Goal: Task Accomplishment & Management: Use online tool/utility

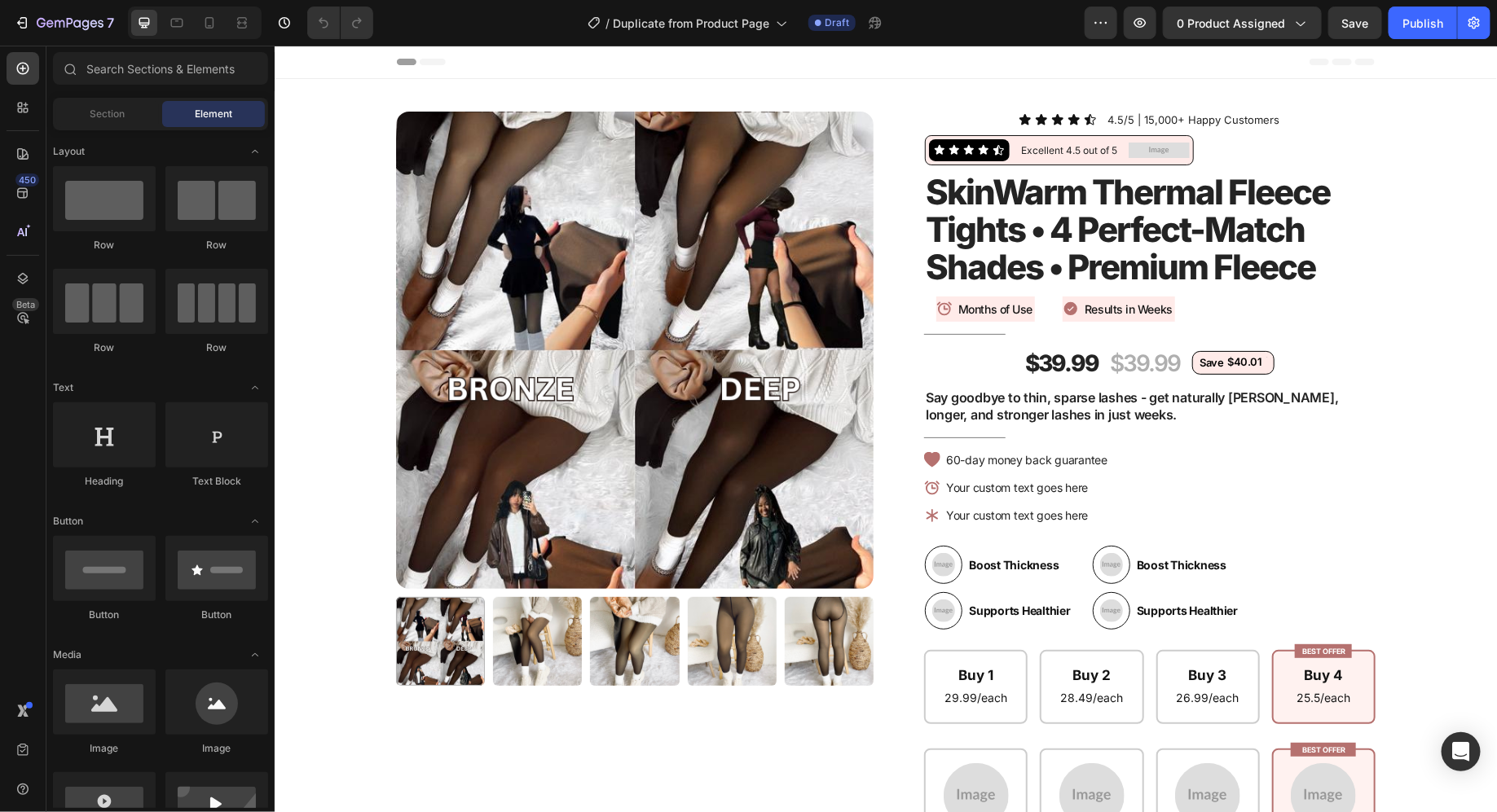
radio input "false"
click at [210, 25] on icon at bounding box center [209, 22] width 17 height 17
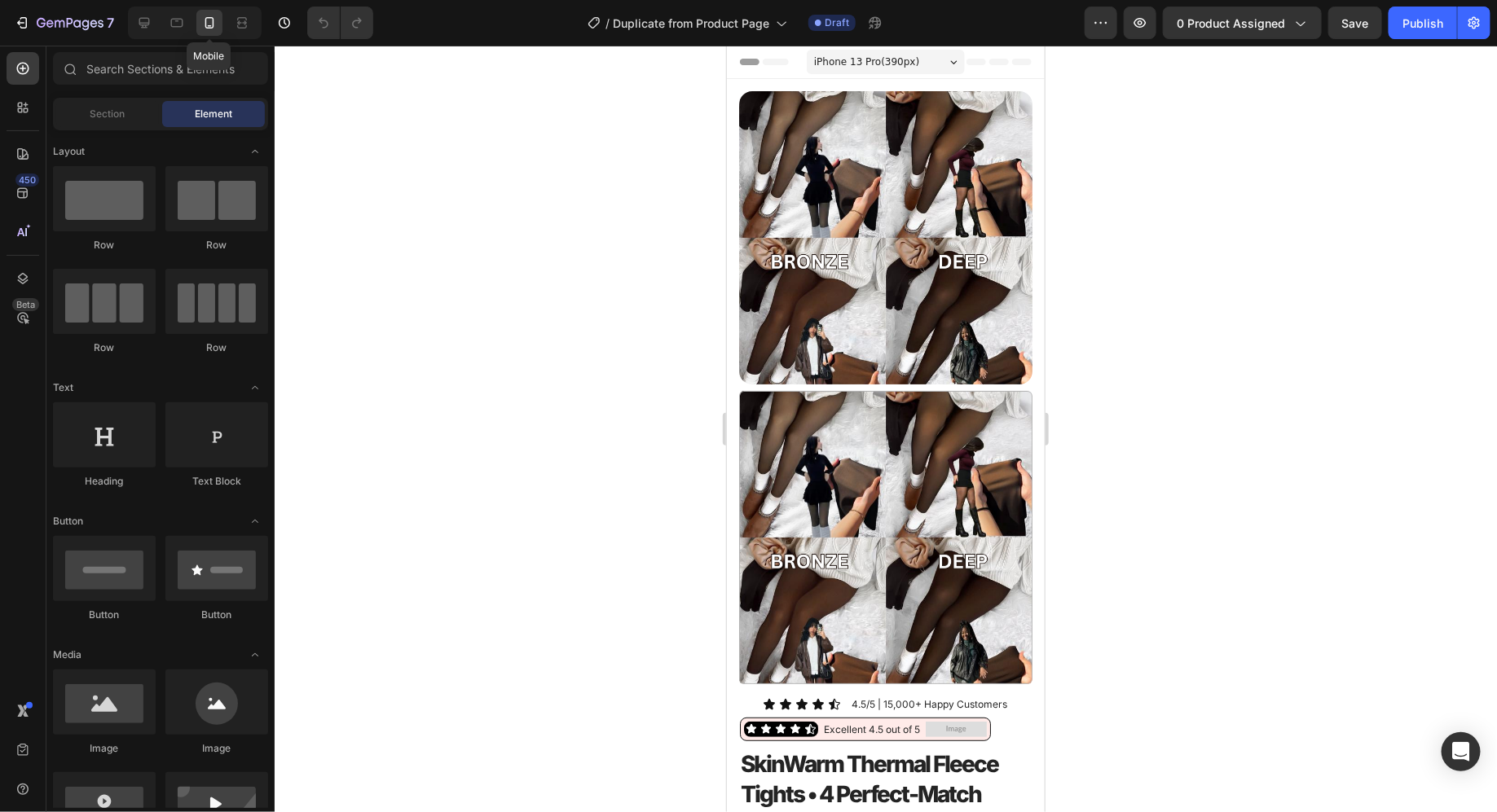
click at [210, 25] on icon at bounding box center [209, 22] width 17 height 17
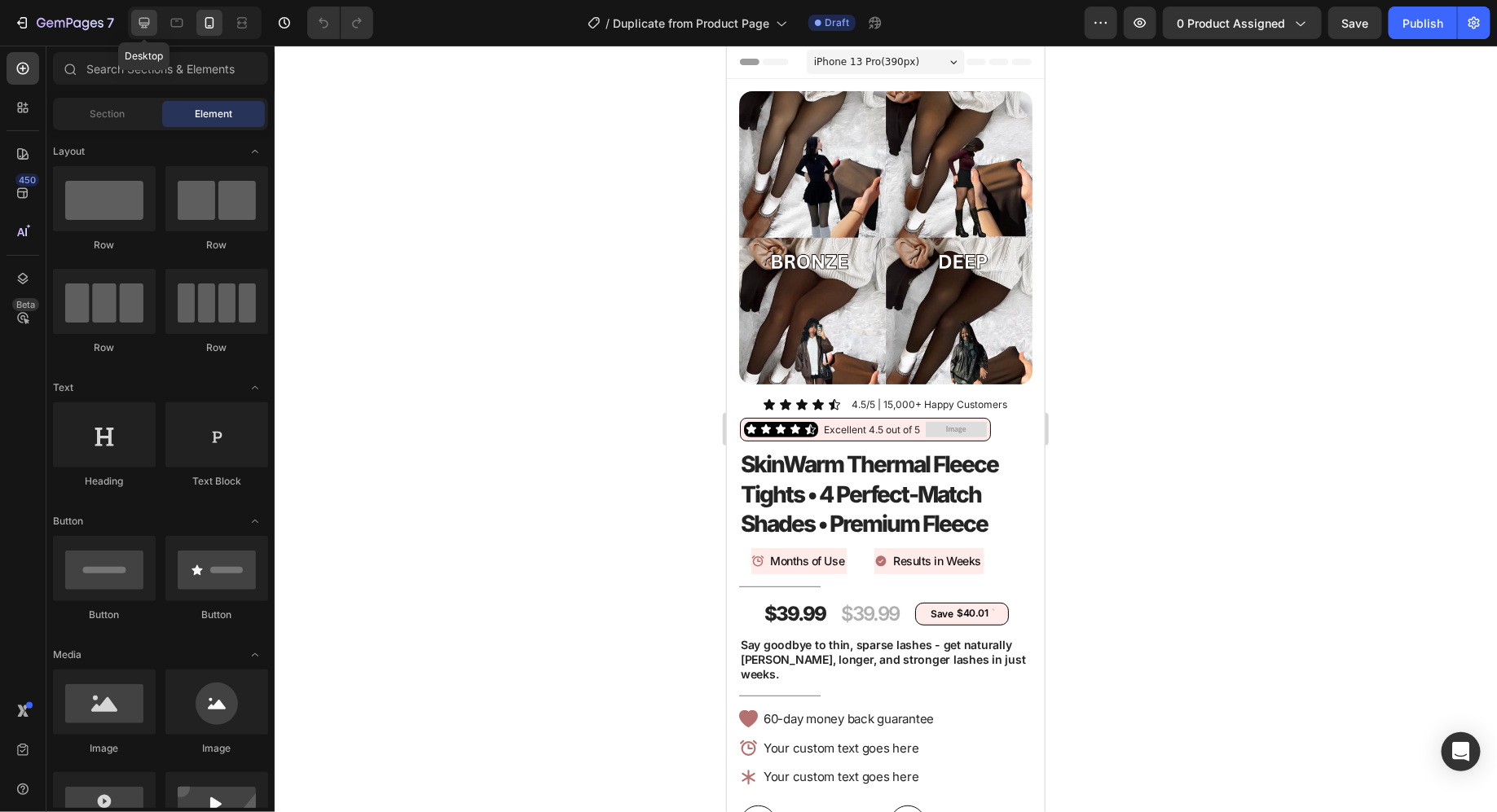
click at [144, 23] on icon at bounding box center [144, 22] width 17 height 17
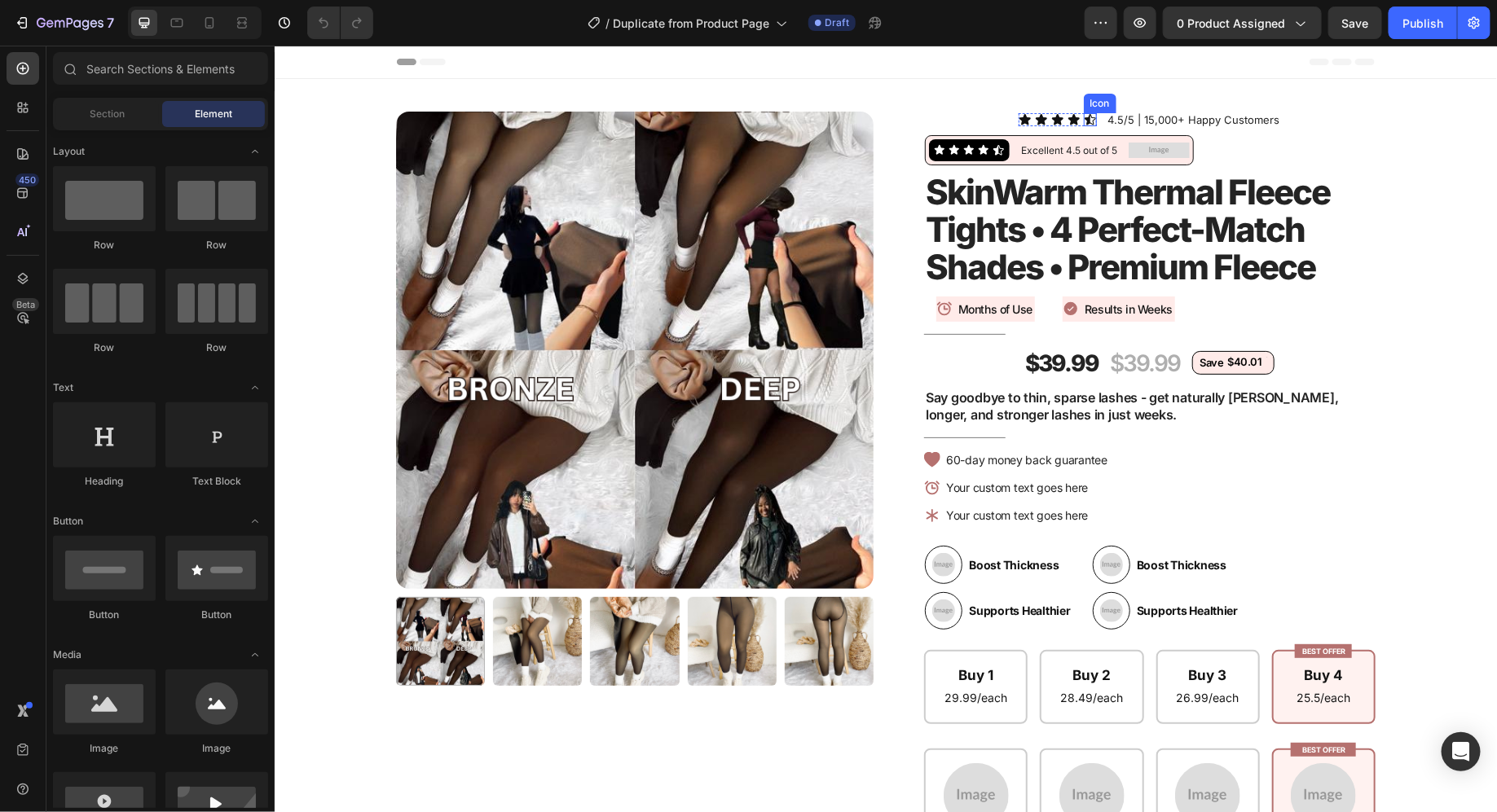
click at [1087, 113] on icon at bounding box center [1088, 119] width 13 height 13
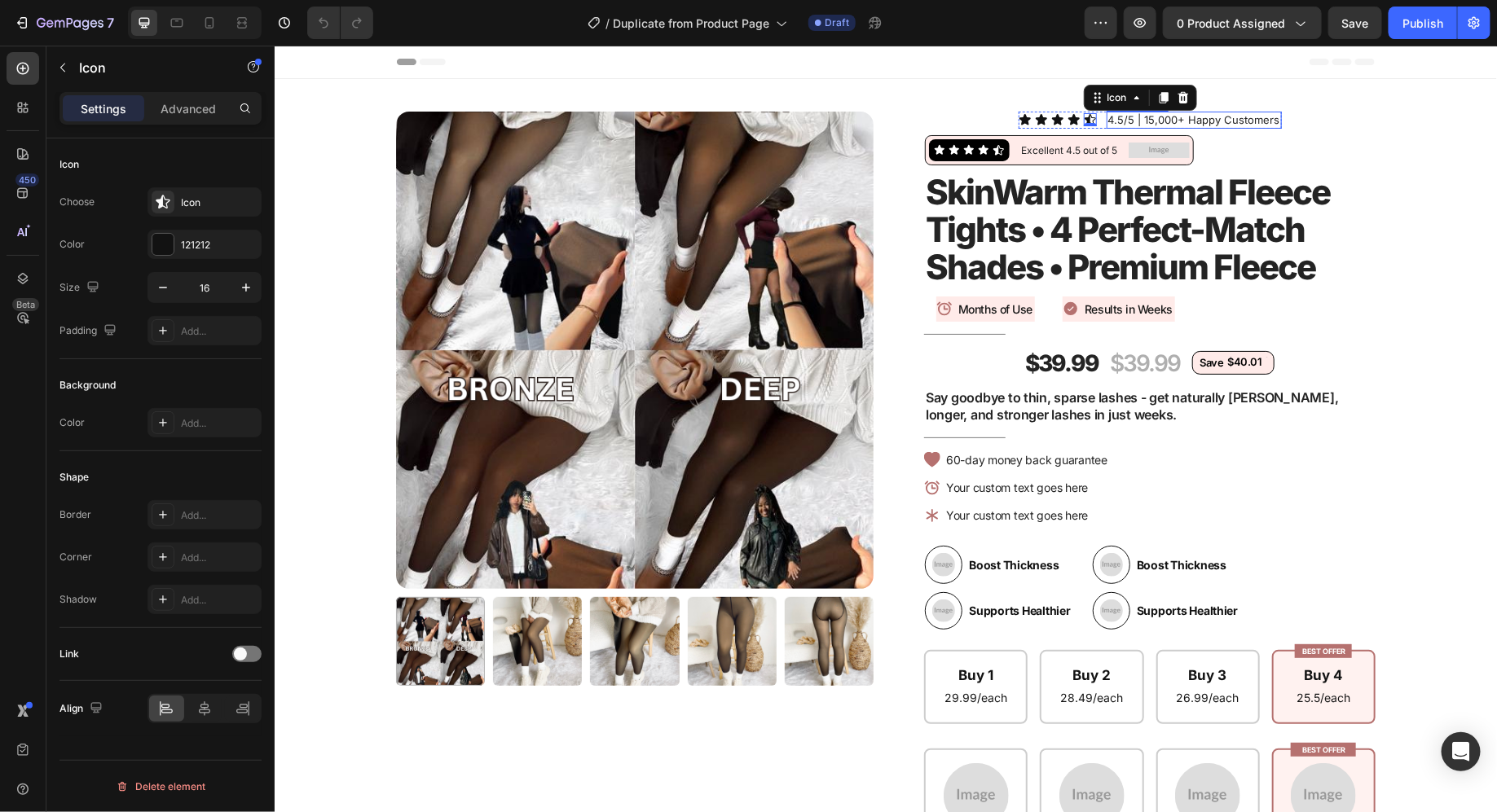
click at [1128, 117] on p "4.5/5 | 15,000+ Happy Customers" at bounding box center [1194, 120] width 172 height 14
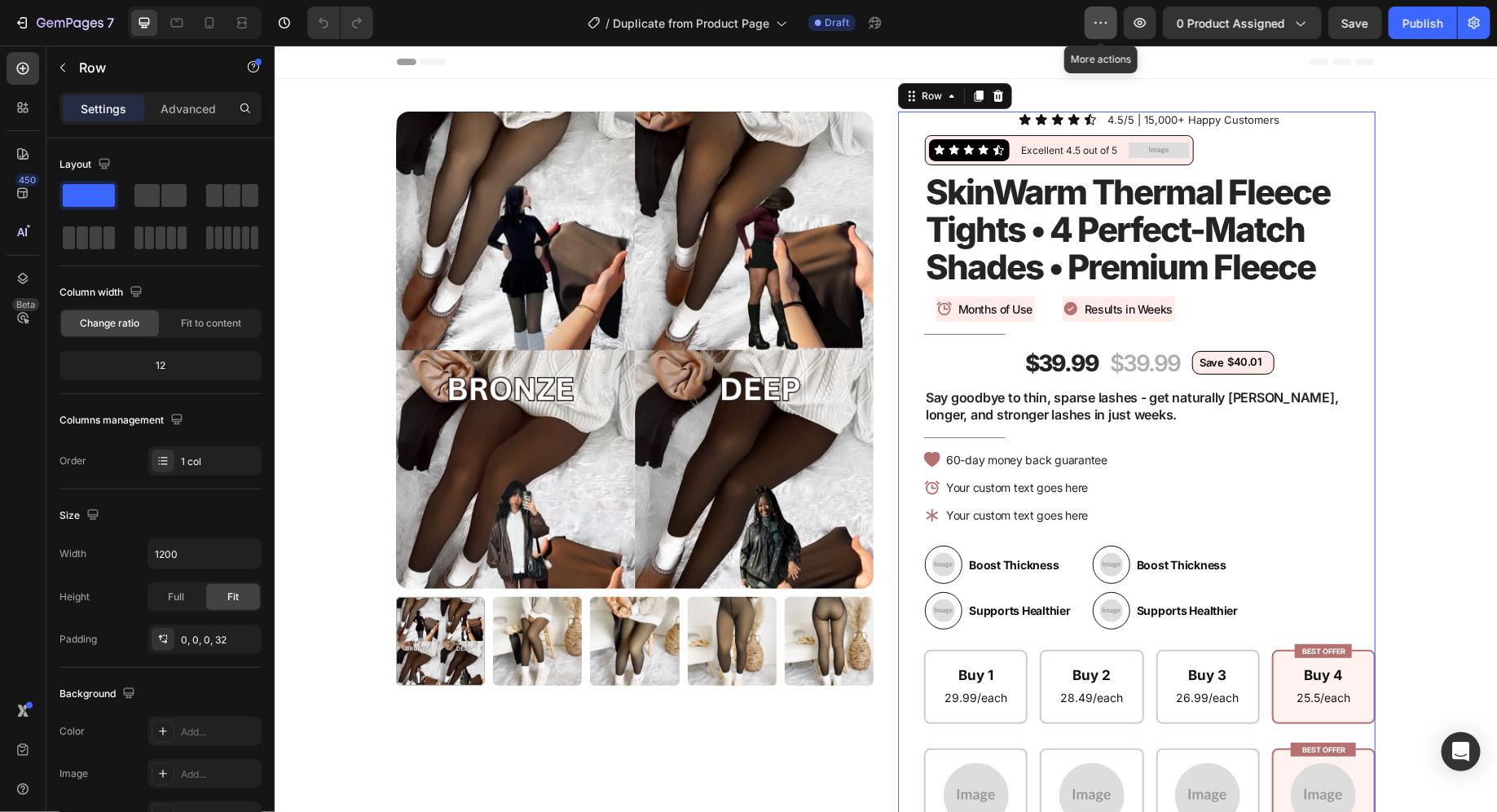
click at [1108, 33] on button "button" at bounding box center [1101, 23] width 33 height 33
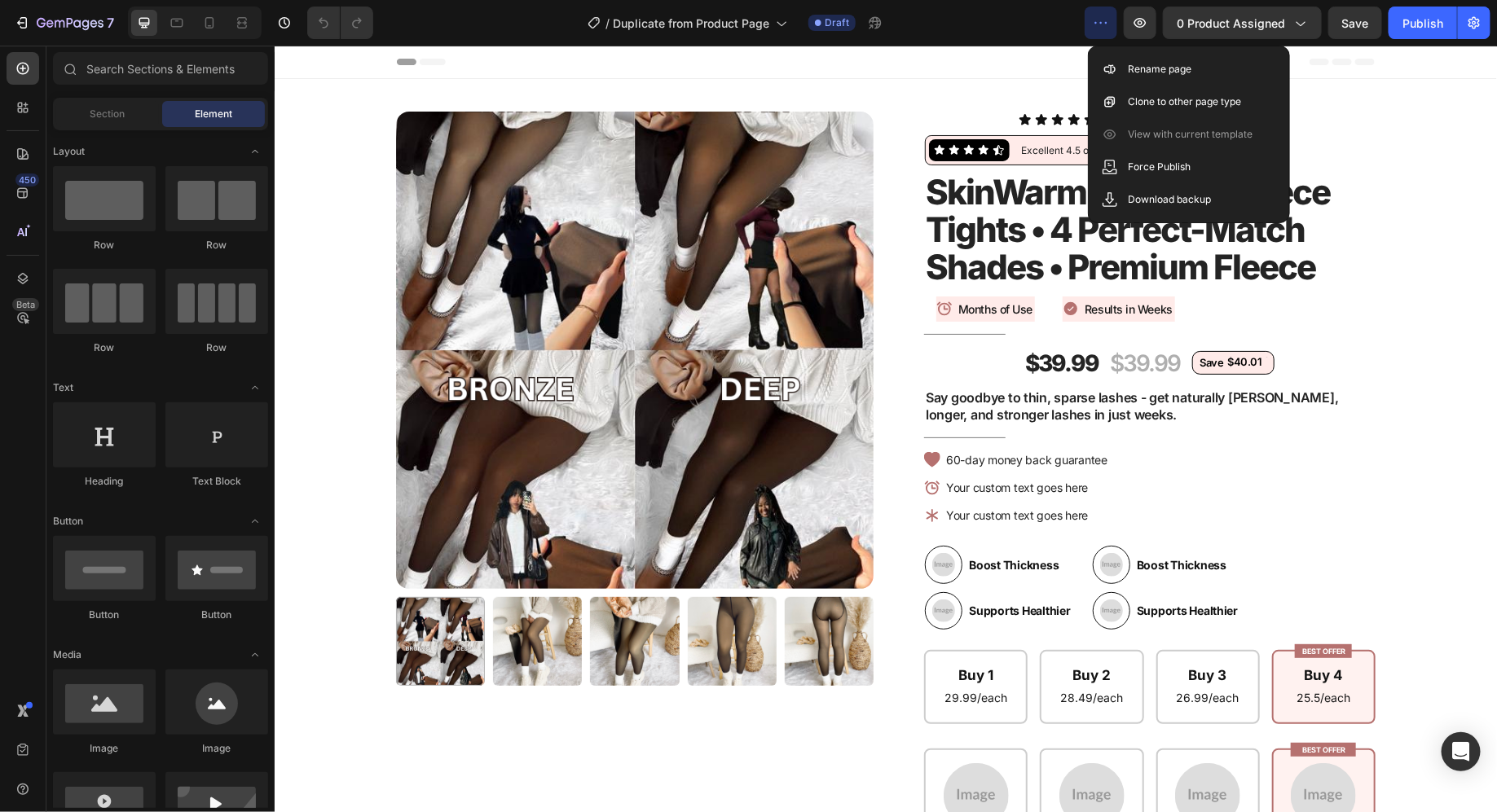
click at [595, 56] on div "Header" at bounding box center [884, 61] width 978 height 33
click at [434, 69] on div "Header" at bounding box center [884, 61] width 978 height 33
click at [434, 62] on icon at bounding box center [432, 60] width 26 height 7
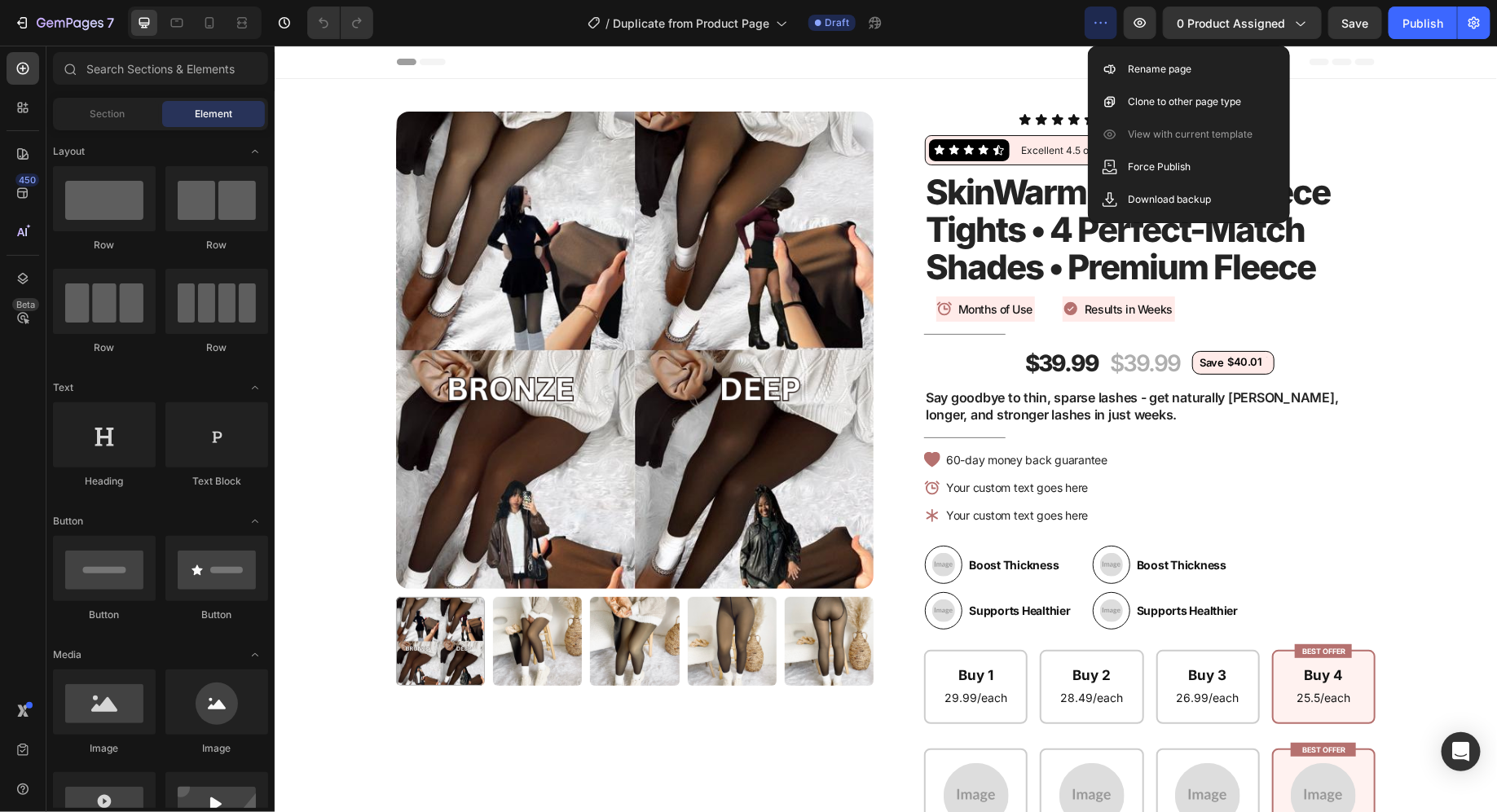
click at [1374, 76] on div "Section 1" at bounding box center [1358, 68] width 48 height 15
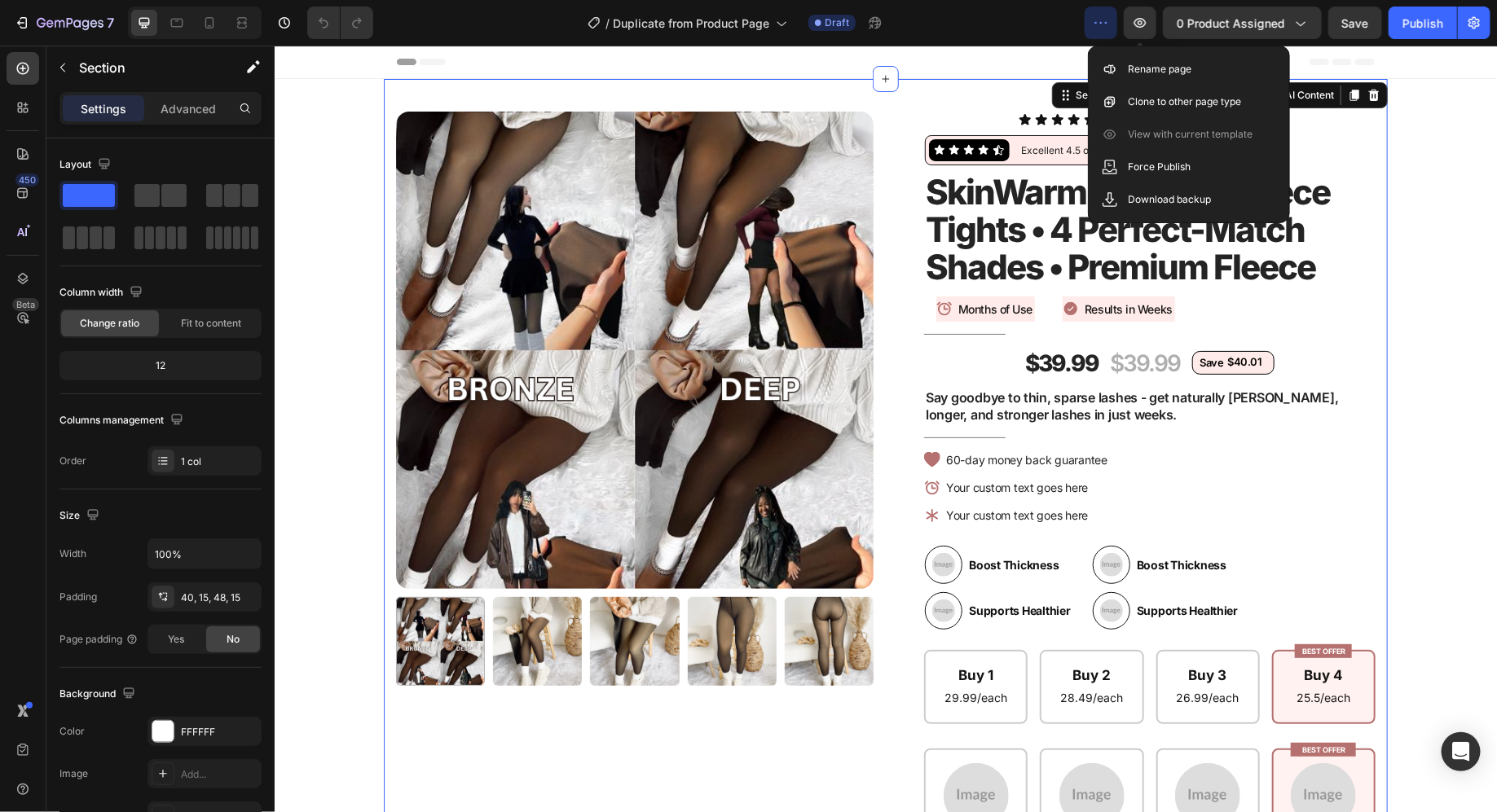
click at [1118, 20] on button "button" at bounding box center [1101, 23] width 33 height 33
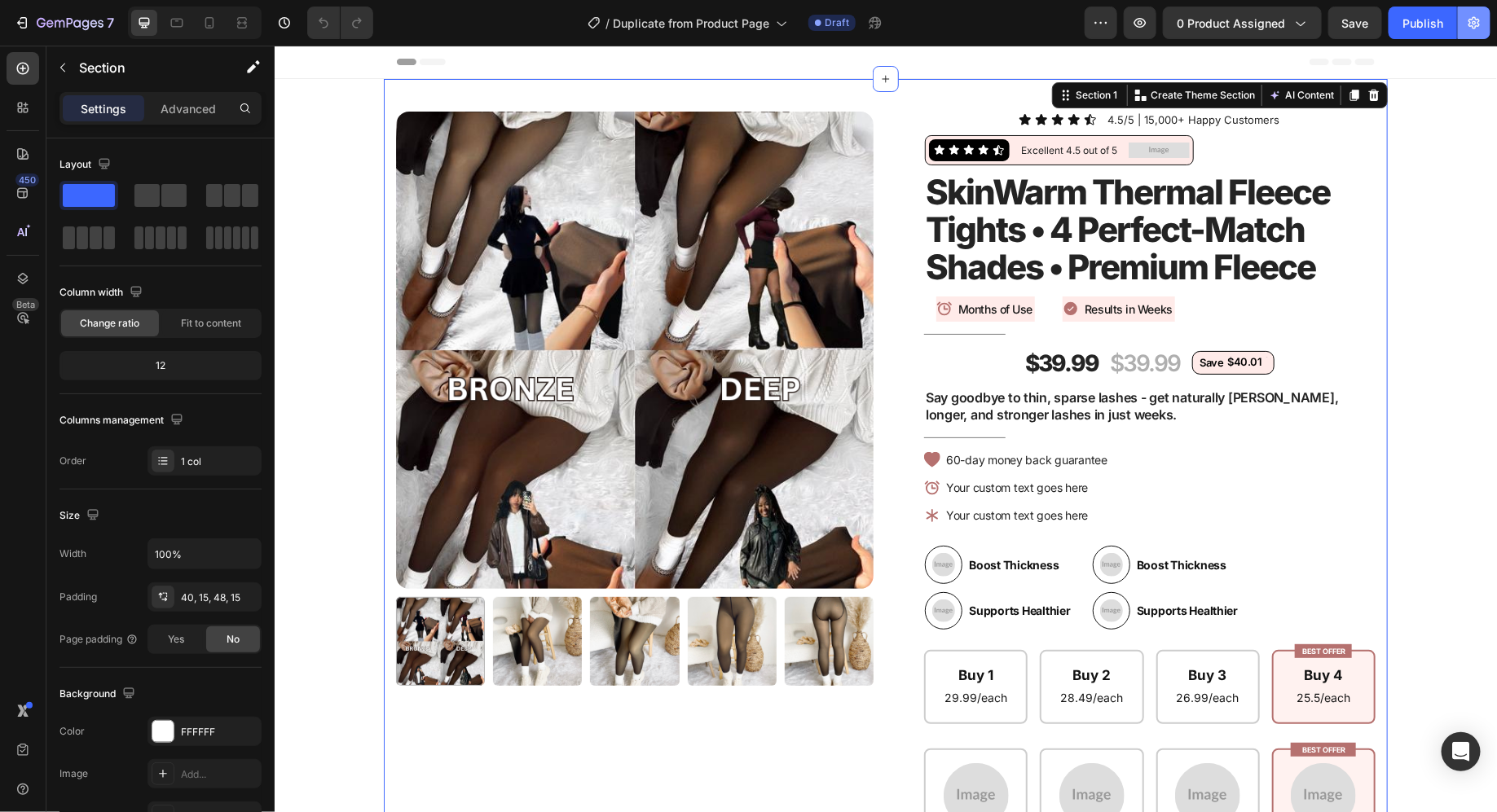
click at [1479, 21] on icon "button" at bounding box center [1475, 23] width 12 height 13
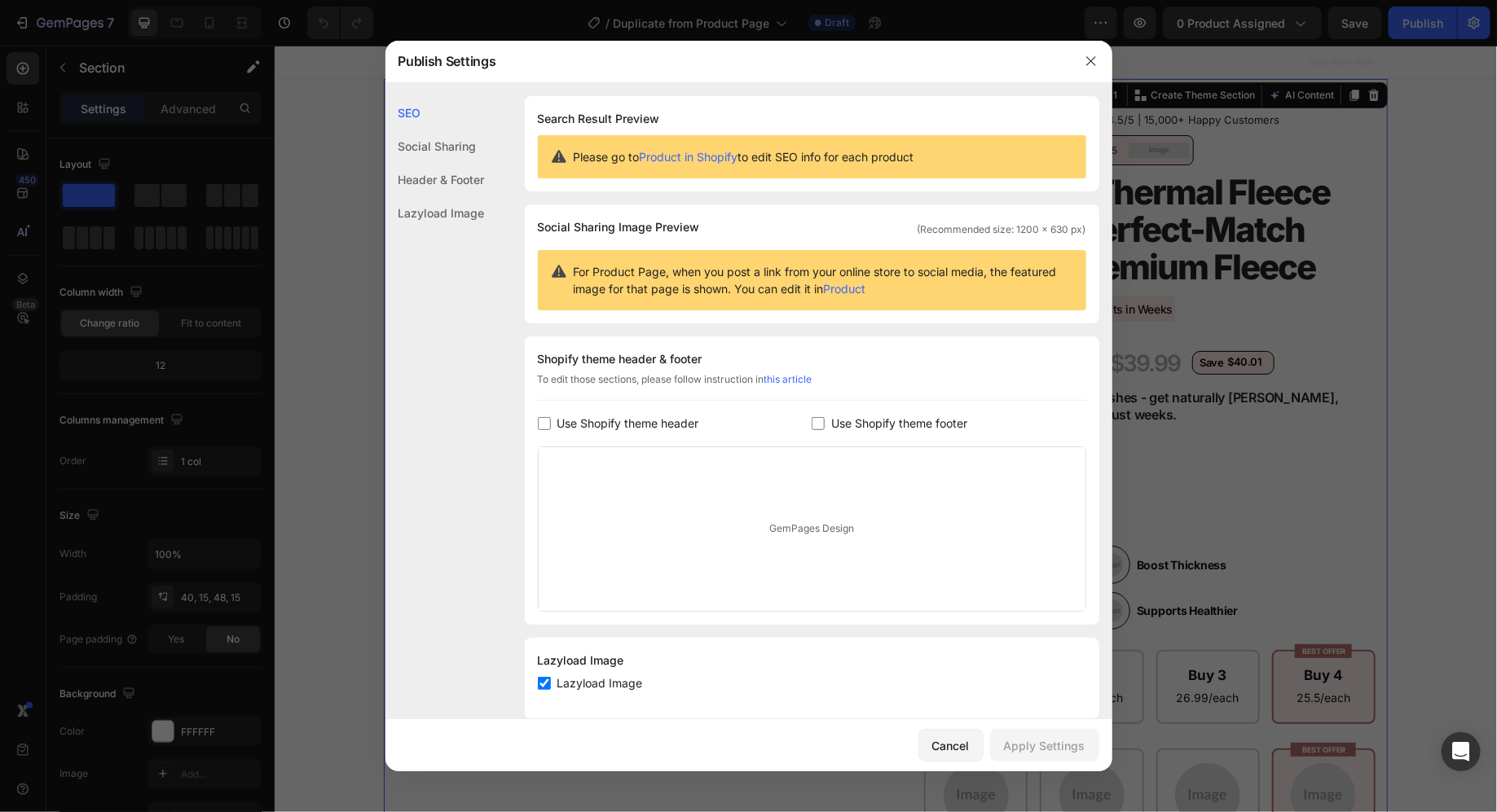
click at [1086, 48] on div at bounding box center [1091, 61] width 43 height 43
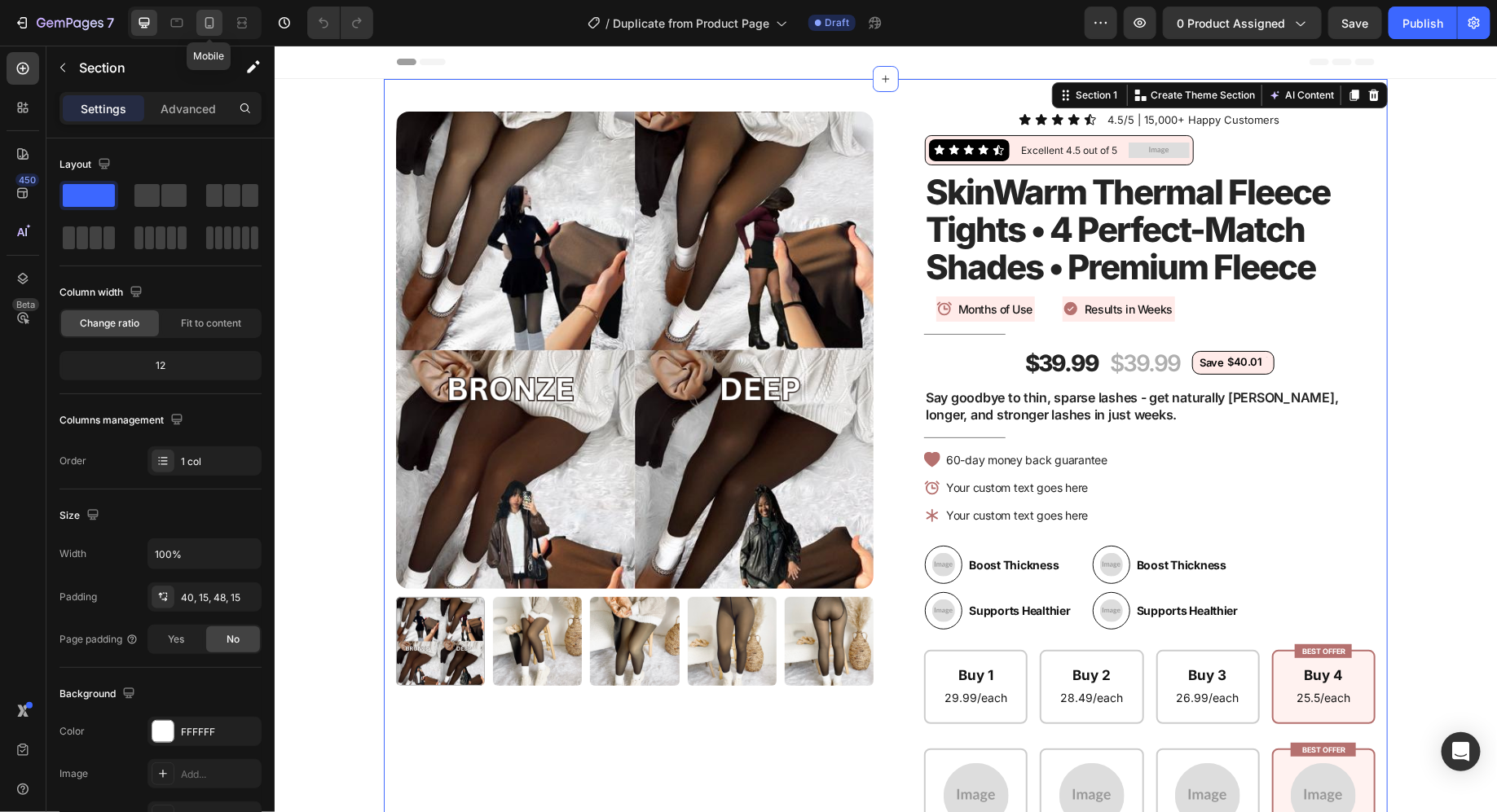
click at [214, 27] on icon at bounding box center [209, 22] width 17 height 17
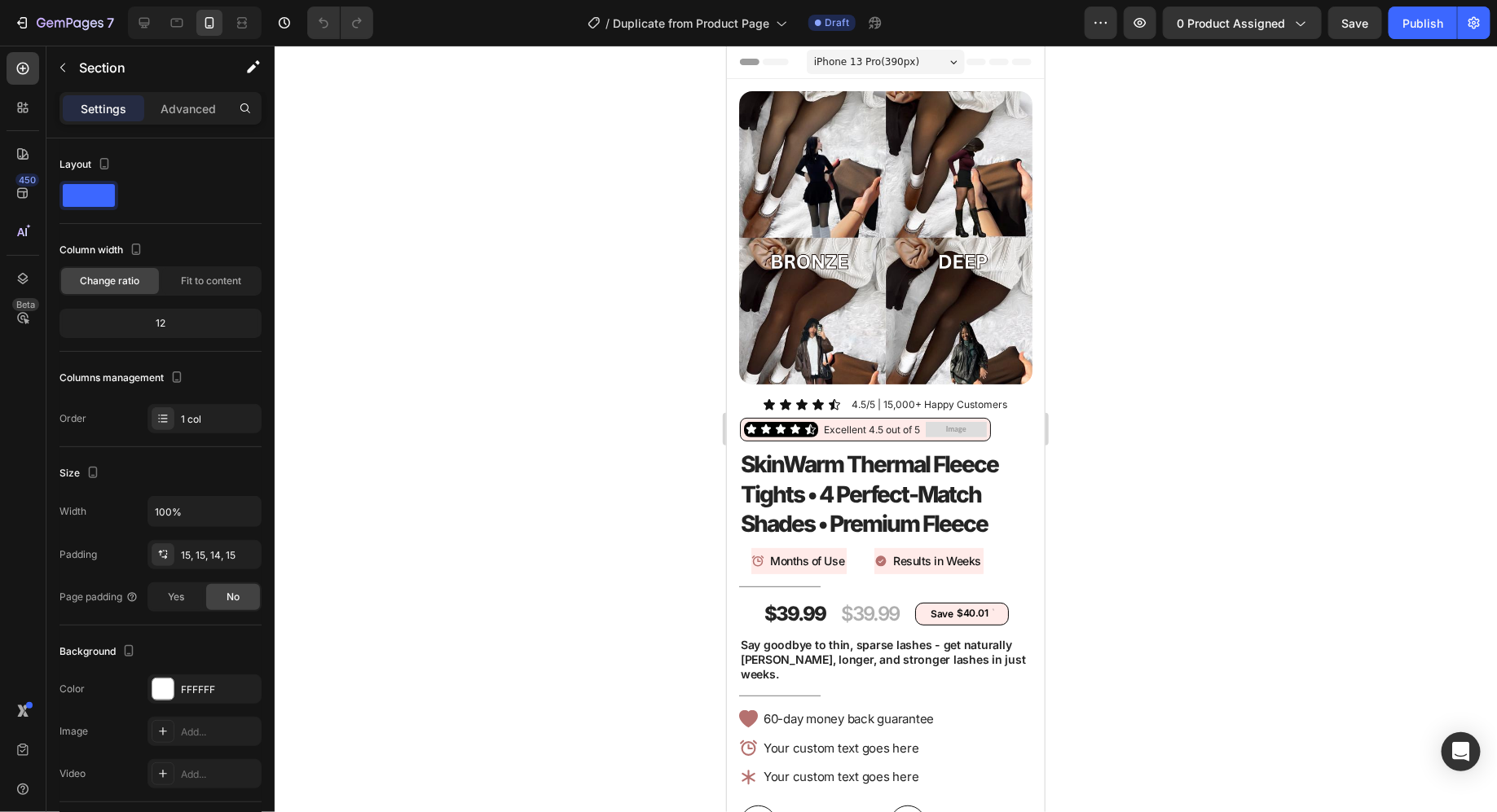
click at [910, 58] on span "iPhone 13 Pro ( 390 px)" at bounding box center [866, 60] width 105 height 17
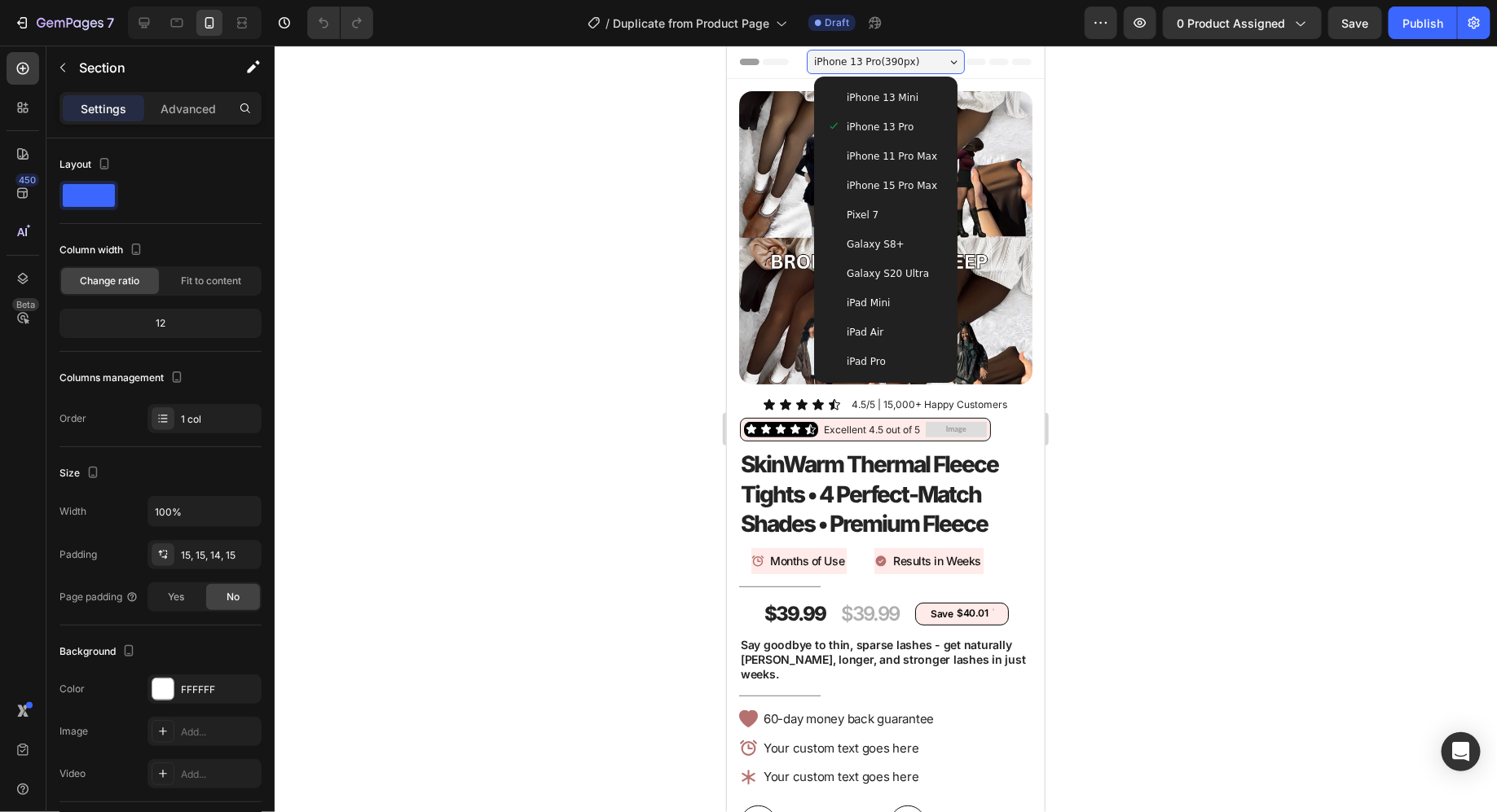
click at [892, 177] on span "iPhone 15 Pro Max" at bounding box center [891, 185] width 90 height 17
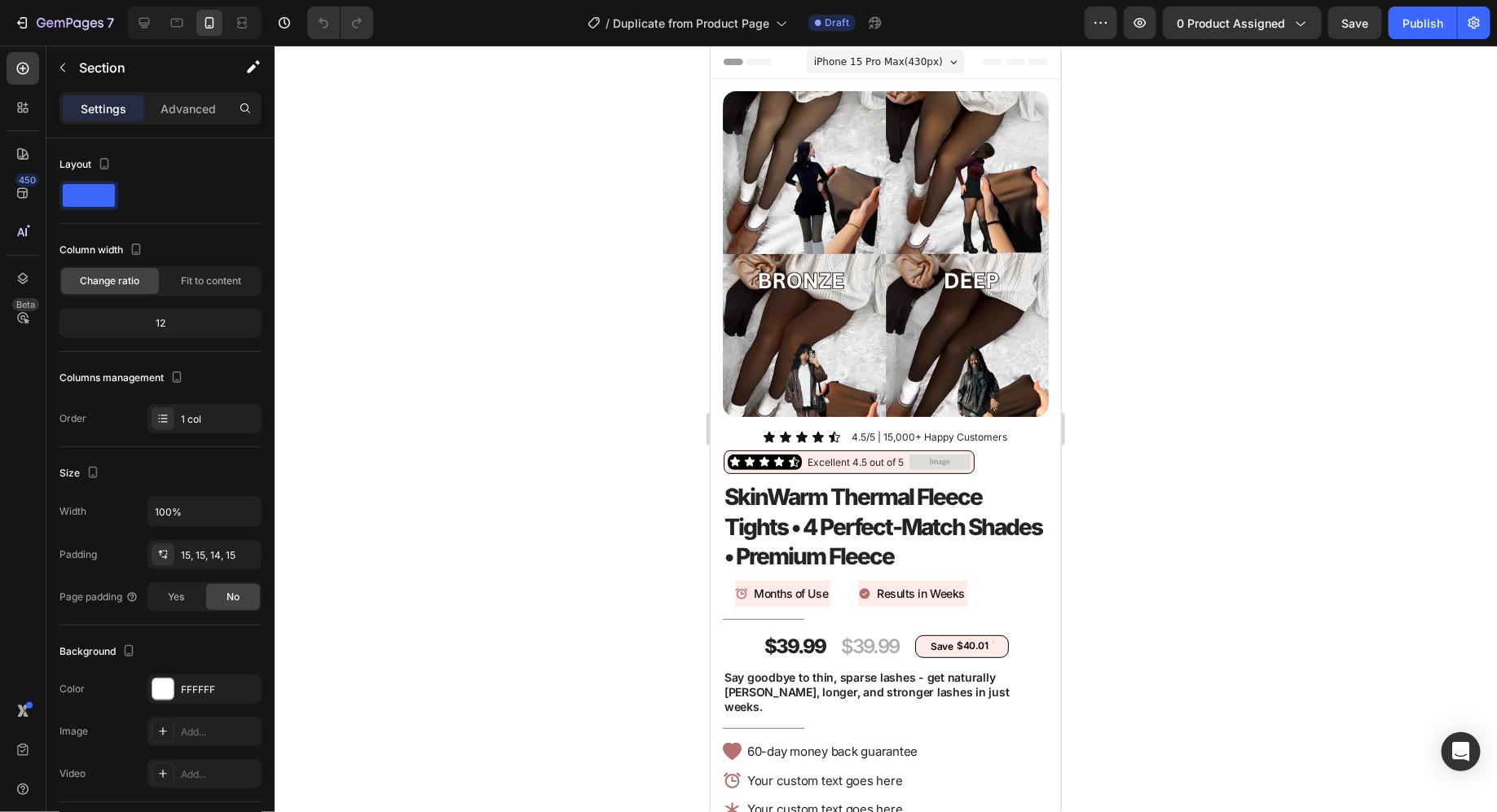
click at [904, 53] on span "iPhone 15 Pro Max ( 430 px)" at bounding box center [877, 60] width 128 height 17
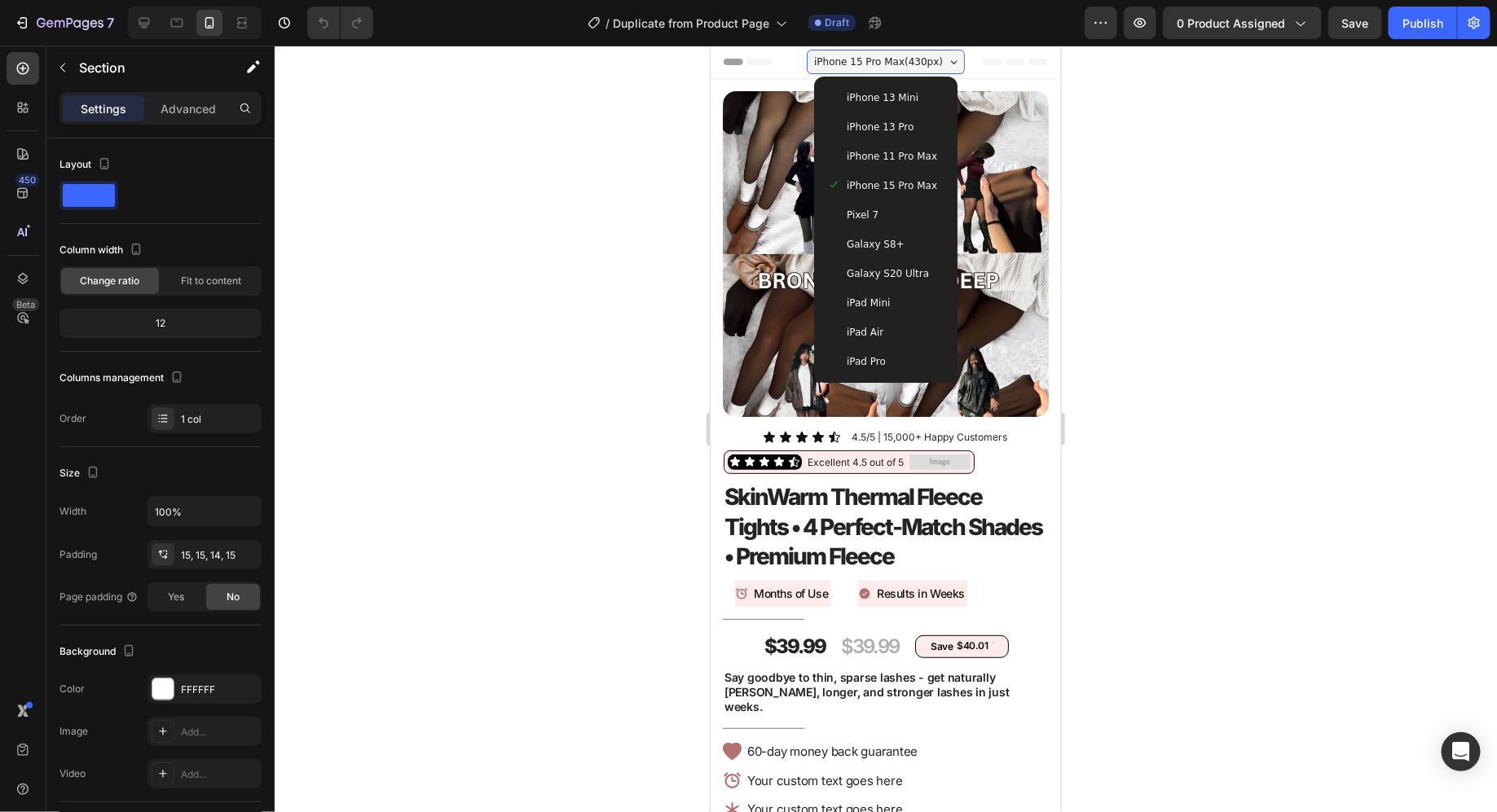
click at [902, 97] on span "iPhone 13 Mini" at bounding box center [882, 96] width 72 height 17
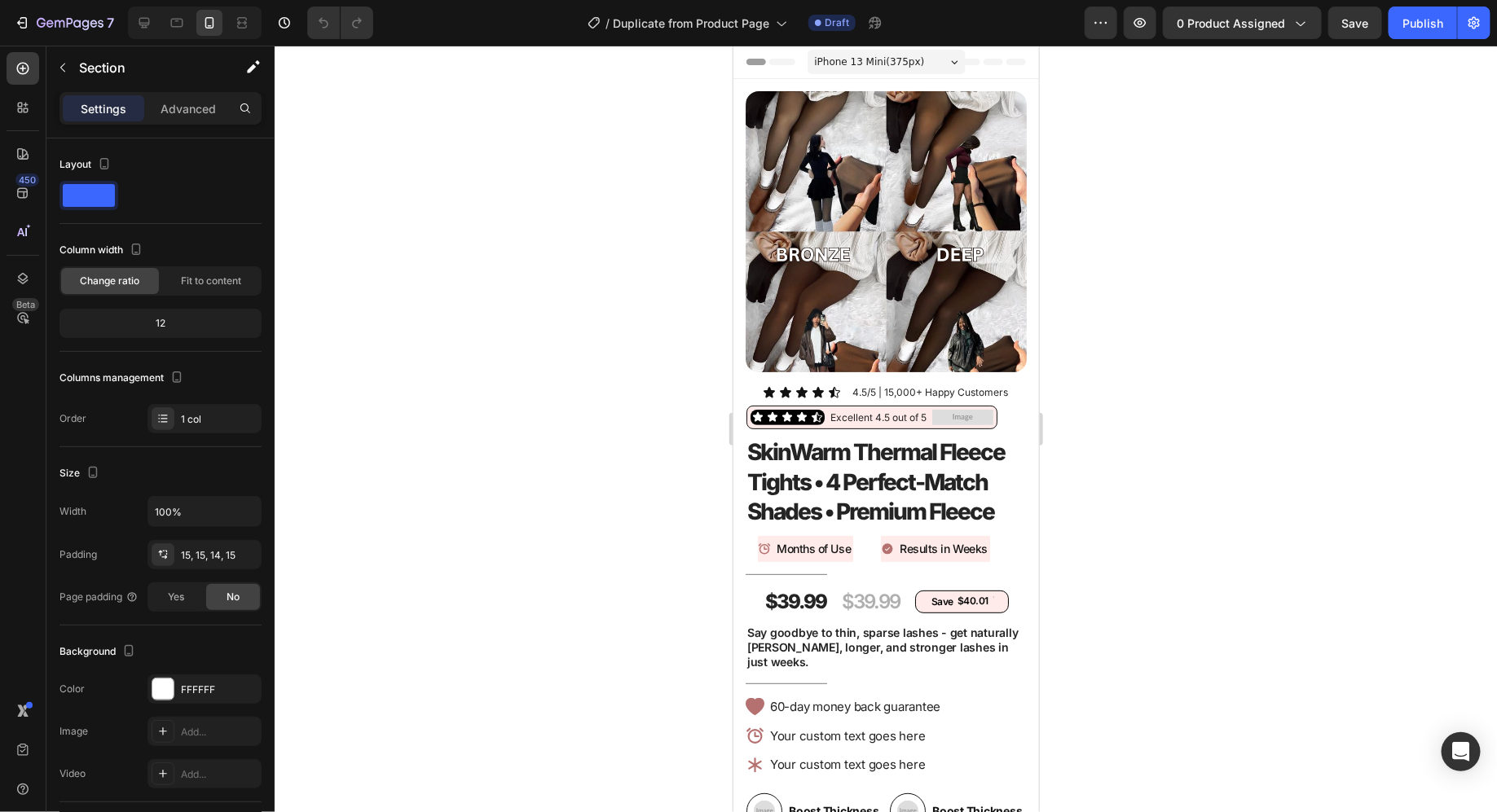
click at [911, 65] on span "iPhone 13 Mini ( 375 px)" at bounding box center [869, 60] width 110 height 17
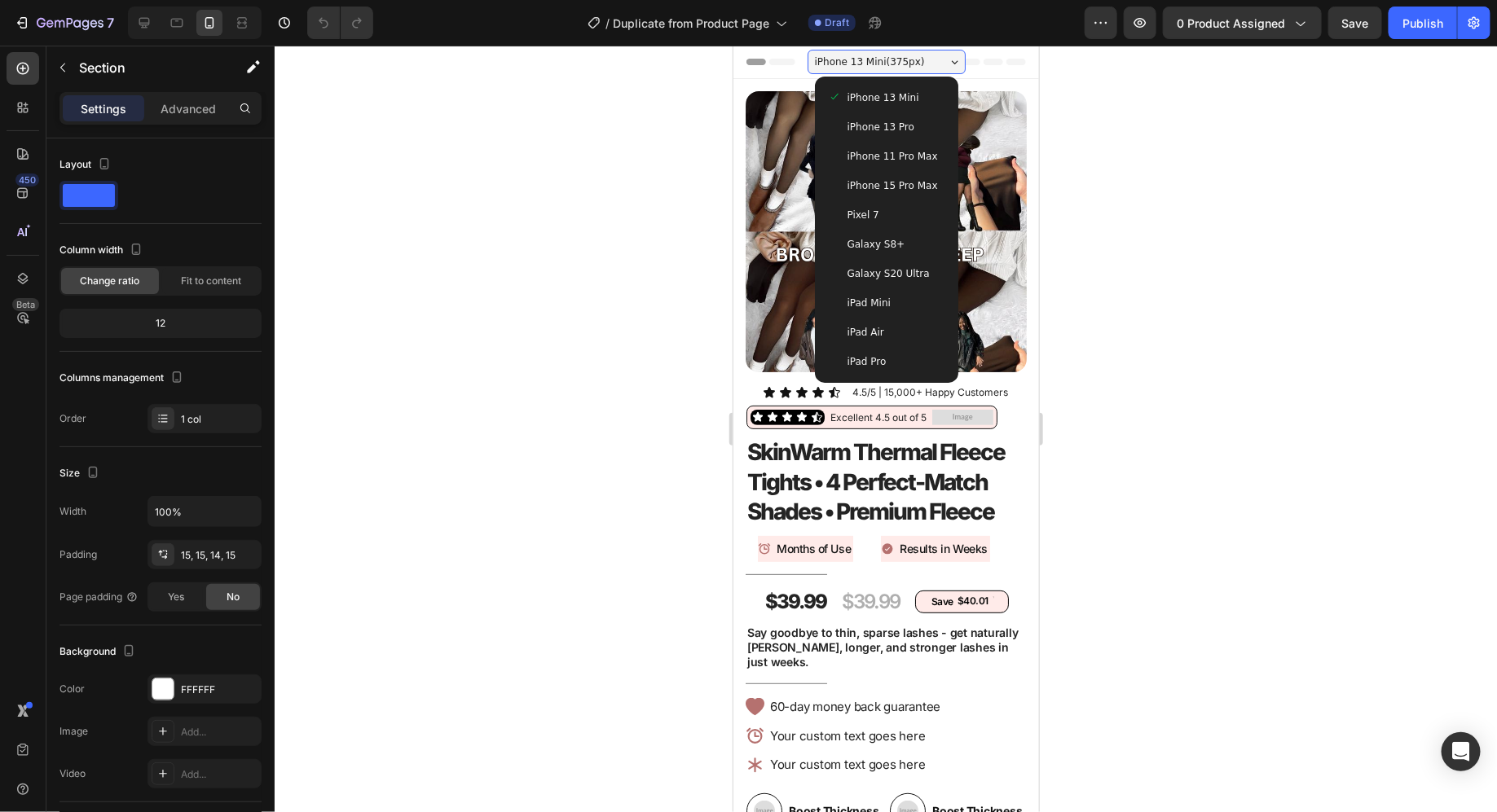
click at [898, 126] on span "iPhone 13 Pro" at bounding box center [880, 125] width 67 height 17
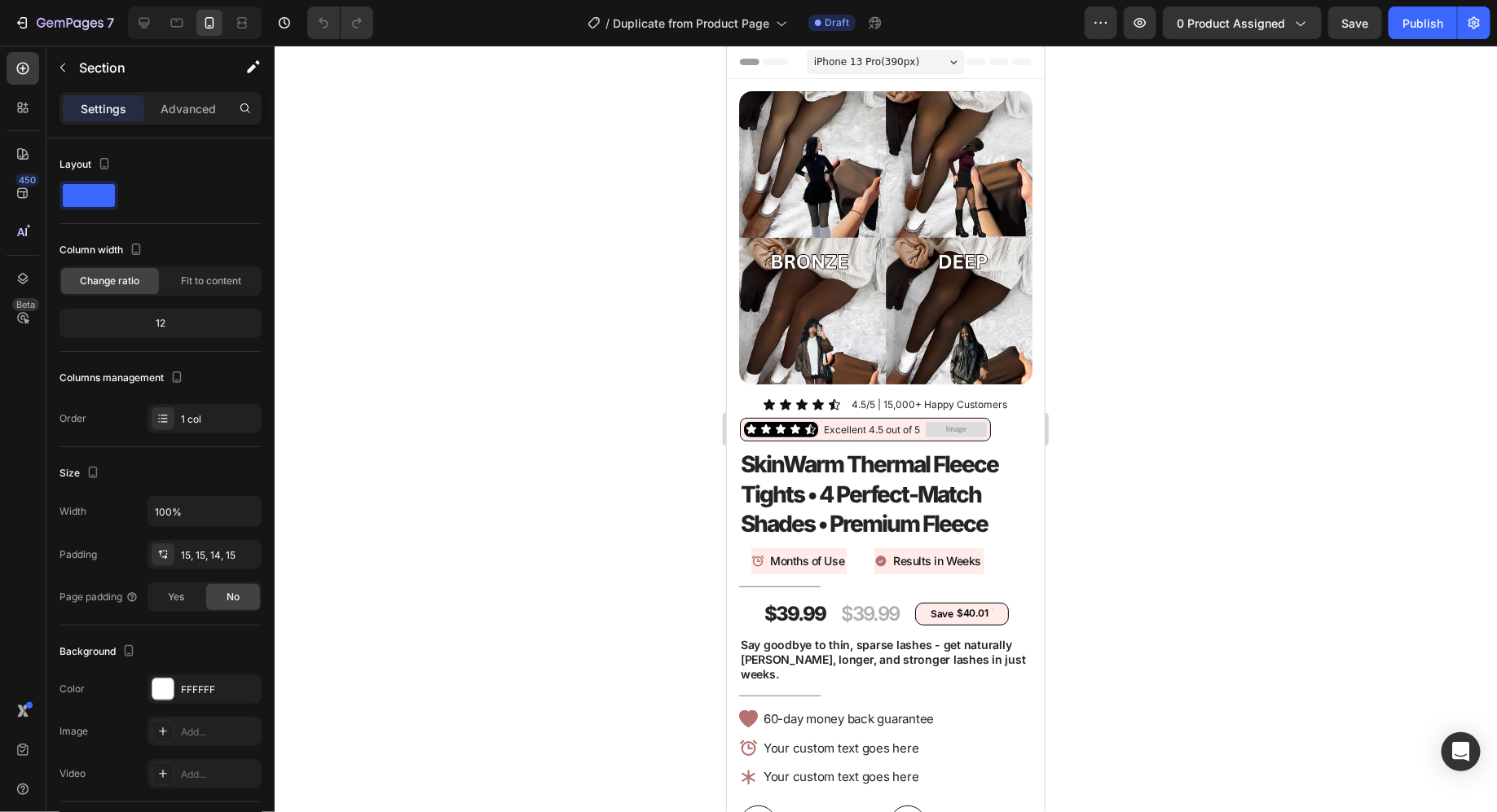
click at [922, 64] on div "iPhone 13 Pro ( 390 px)" at bounding box center [885, 60] width 159 height 24
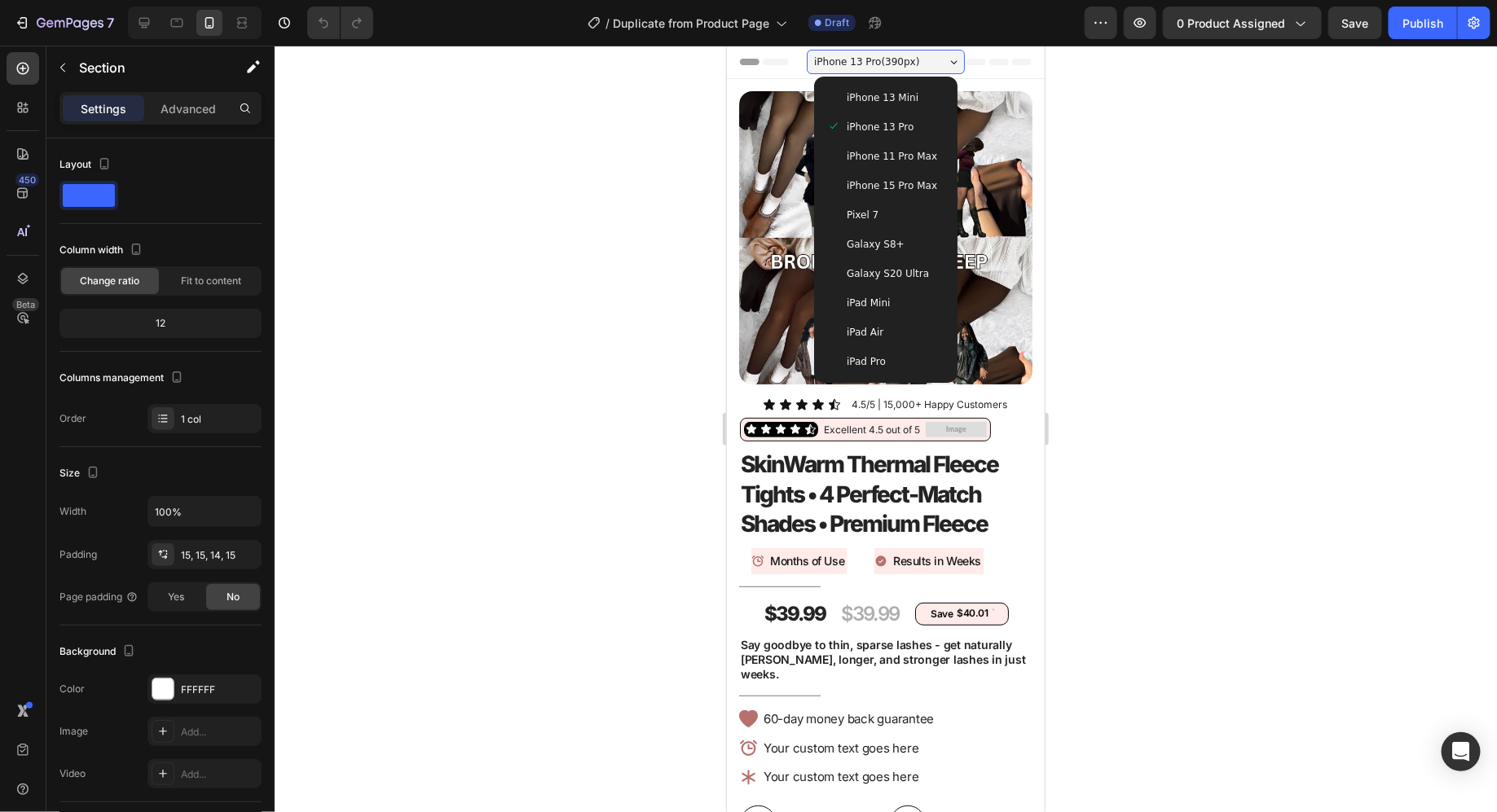
click at [917, 95] on div "iPhone 13 Mini" at bounding box center [885, 96] width 118 height 17
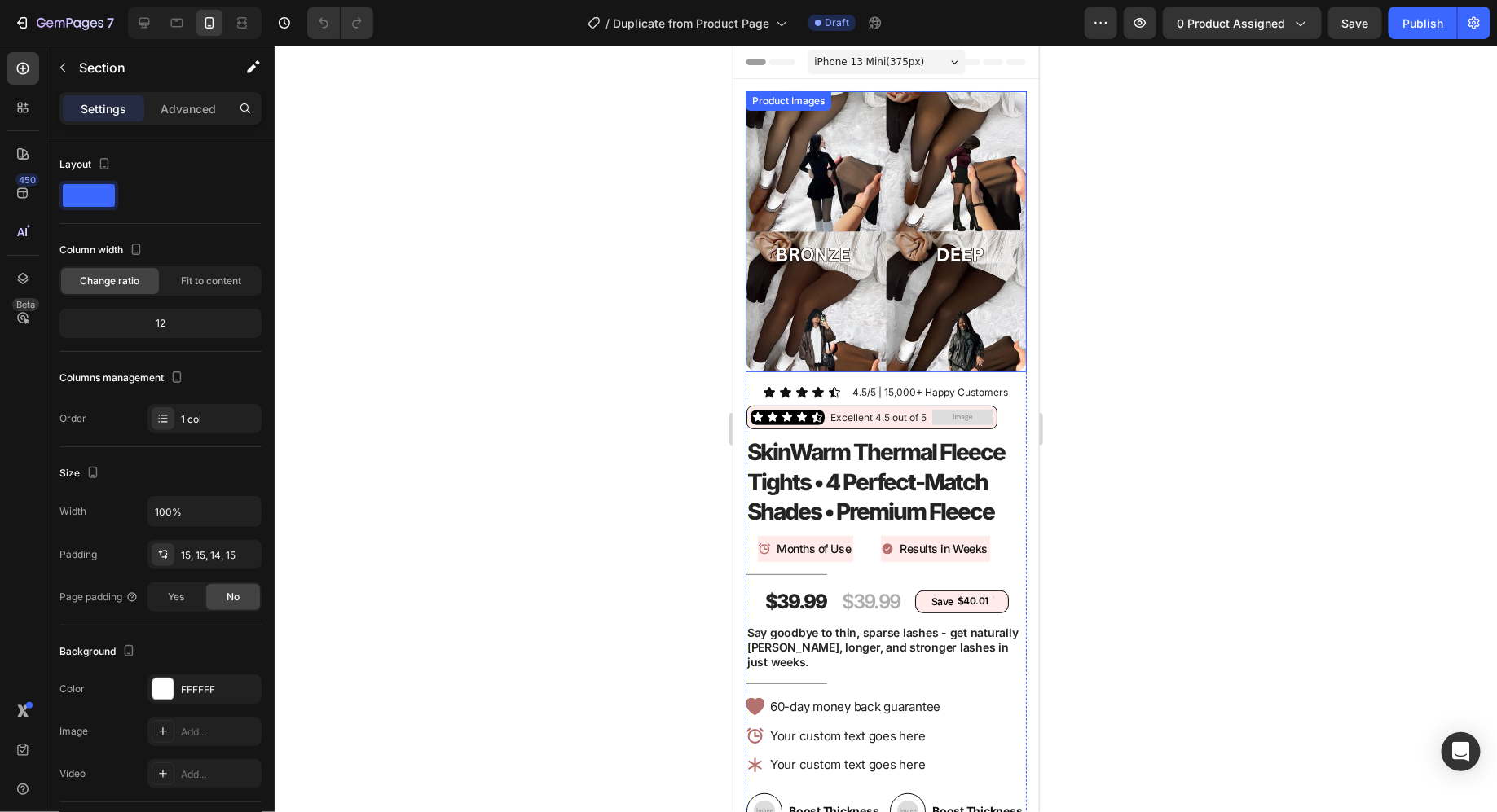
click at [756, 219] on img at bounding box center [885, 230] width 281 height 281
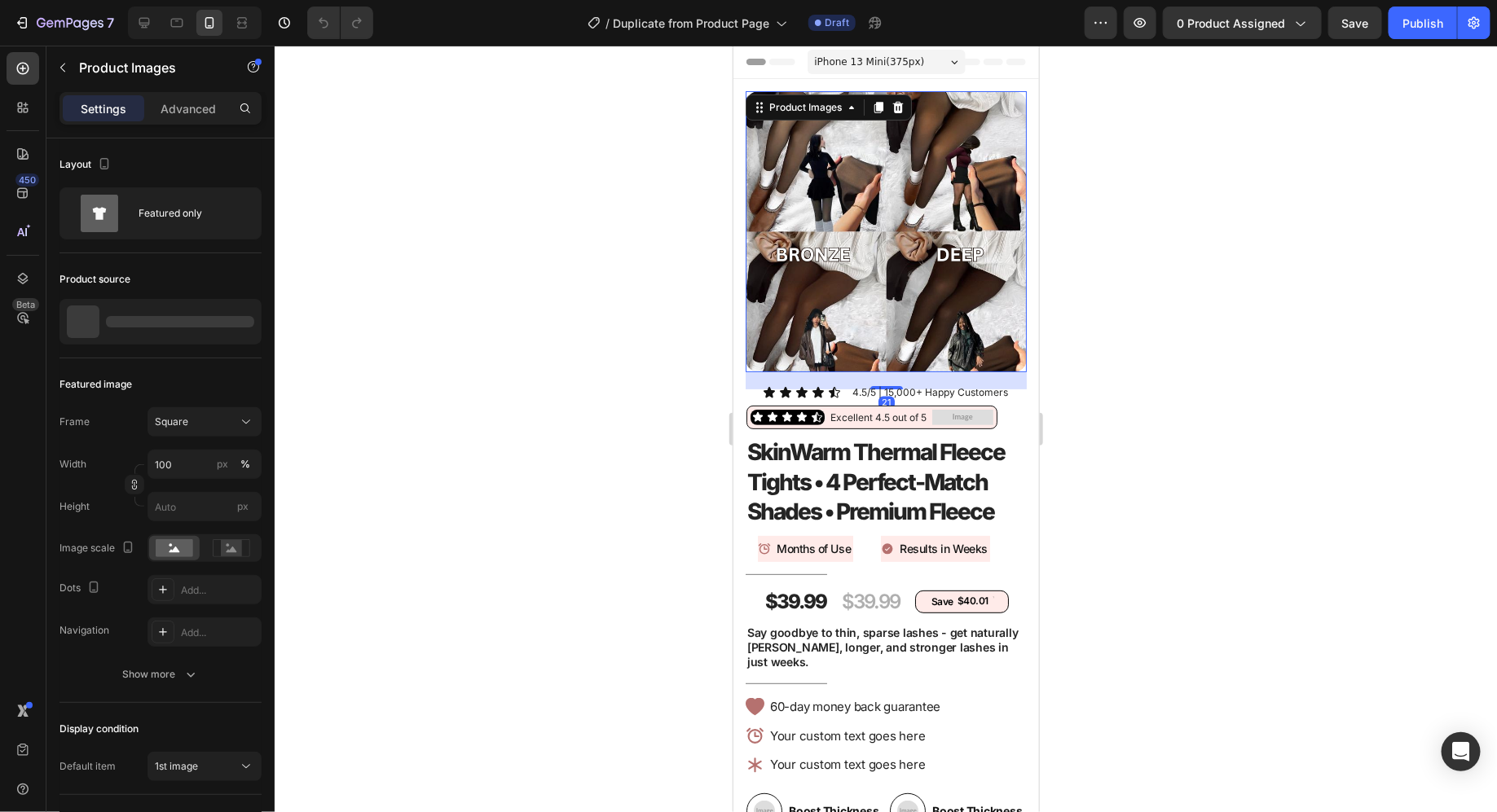
click at [661, 369] on div at bounding box center [885, 429] width 1223 height 766
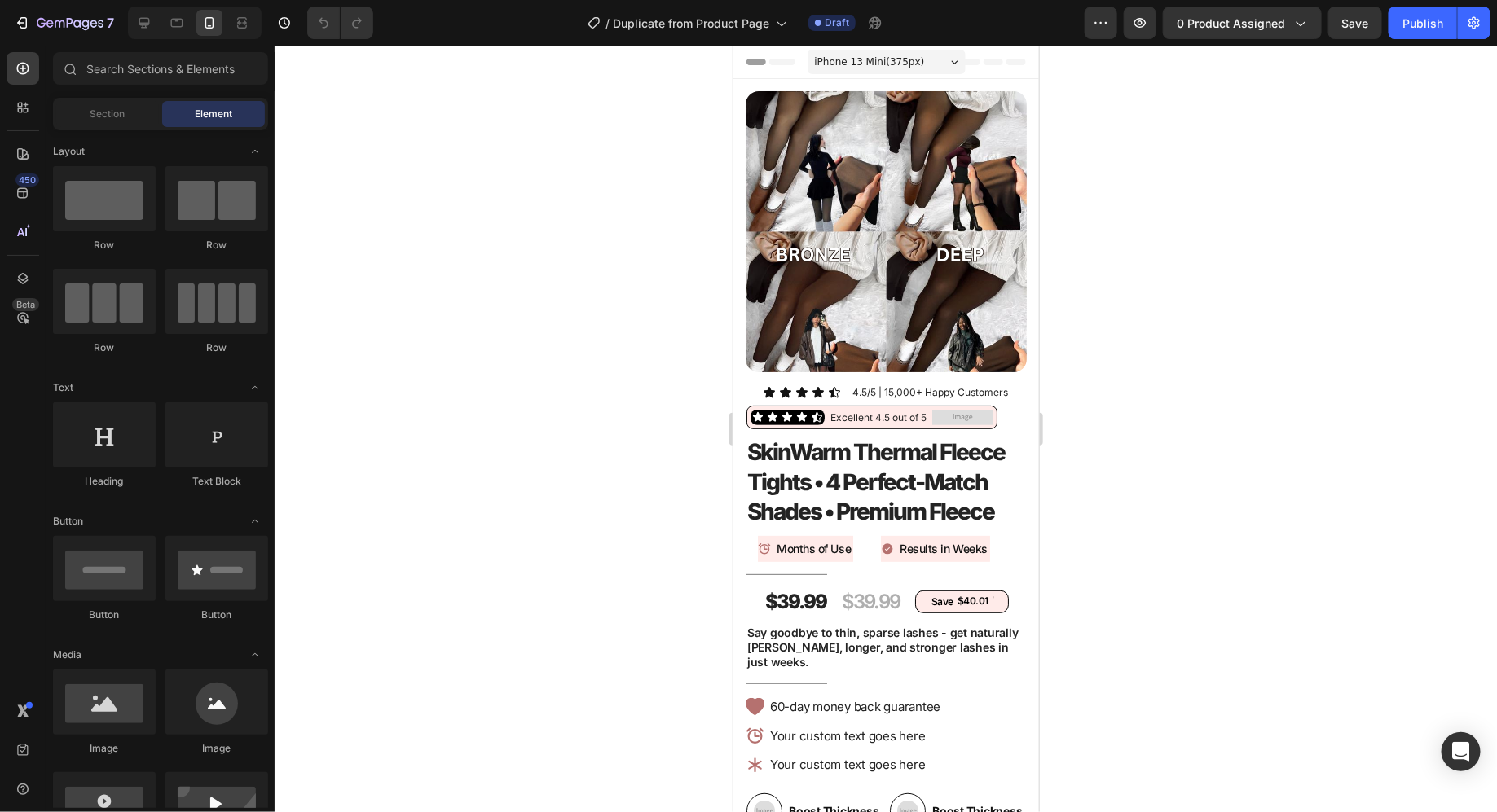
click at [661, 369] on div at bounding box center [885, 429] width 1223 height 766
click at [27, 277] on icon at bounding box center [22, 279] width 11 height 12
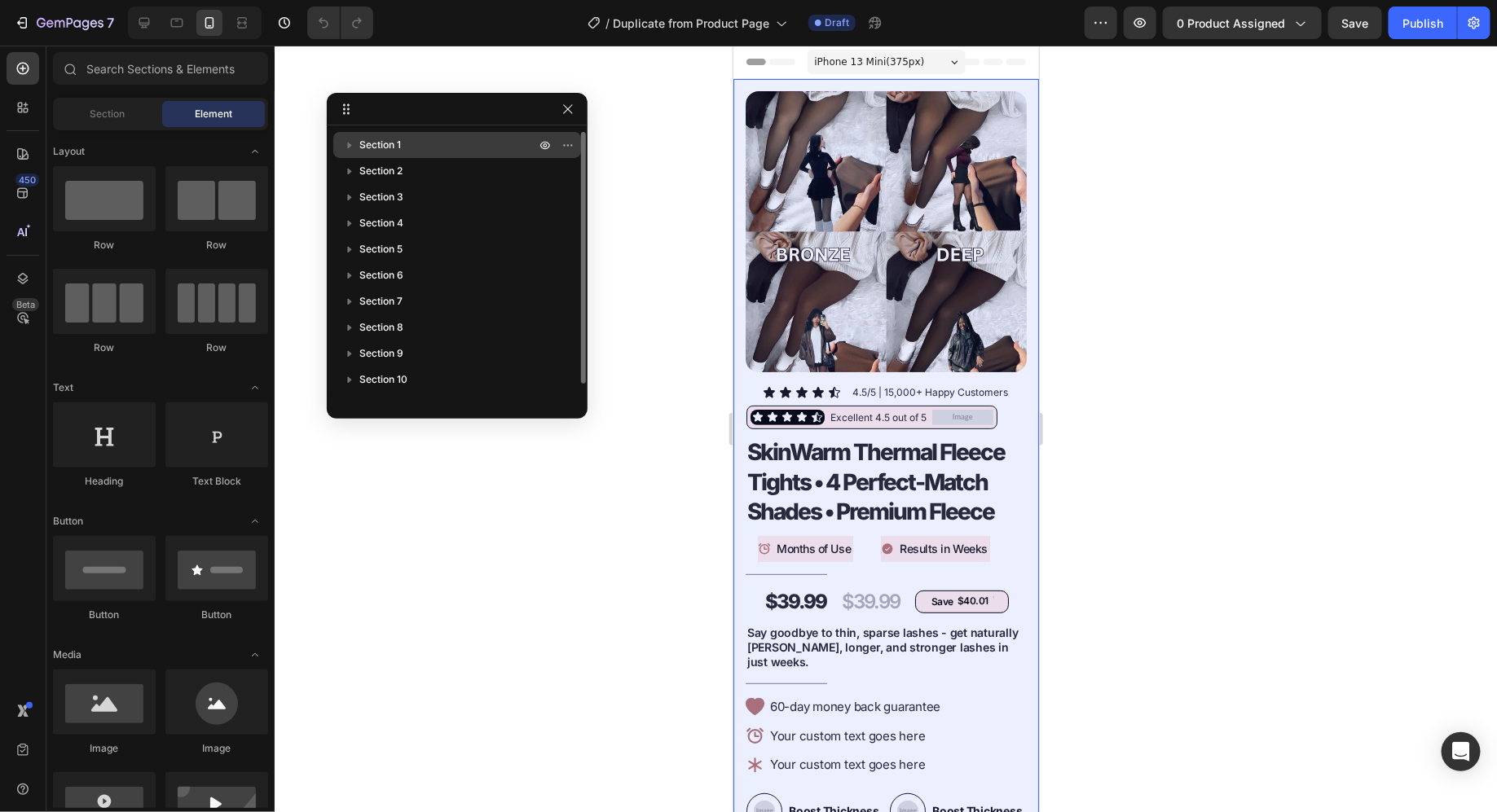
click at [349, 148] on icon "button" at bounding box center [349, 145] width 17 height 17
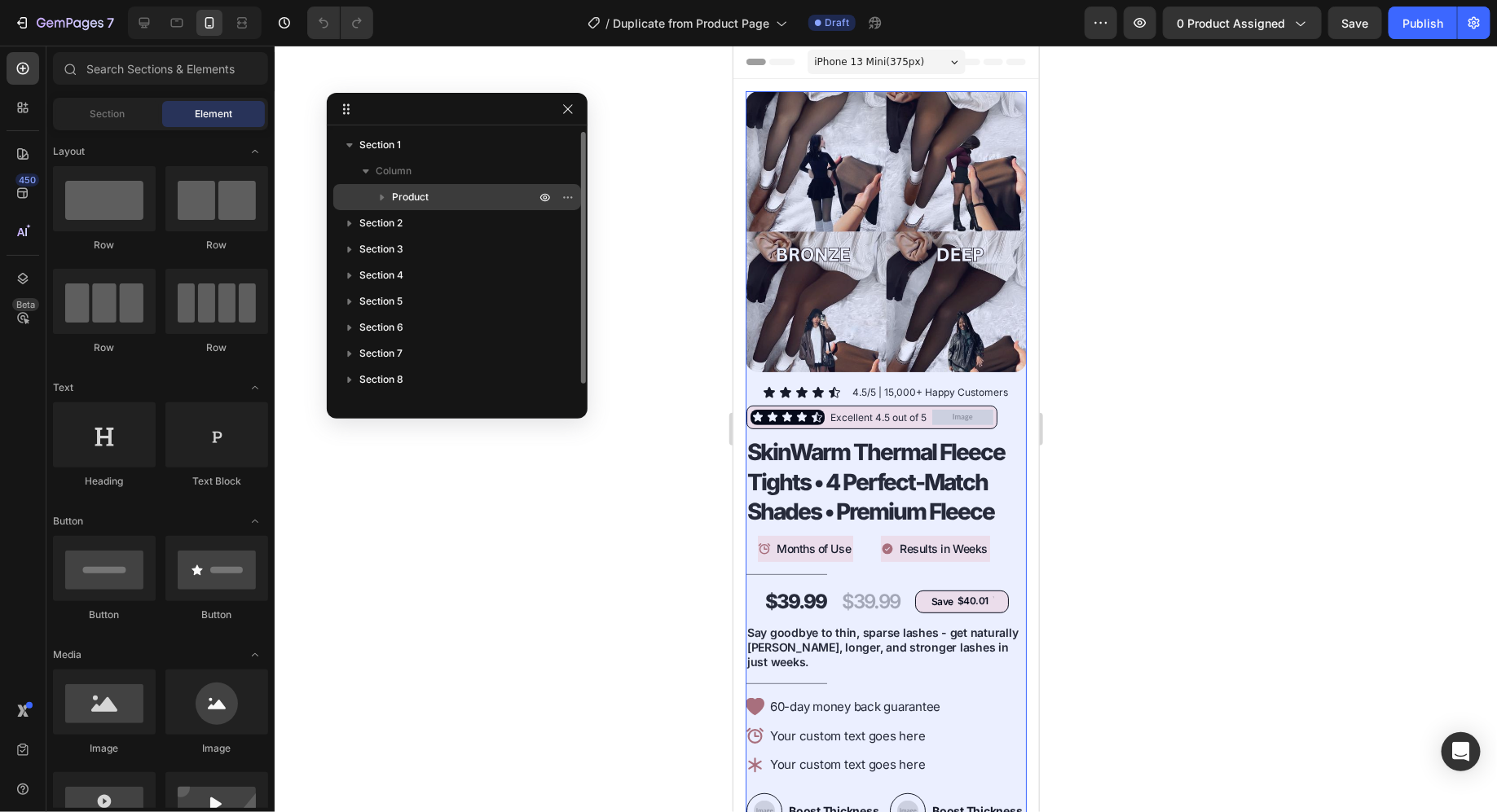
click at [378, 191] on icon "button" at bounding box center [382, 196] width 17 height 17
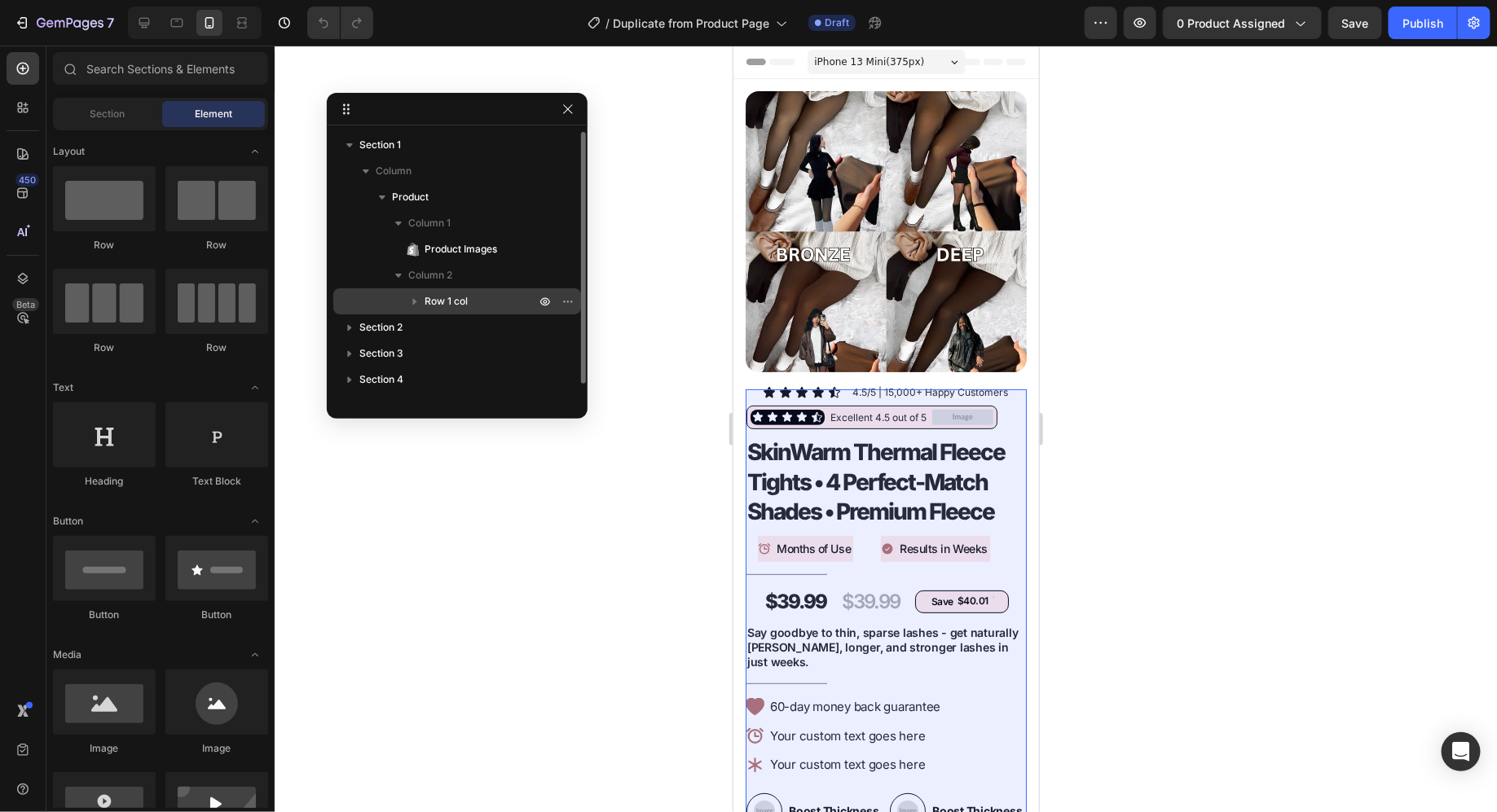
click at [414, 303] on icon "button" at bounding box center [415, 301] width 4 height 7
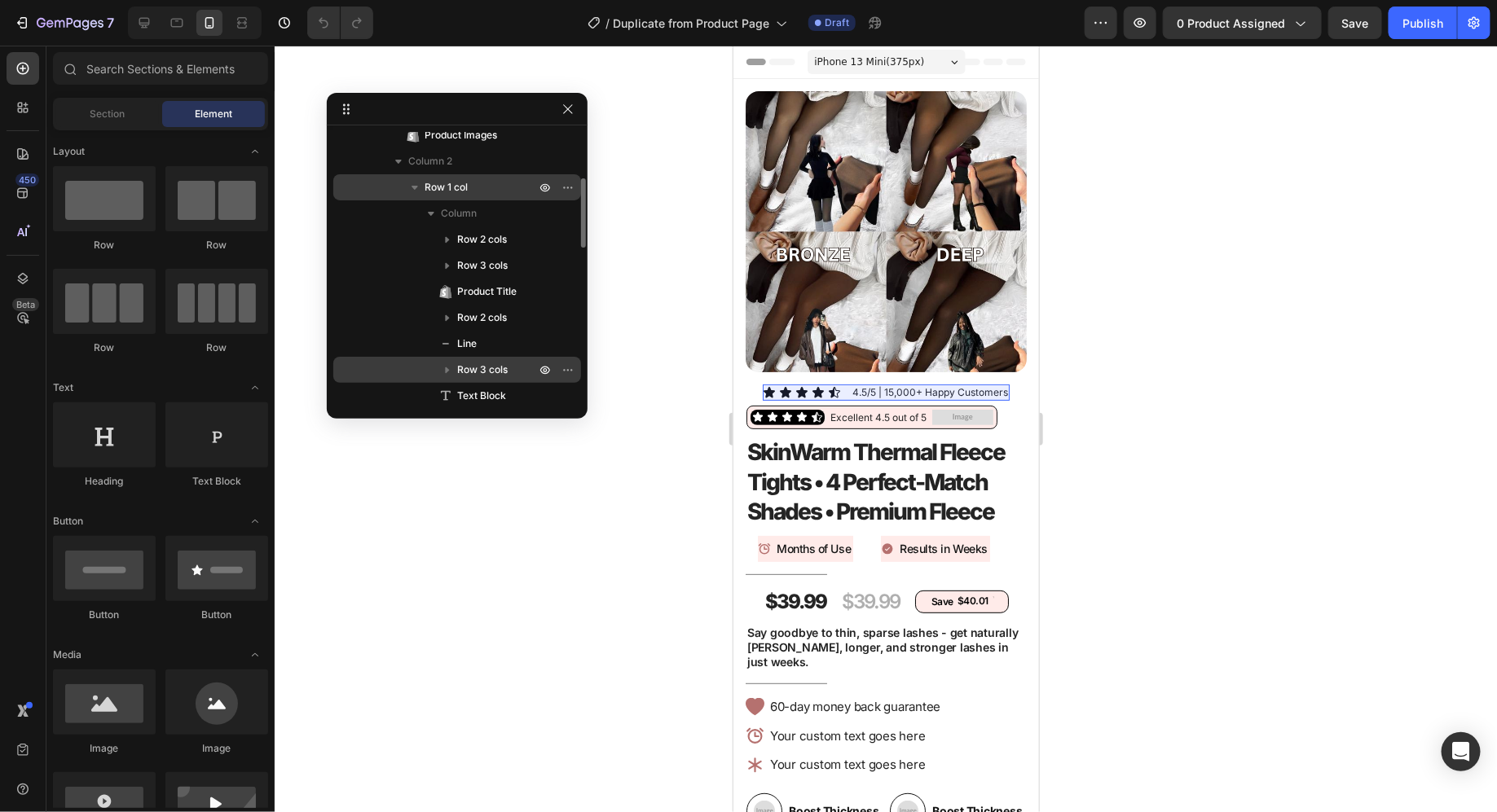
scroll to position [84, 0]
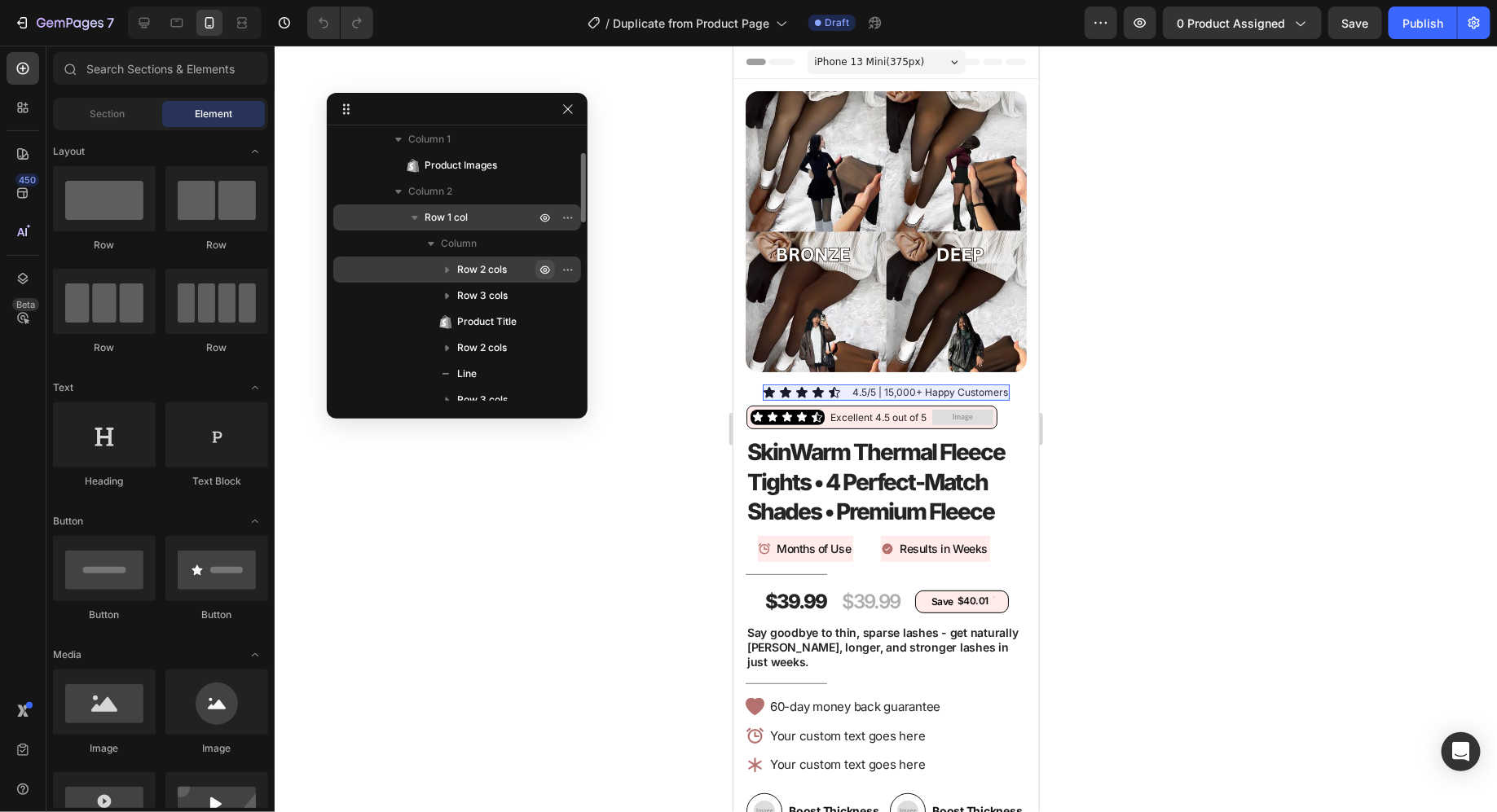
click at [546, 268] on icon "button" at bounding box center [546, 270] width 4 height 4
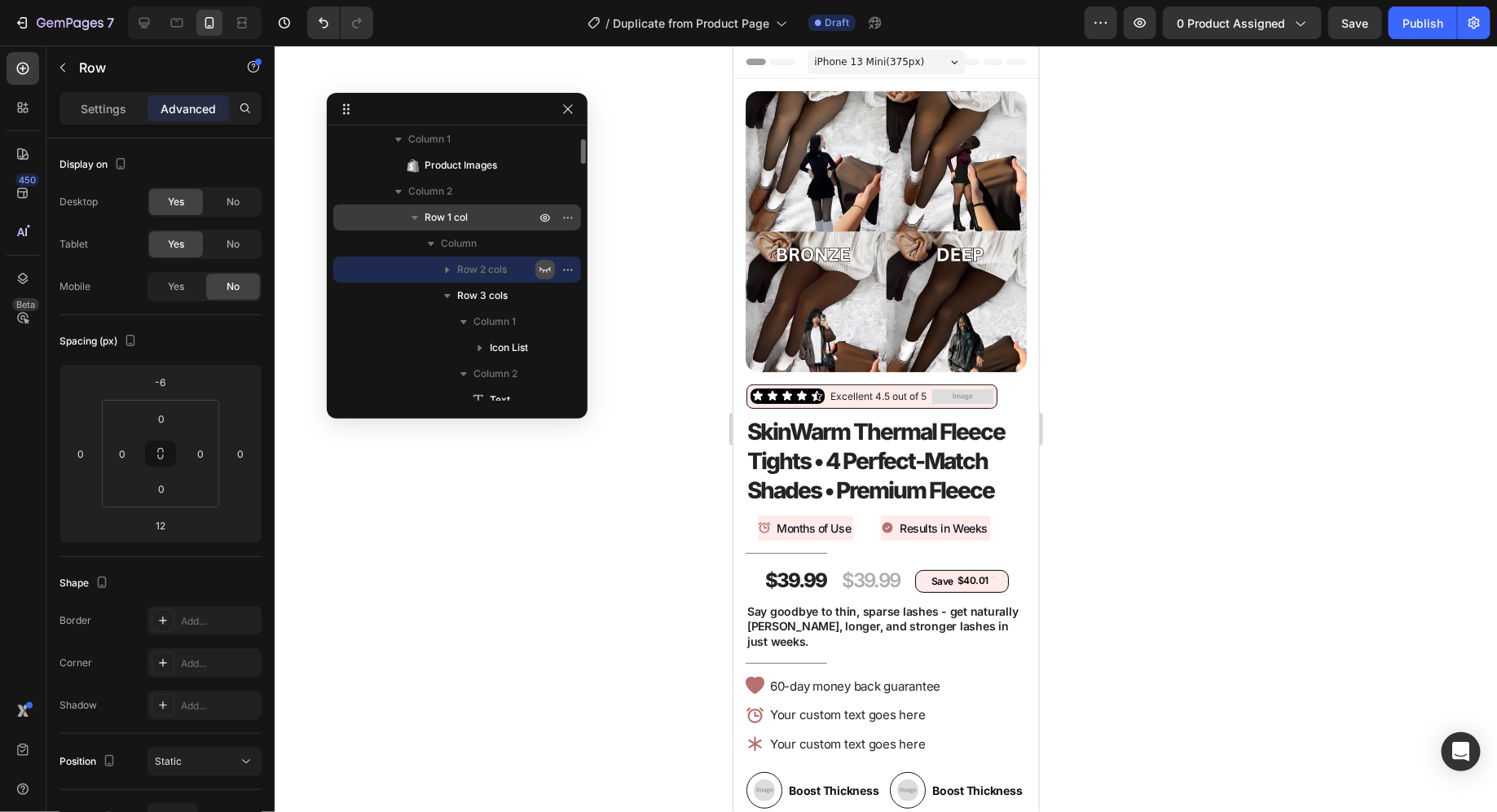
click at [546, 267] on icon "button" at bounding box center [545, 269] width 13 height 13
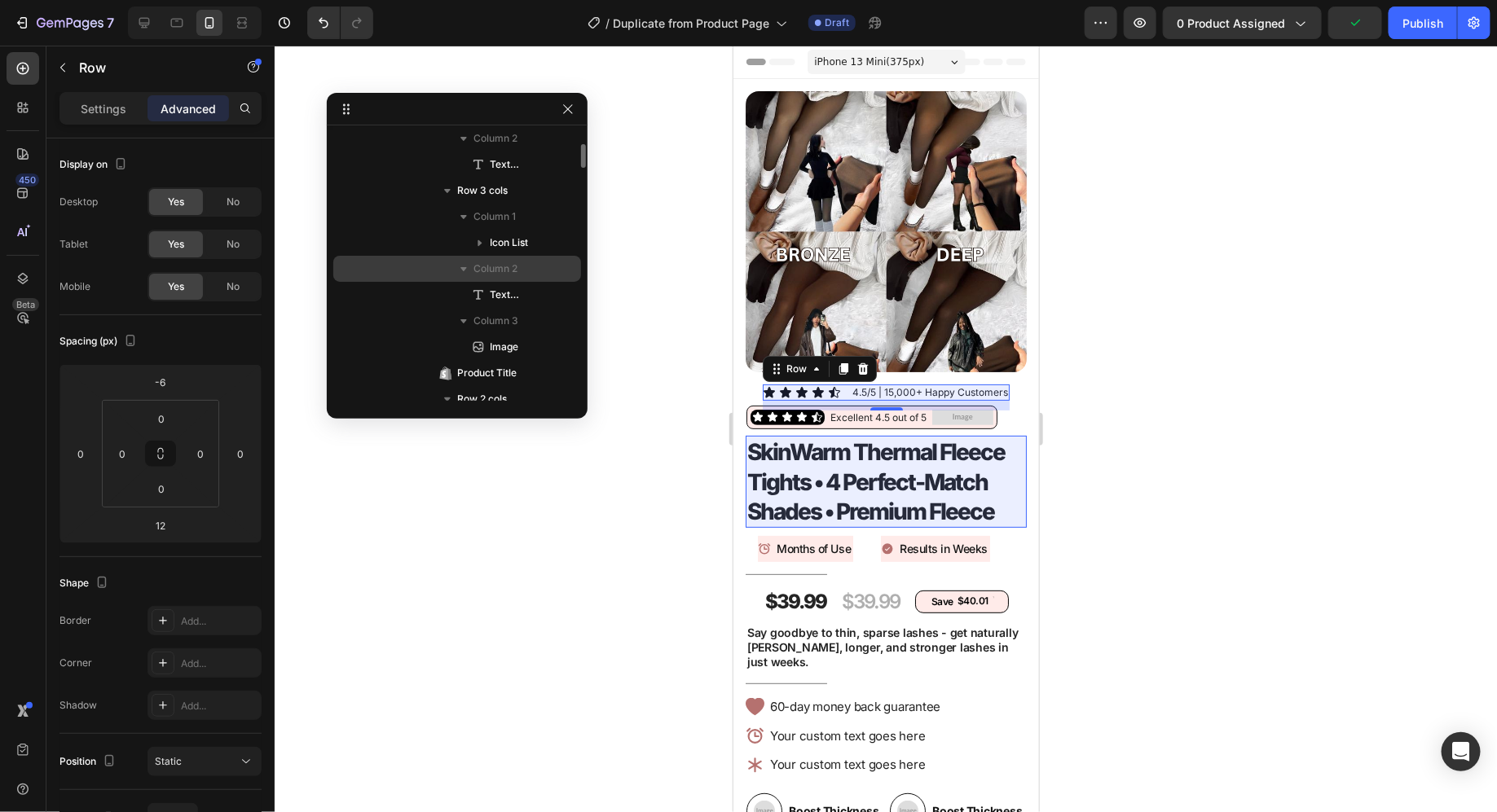
scroll to position [300, 0]
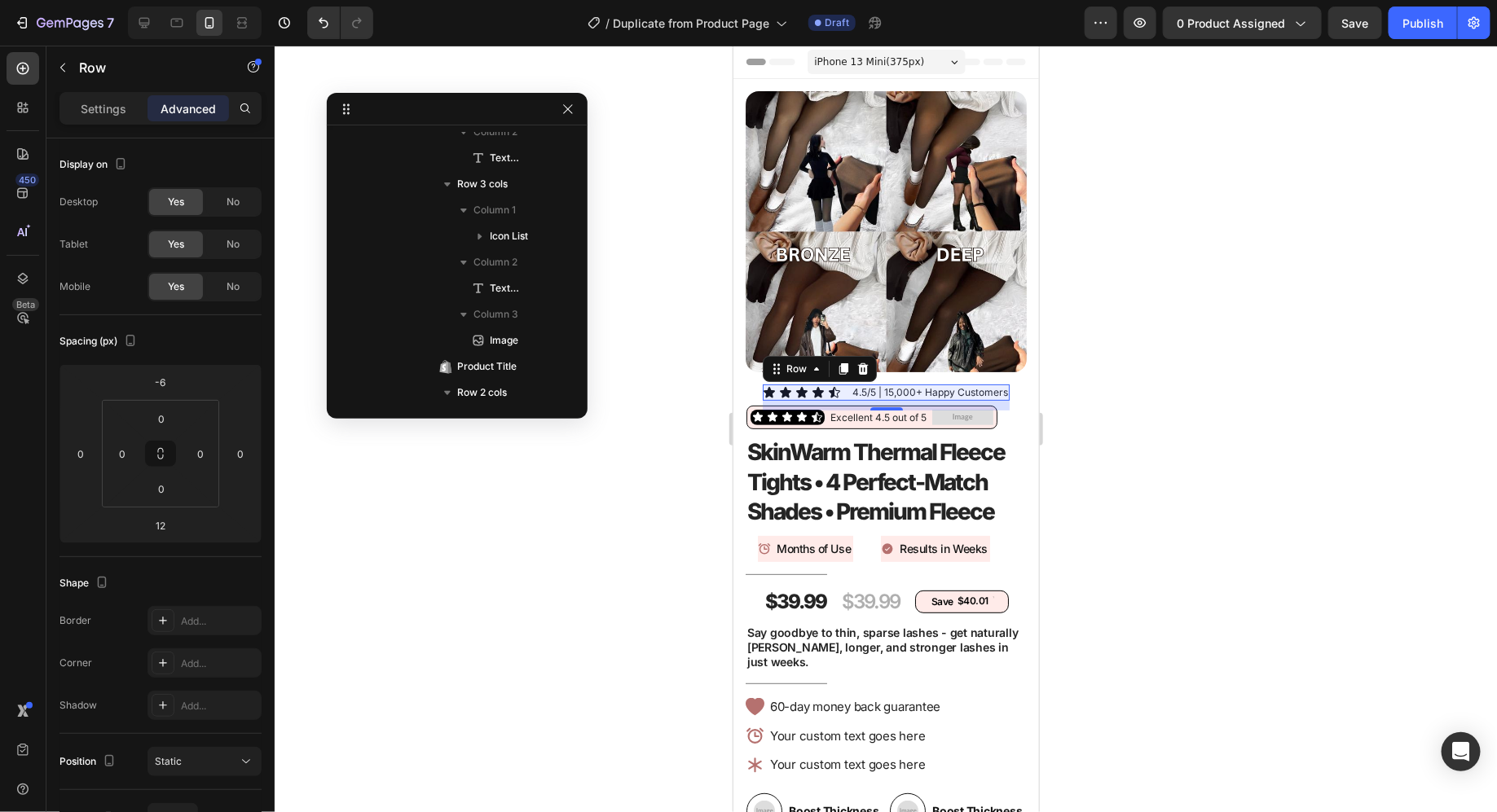
click at [691, 304] on div at bounding box center [885, 429] width 1223 height 766
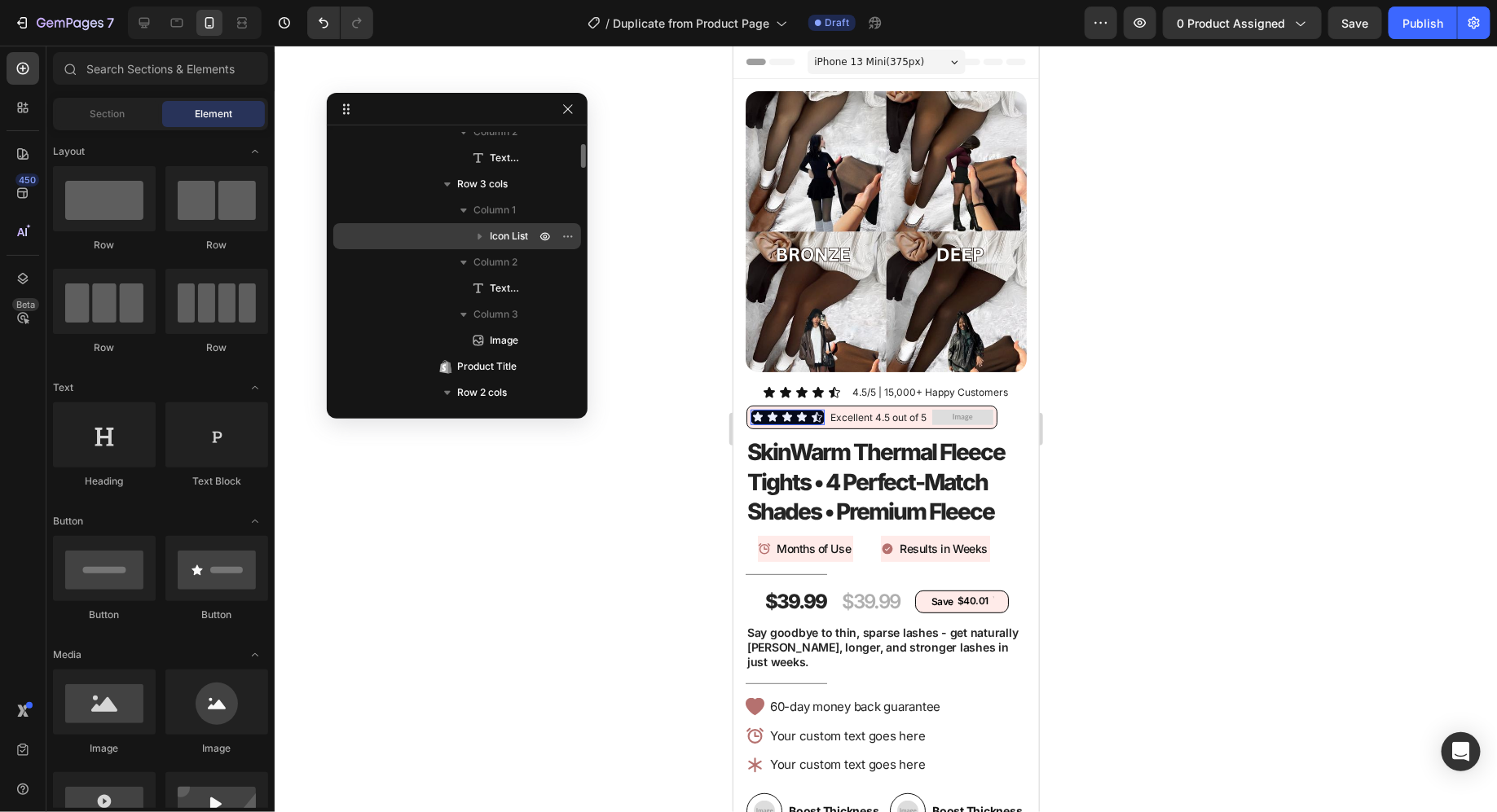
scroll to position [233, 0]
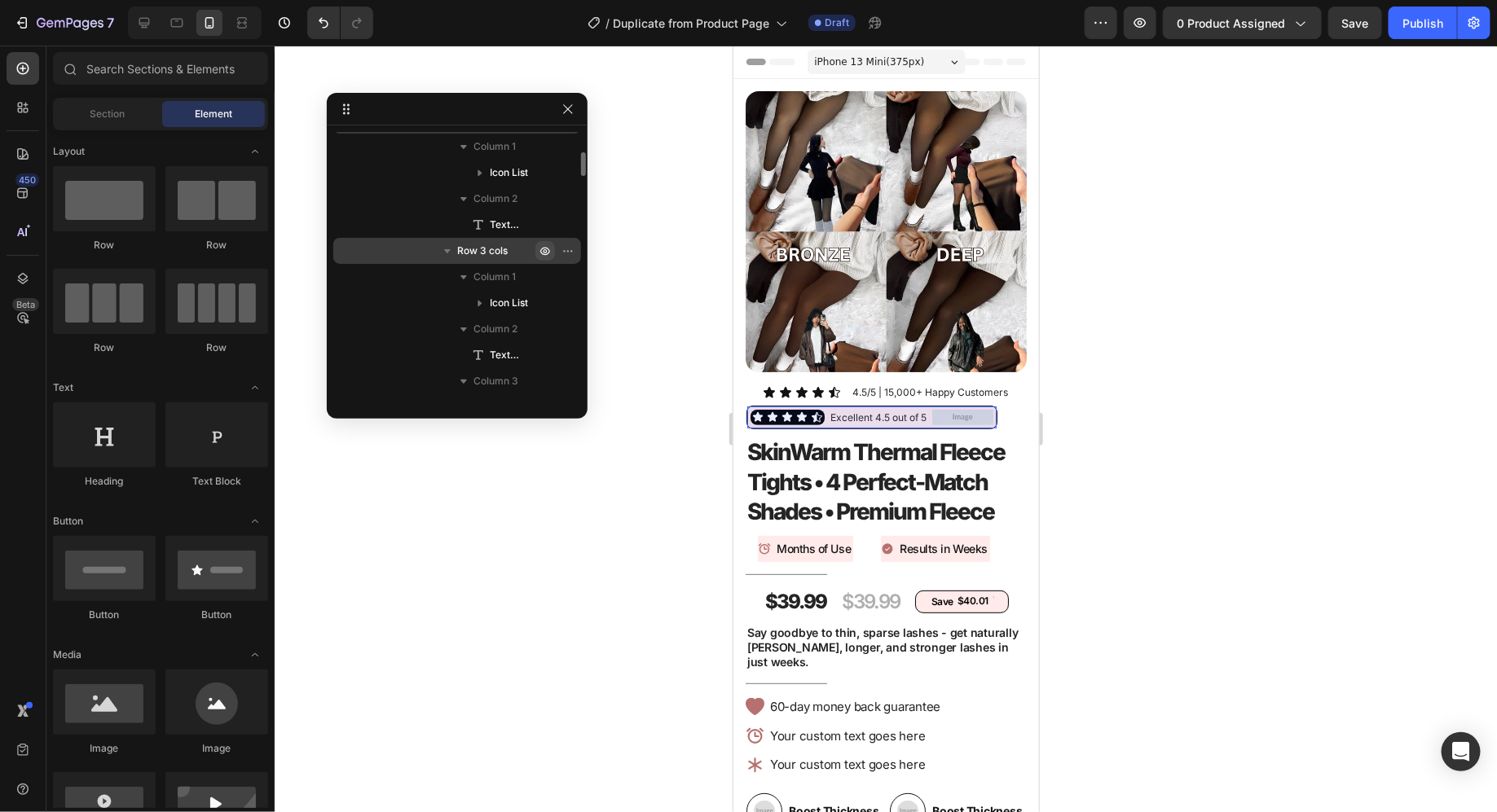
click at [548, 253] on icon "button" at bounding box center [545, 252] width 10 height 8
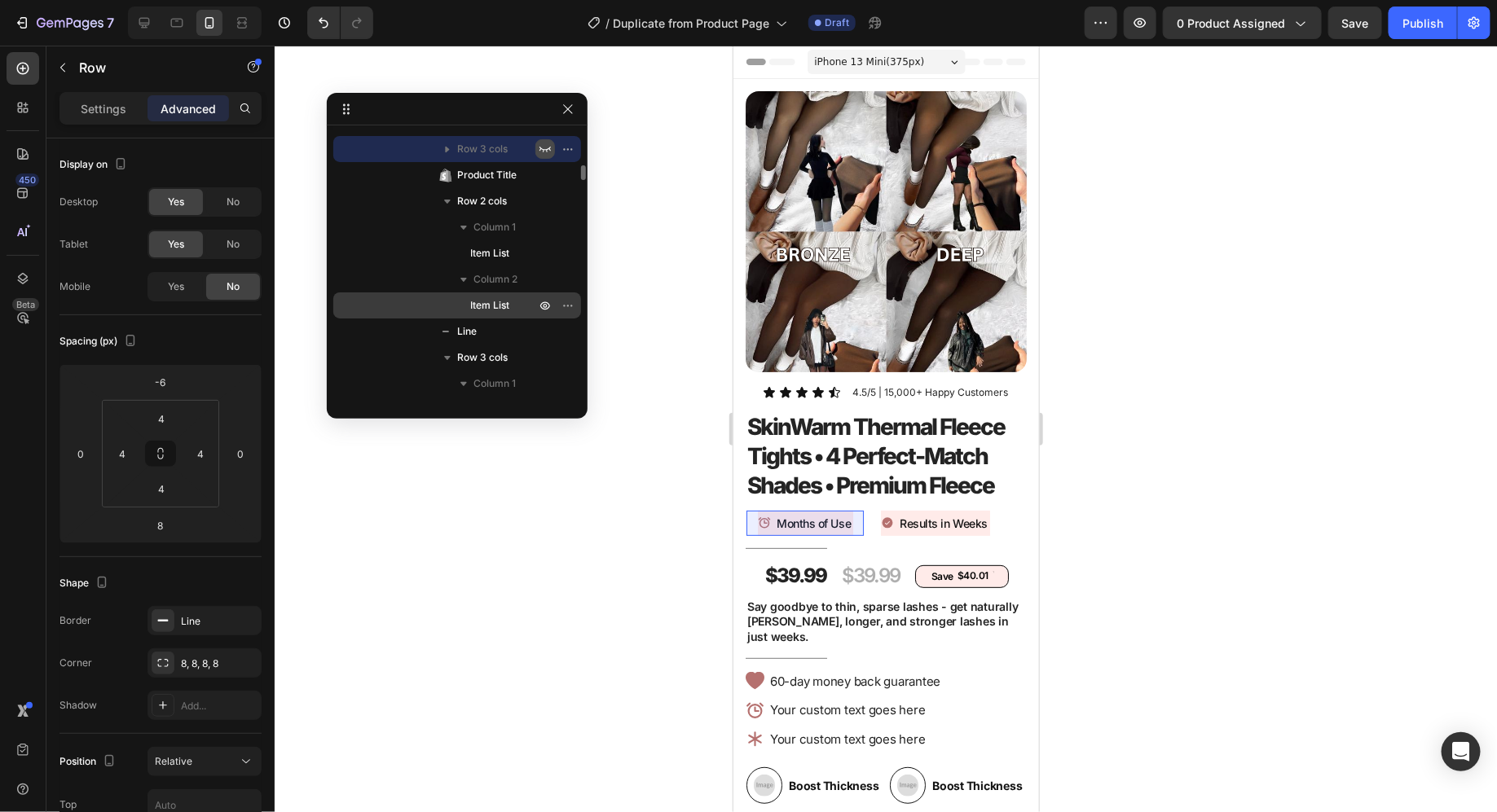
scroll to position [579, 0]
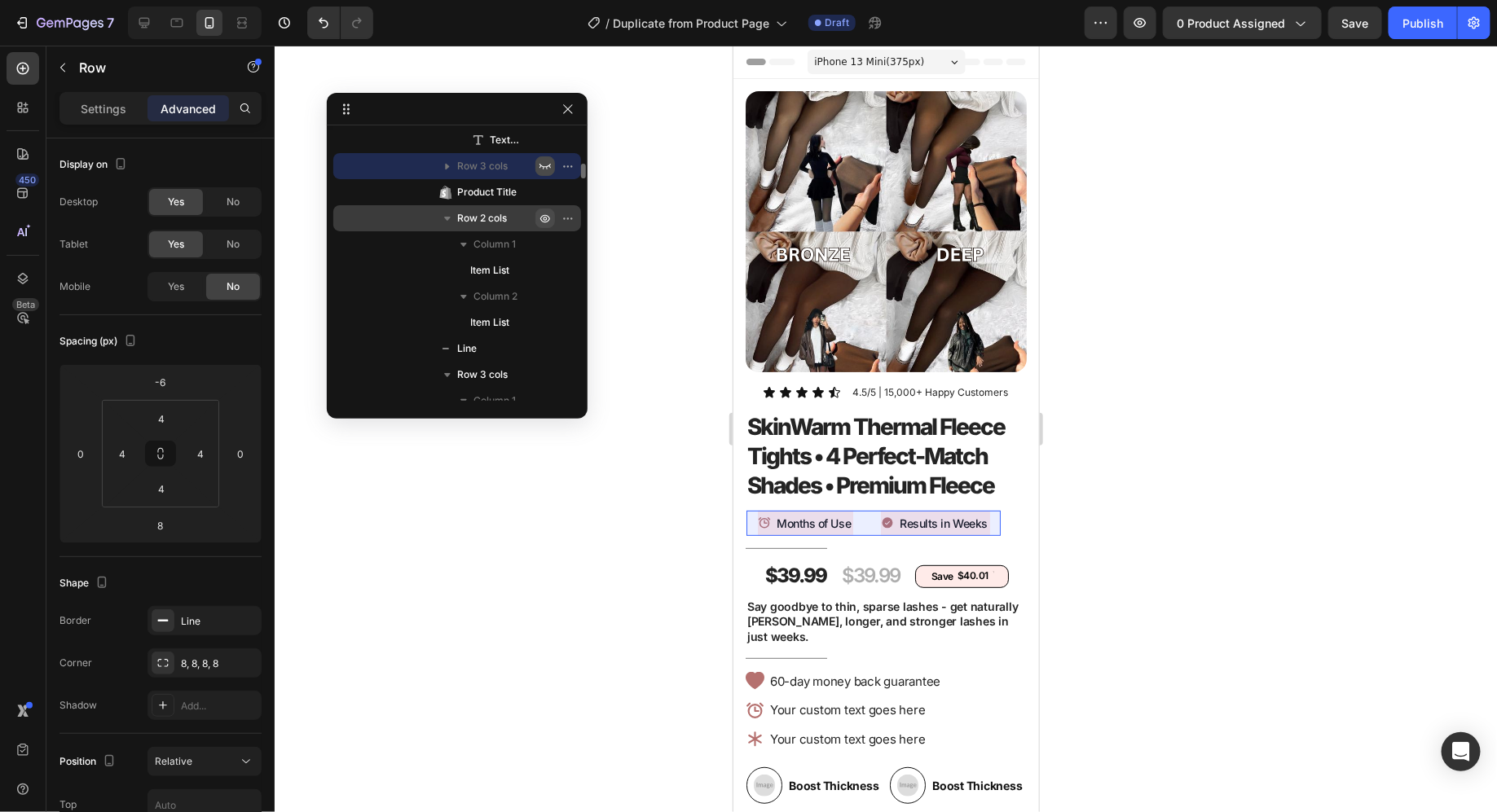
click at [542, 218] on icon "button" at bounding box center [545, 218] width 13 height 13
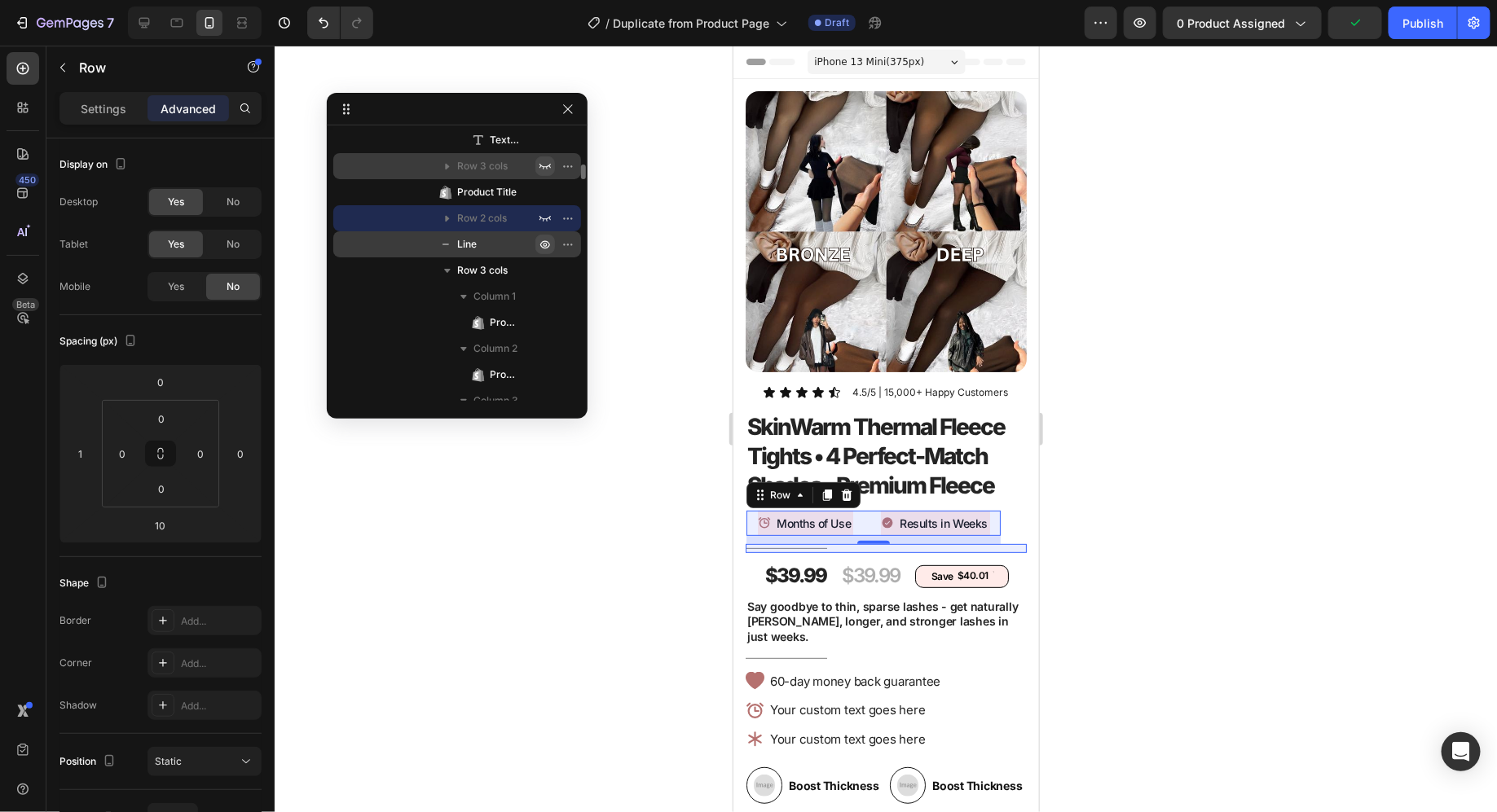
click at [542, 241] on icon "button" at bounding box center [545, 245] width 10 height 8
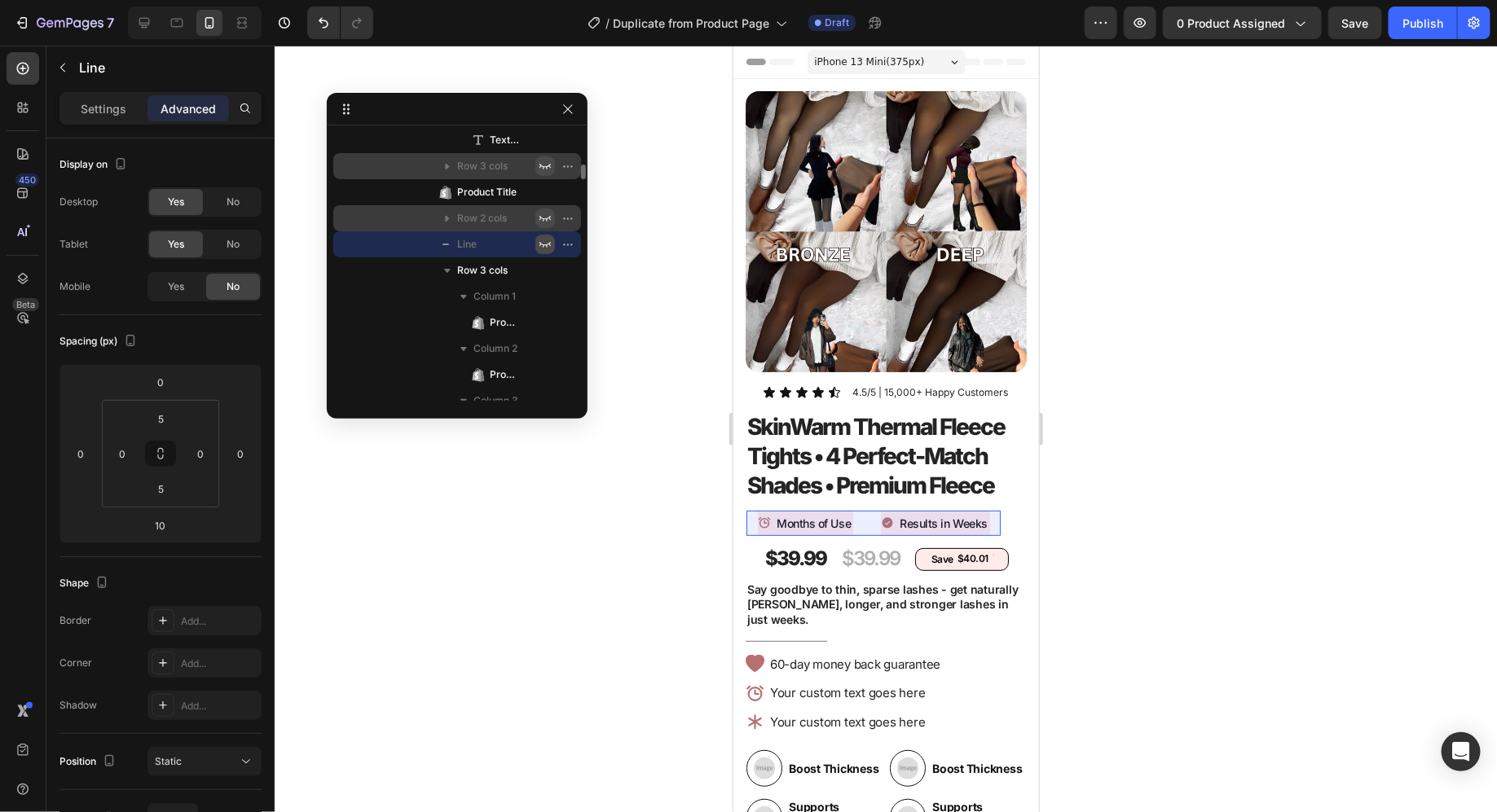
click at [545, 216] on icon "button" at bounding box center [545, 218] width 13 height 13
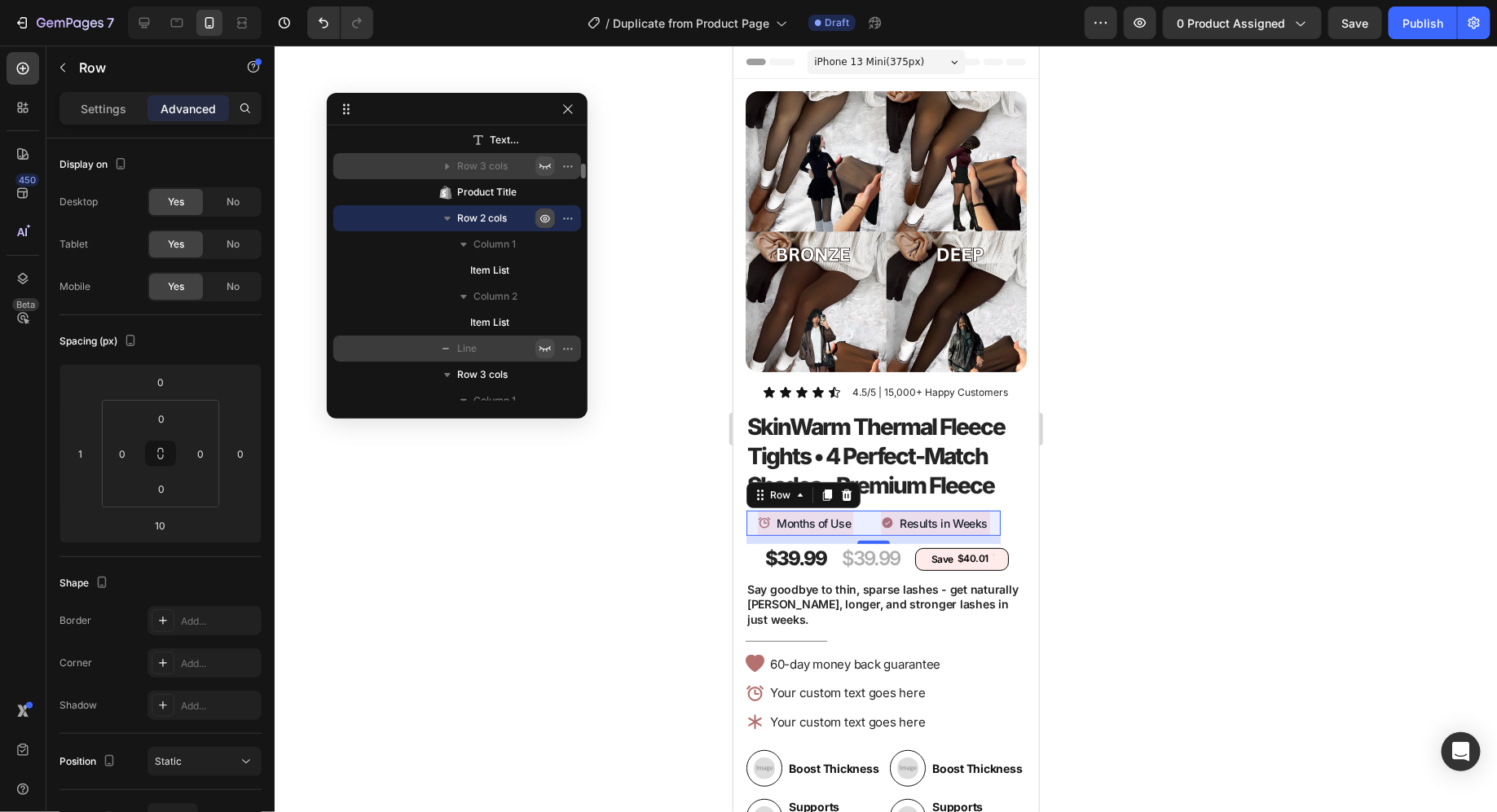
click at [540, 214] on icon "button" at bounding box center [545, 218] width 13 height 13
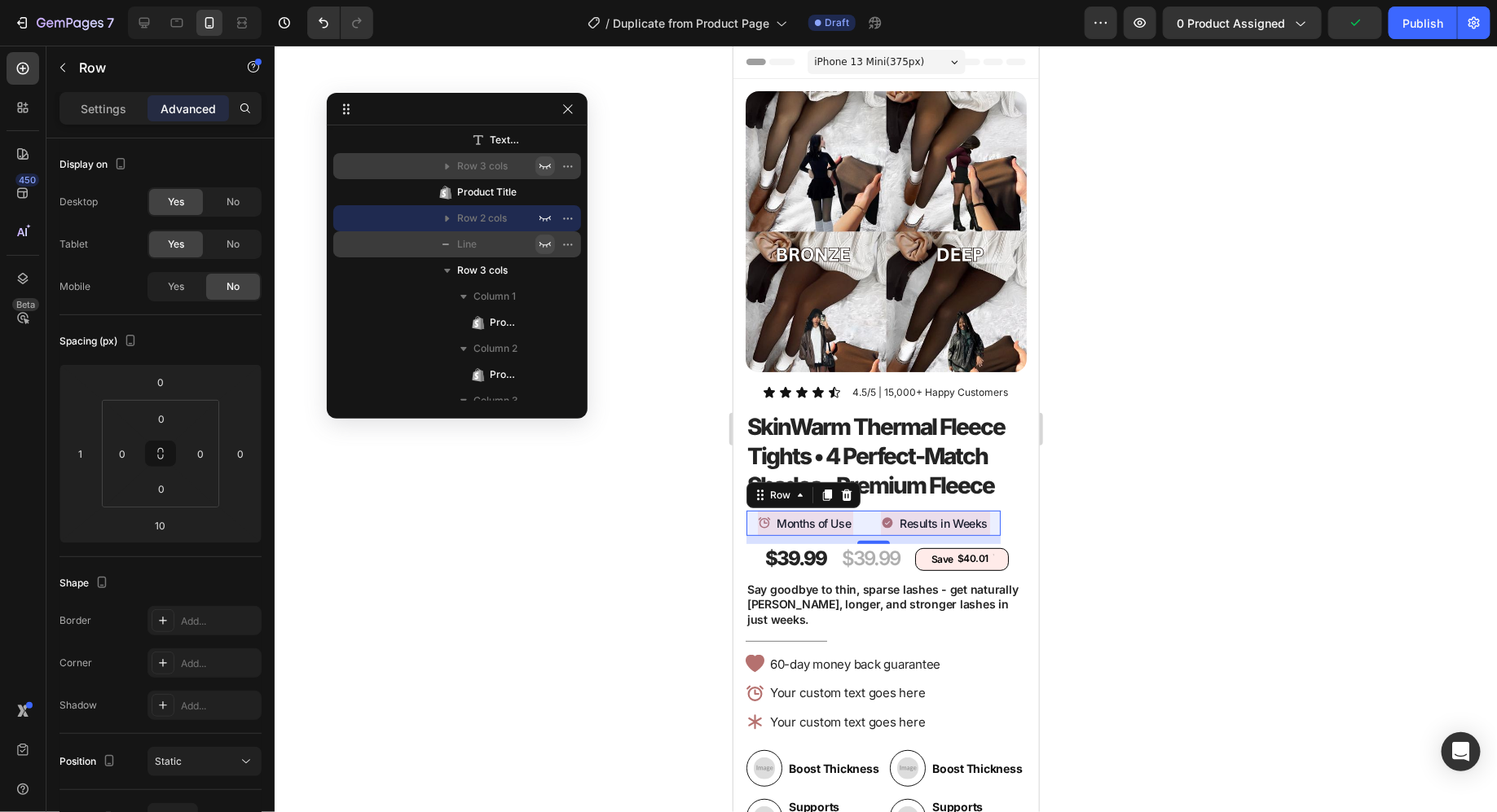
click at [665, 300] on div at bounding box center [885, 429] width 1223 height 766
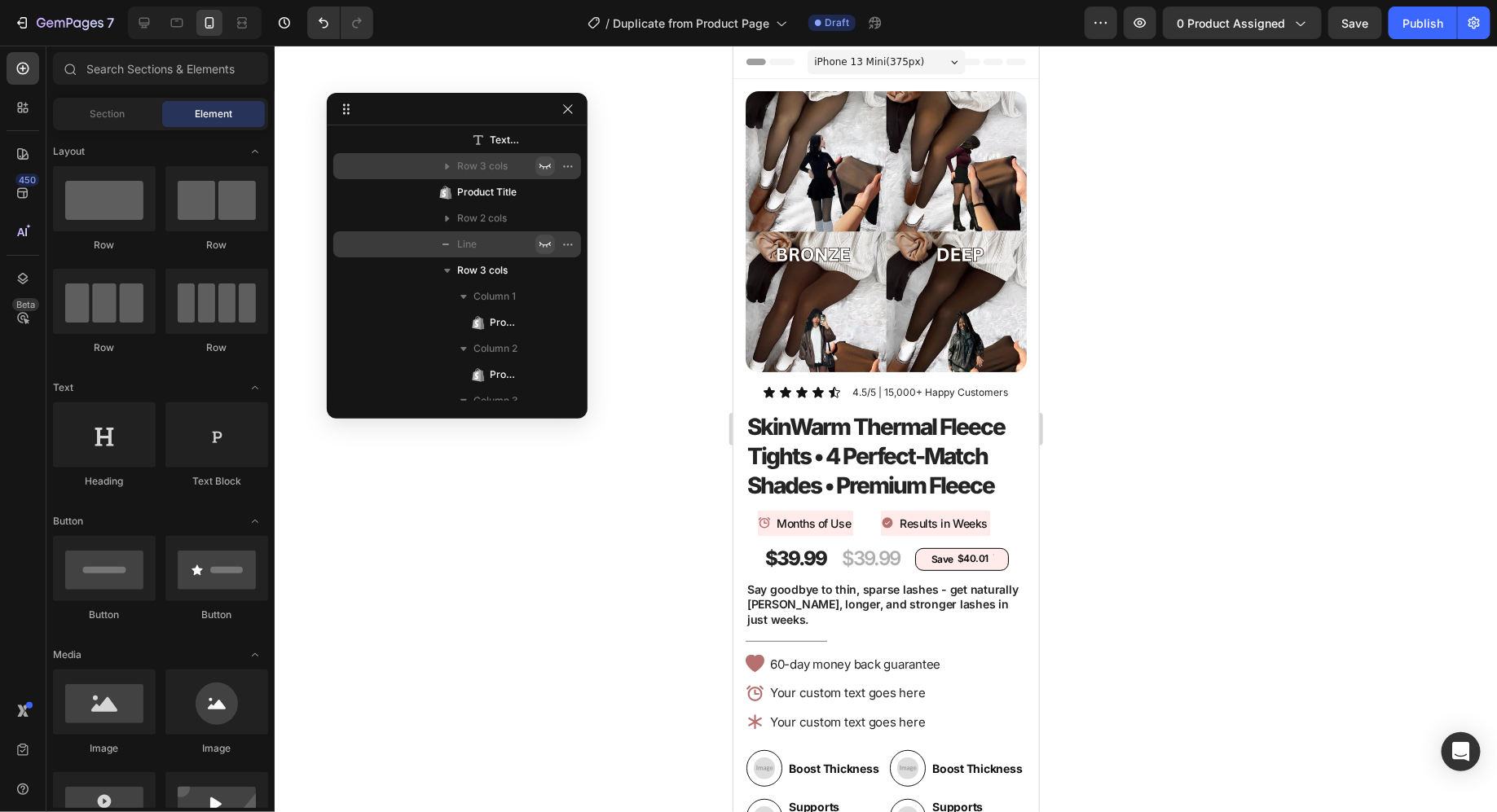
click at [546, 243] on icon "button" at bounding box center [545, 244] width 13 height 13
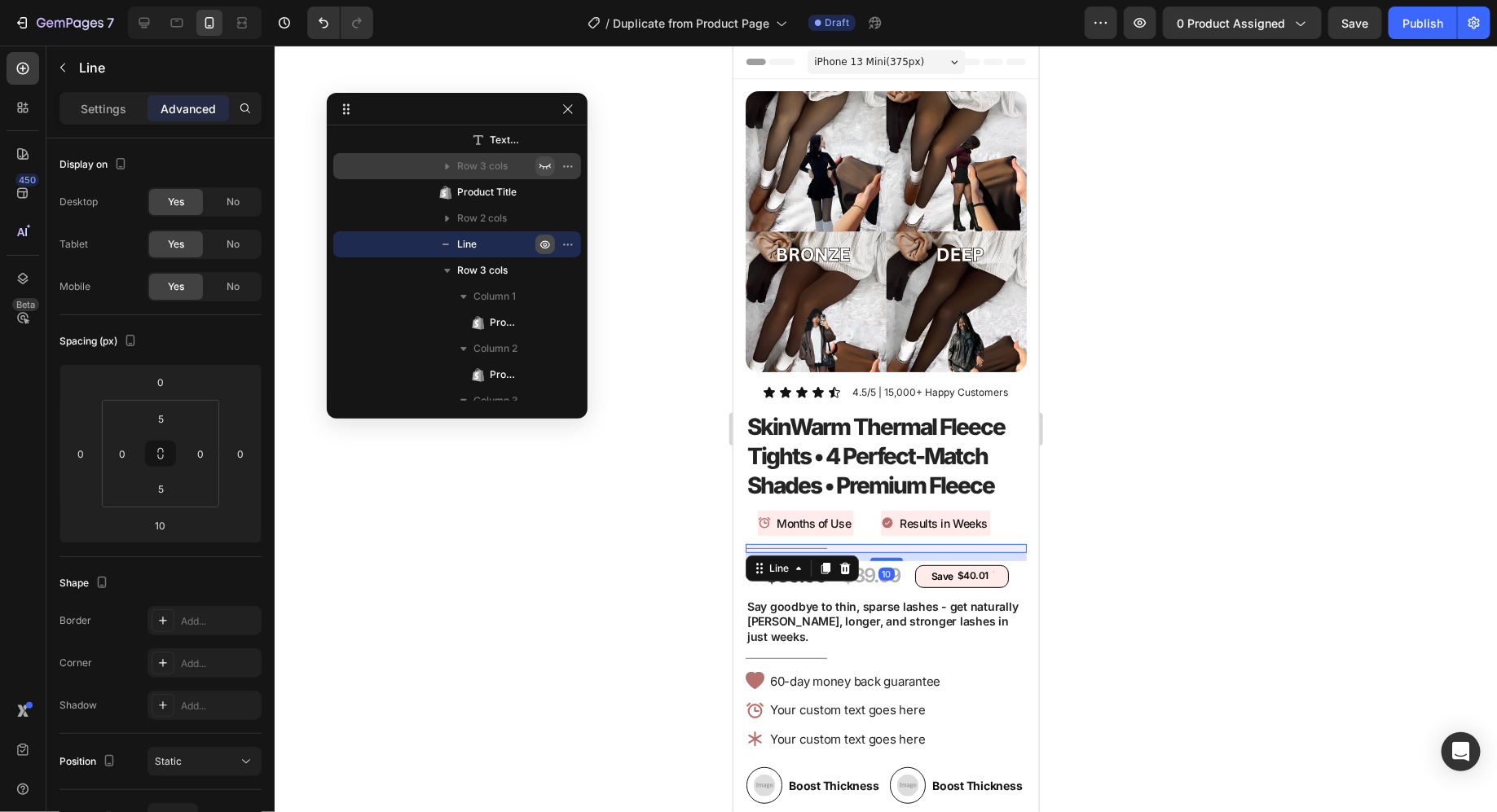
click at [546, 243] on icon "button" at bounding box center [545, 244] width 13 height 13
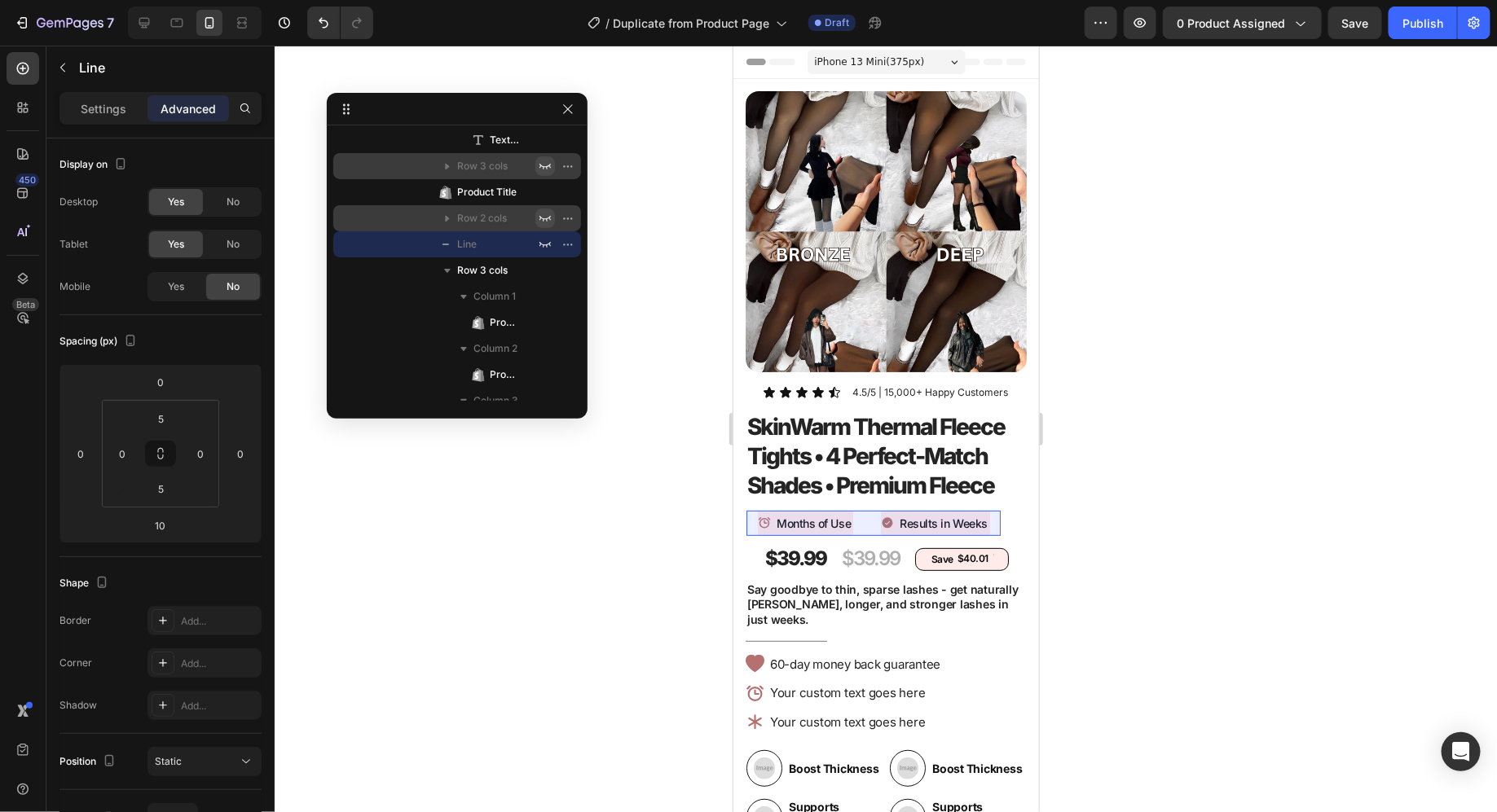
click at [544, 215] on icon "button" at bounding box center [545, 218] width 13 height 13
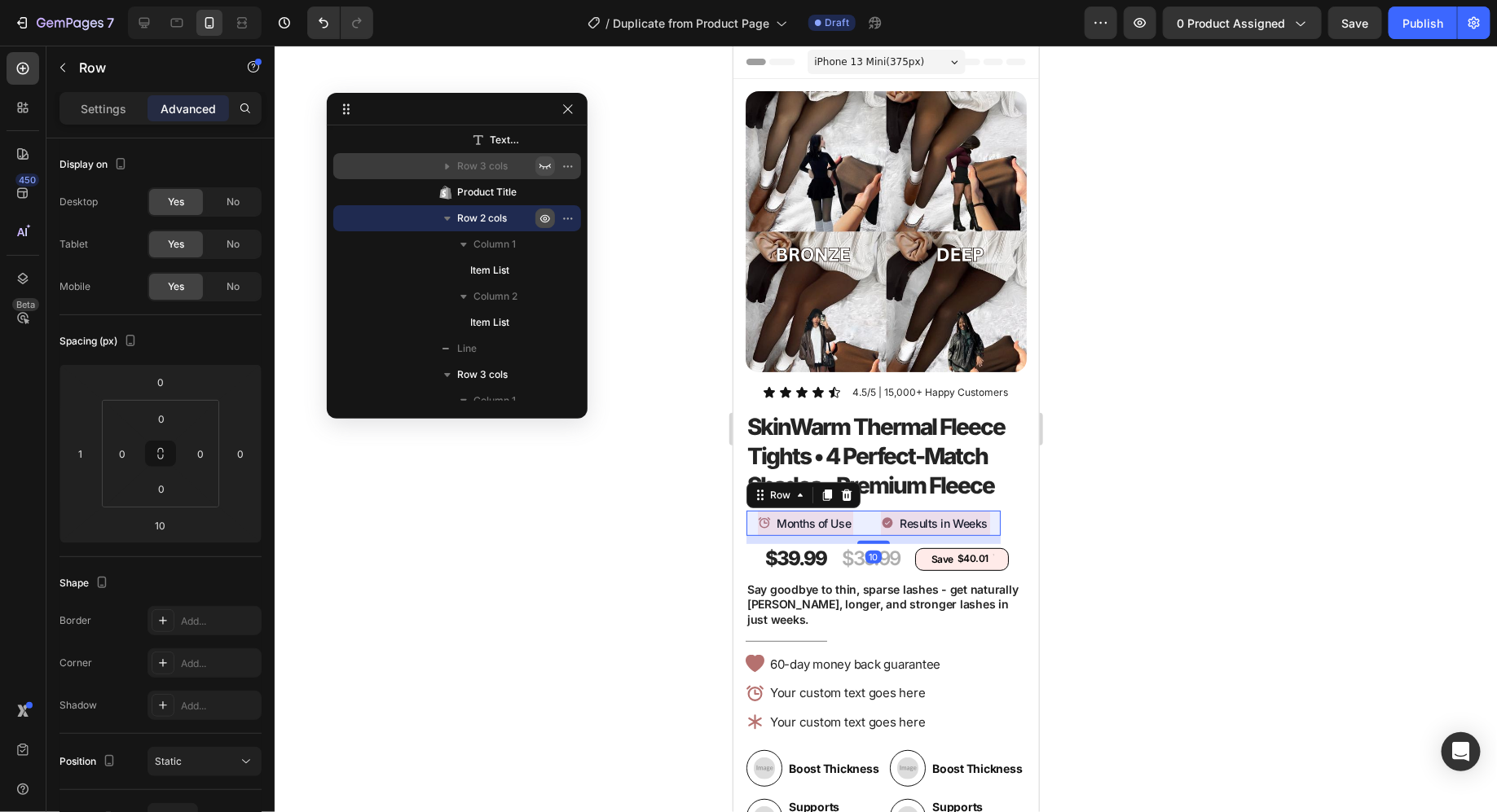
click at [544, 215] on icon "button" at bounding box center [545, 219] width 10 height 8
click at [447, 219] on icon "button" at bounding box center [447, 219] width 4 height 7
click at [544, 216] on icon "button" at bounding box center [545, 218] width 13 height 13
click at [444, 216] on icon "button" at bounding box center [447, 218] width 17 height 17
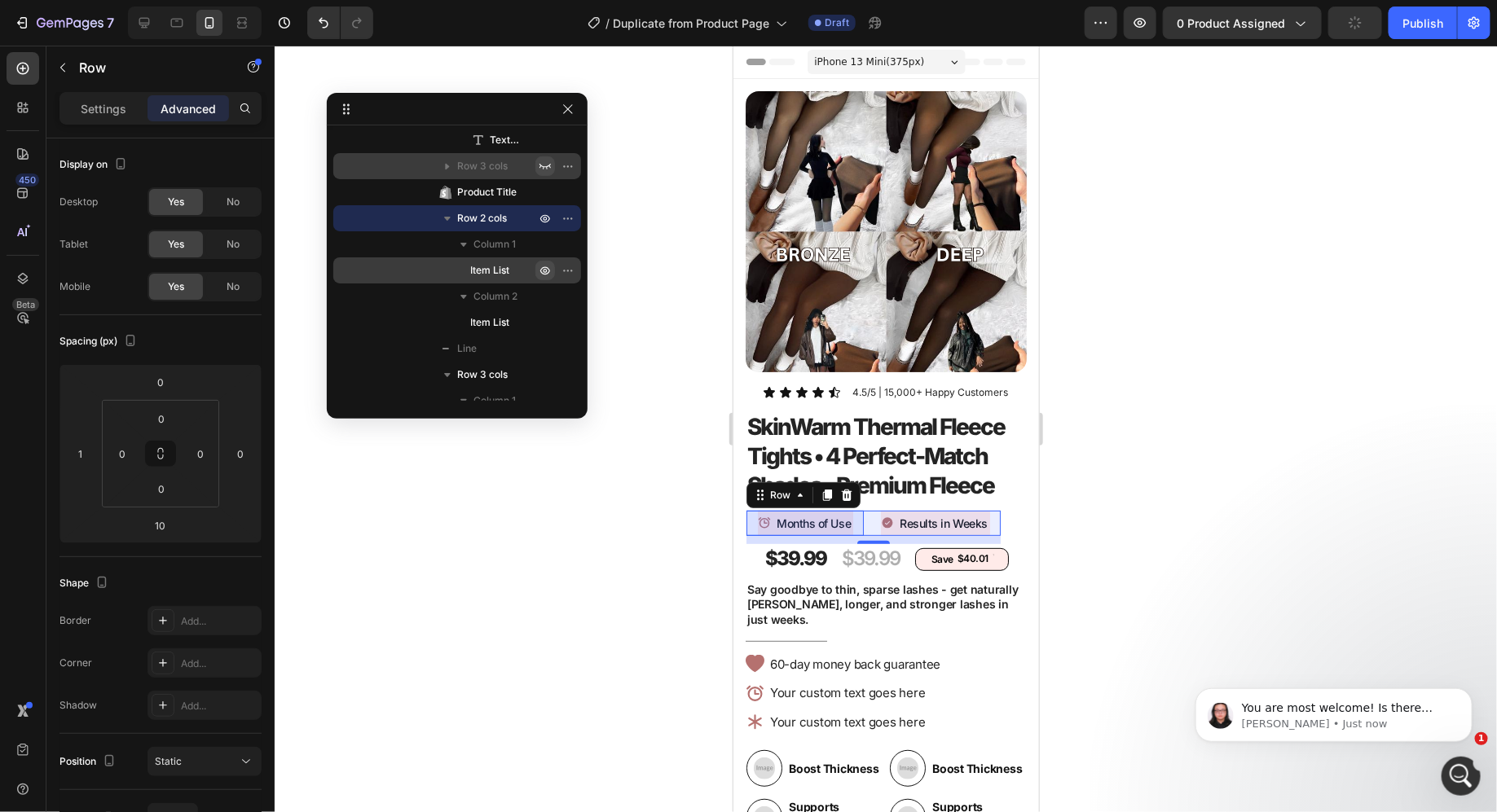
scroll to position [0, 0]
click at [548, 269] on icon "button" at bounding box center [545, 269] width 13 height 13
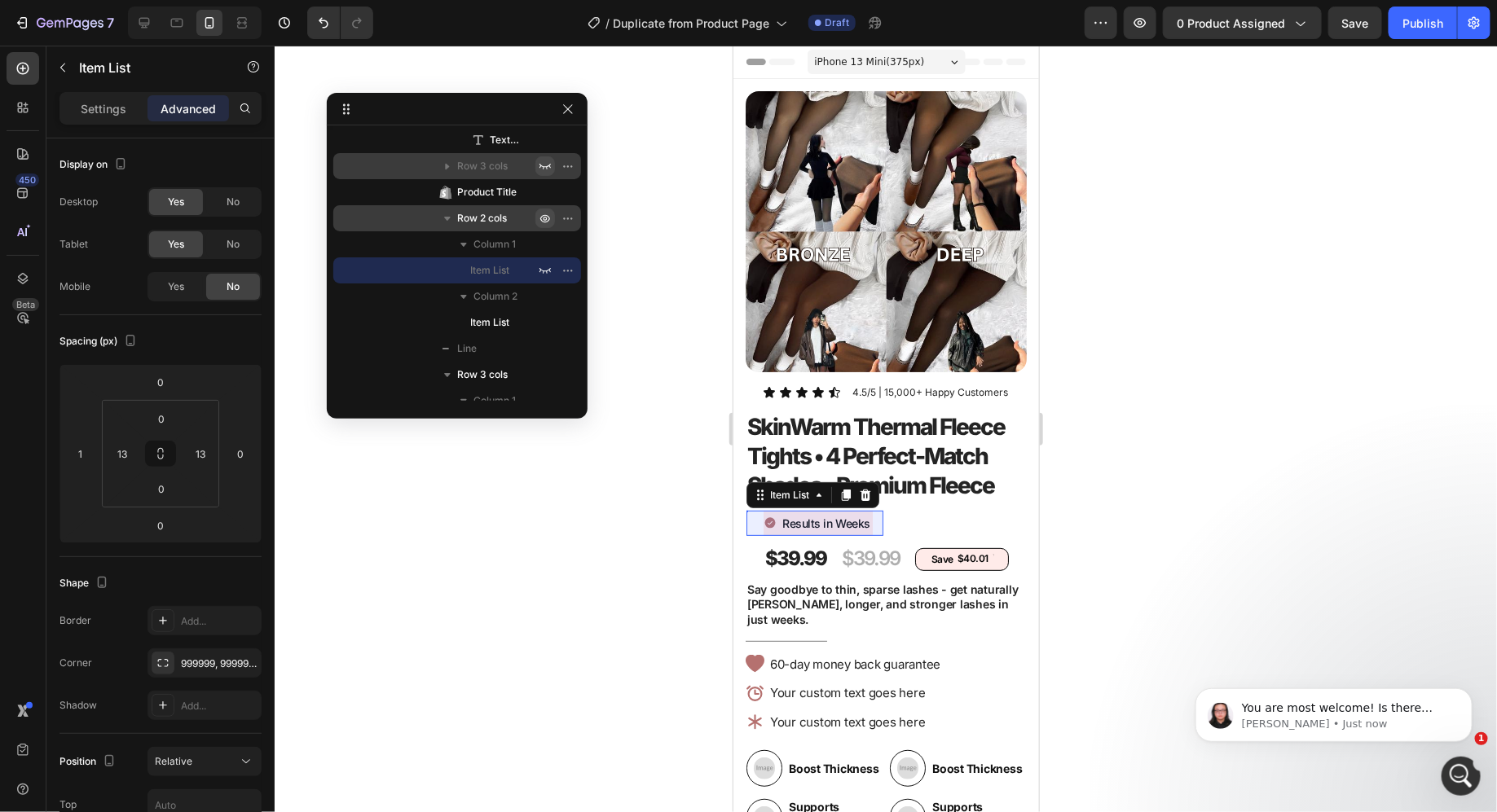
click at [545, 218] on icon "button" at bounding box center [545, 218] width 13 height 13
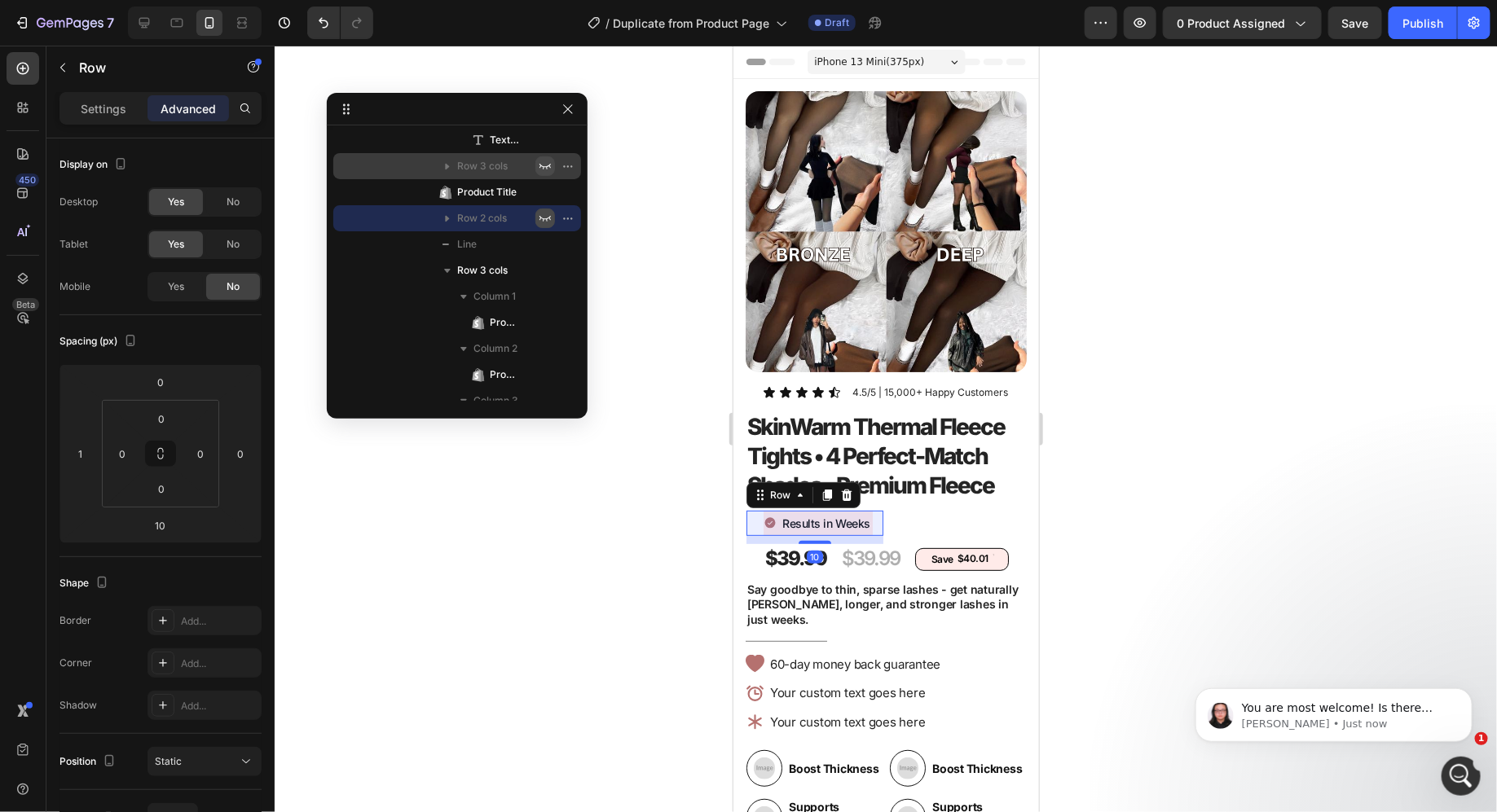
click at [546, 215] on icon "button" at bounding box center [545, 218] width 13 height 13
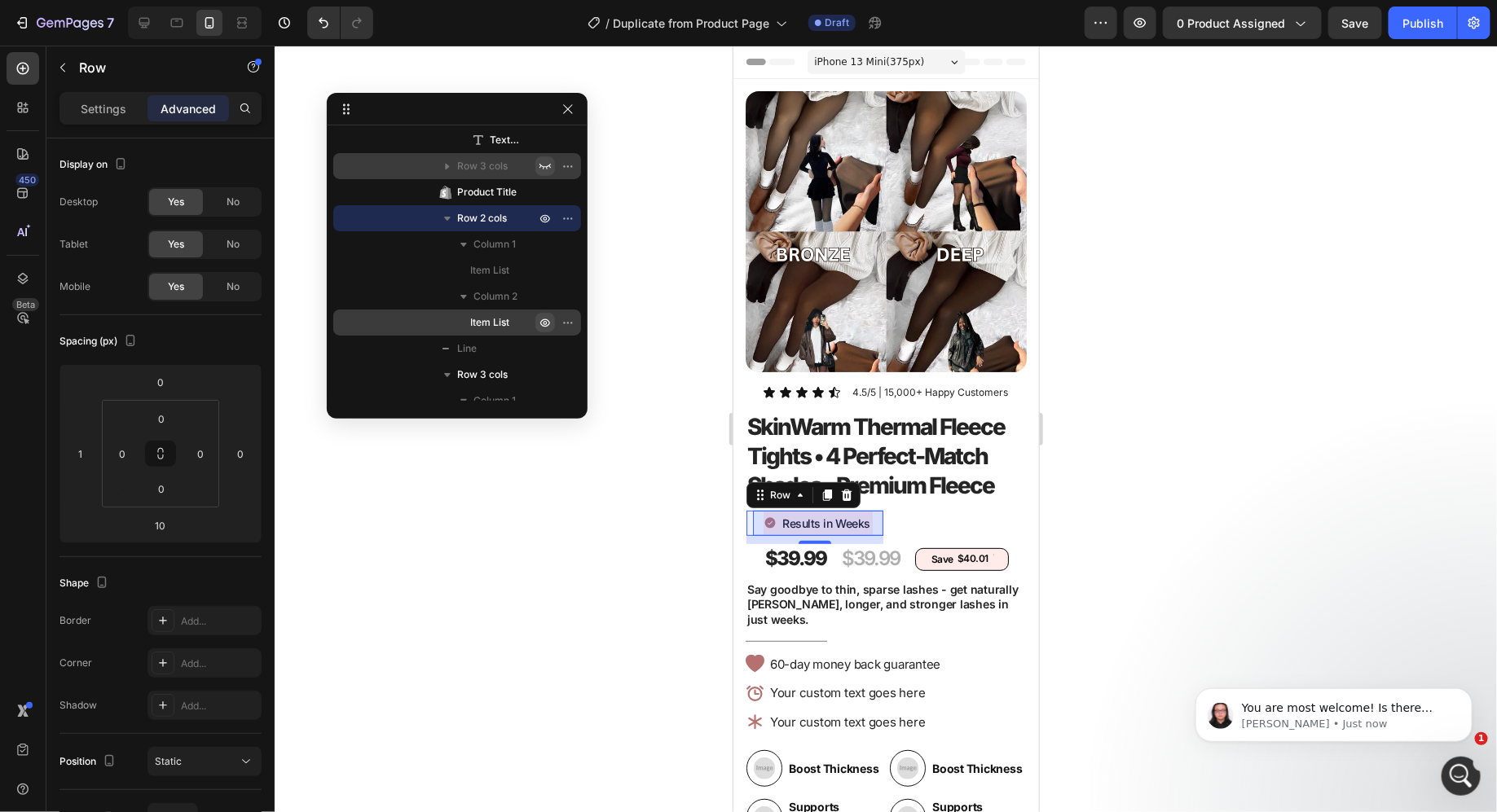
click at [548, 321] on icon "button" at bounding box center [545, 323] width 10 height 8
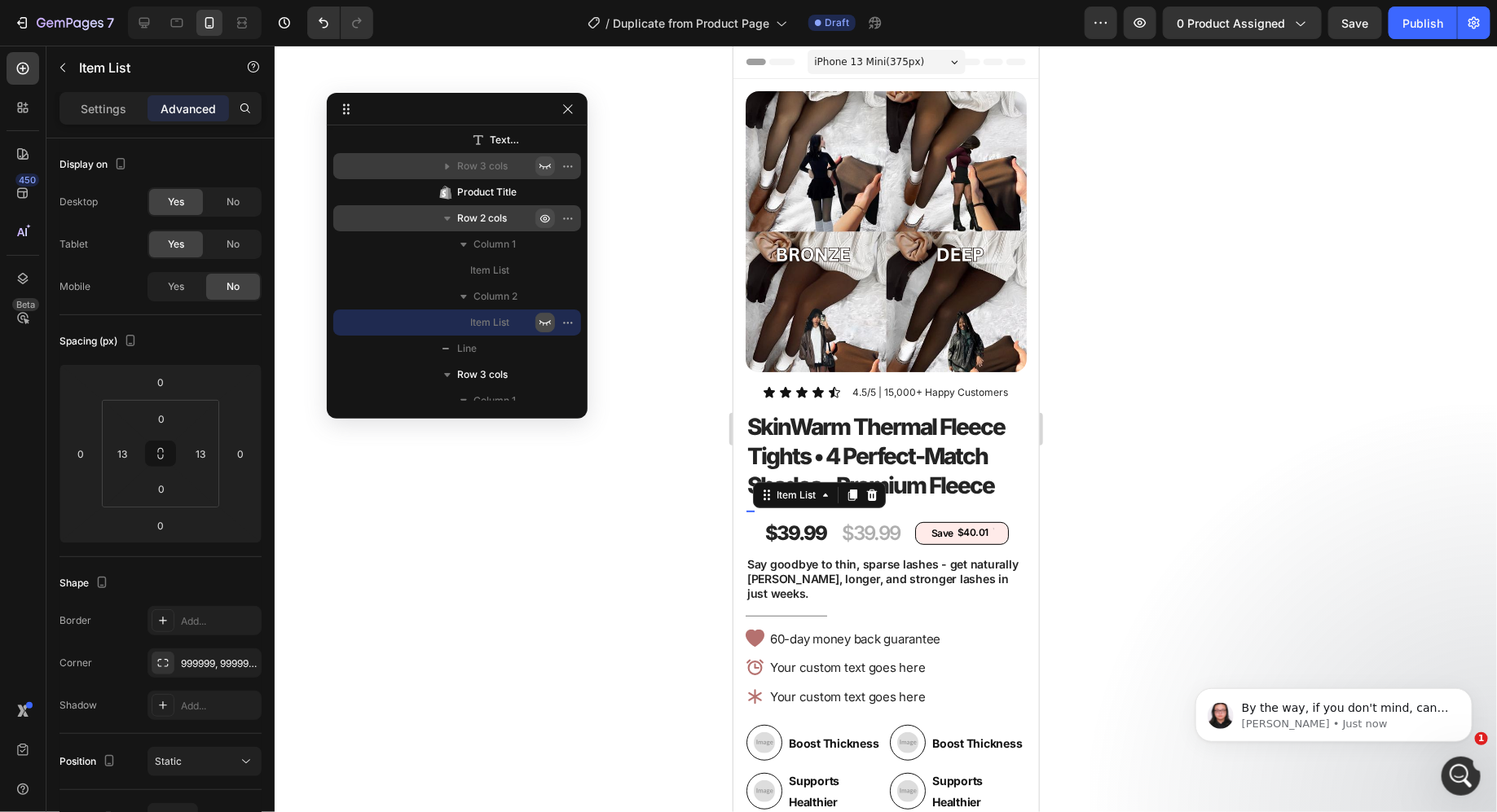
click at [546, 217] on icon "button" at bounding box center [545, 218] width 13 height 13
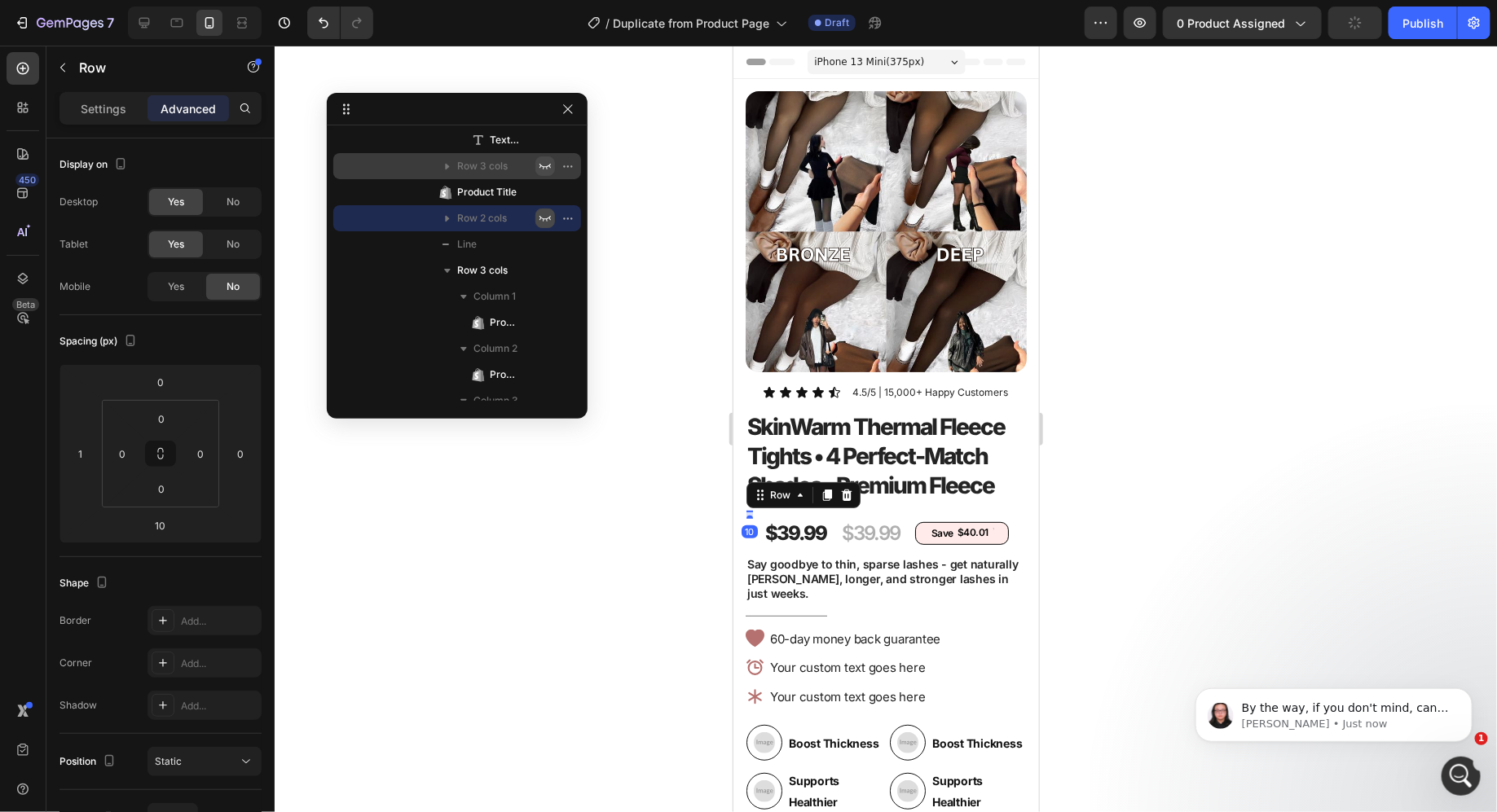
click at [546, 217] on icon "button" at bounding box center [545, 218] width 13 height 13
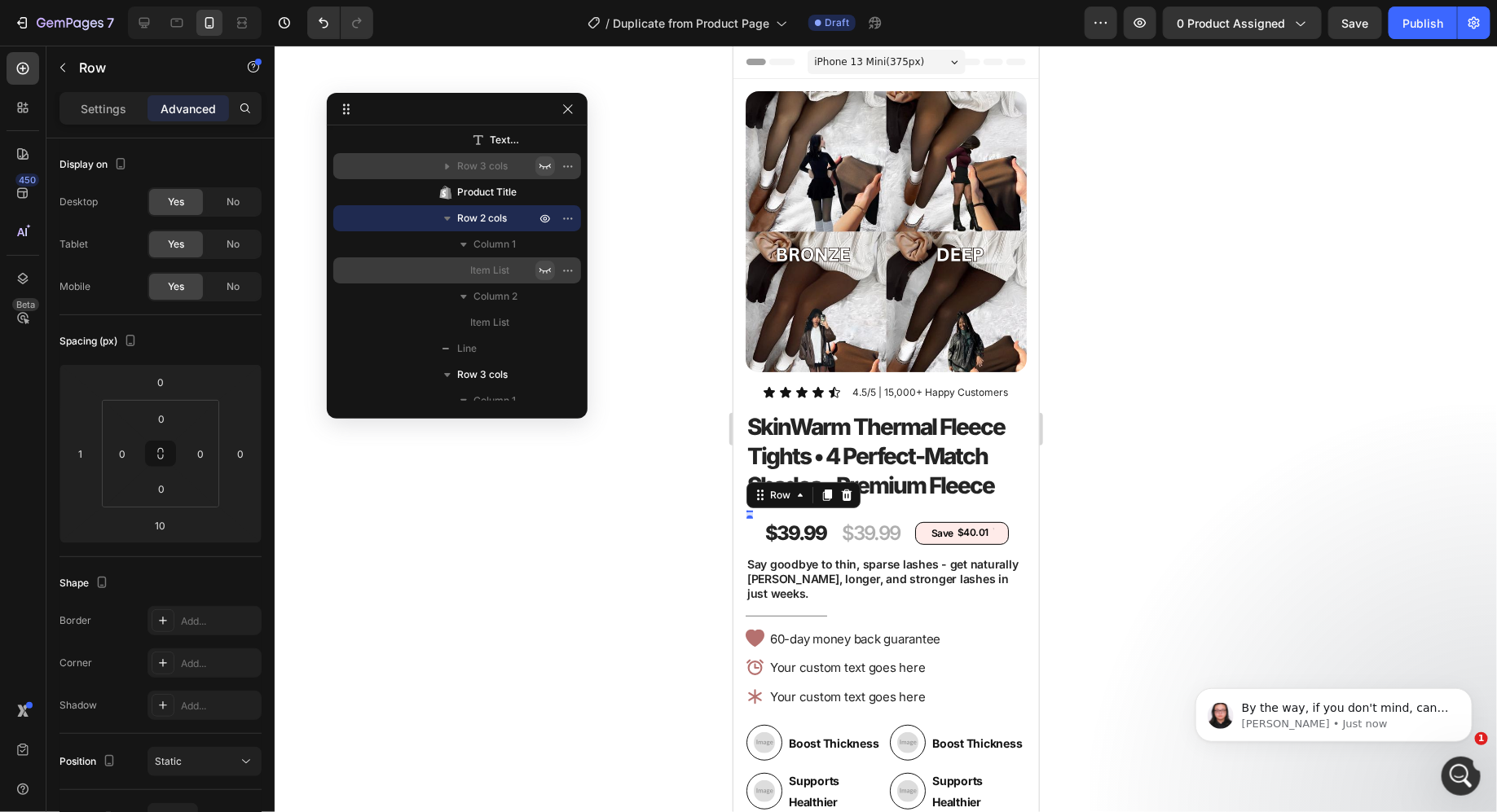
click at [546, 271] on icon "button" at bounding box center [546, 271] width 12 height 6
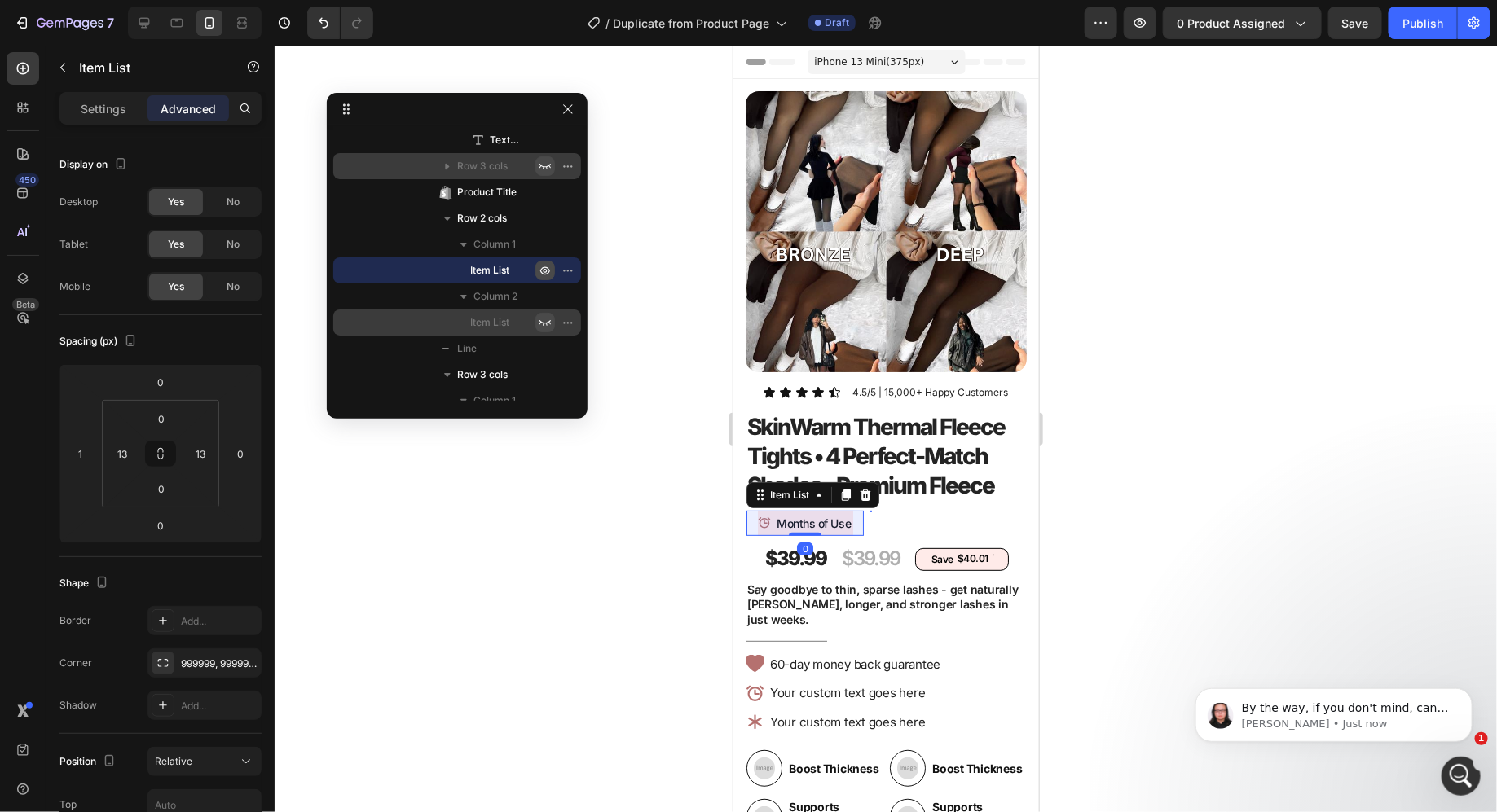
click at [546, 324] on icon "button" at bounding box center [545, 322] width 13 height 13
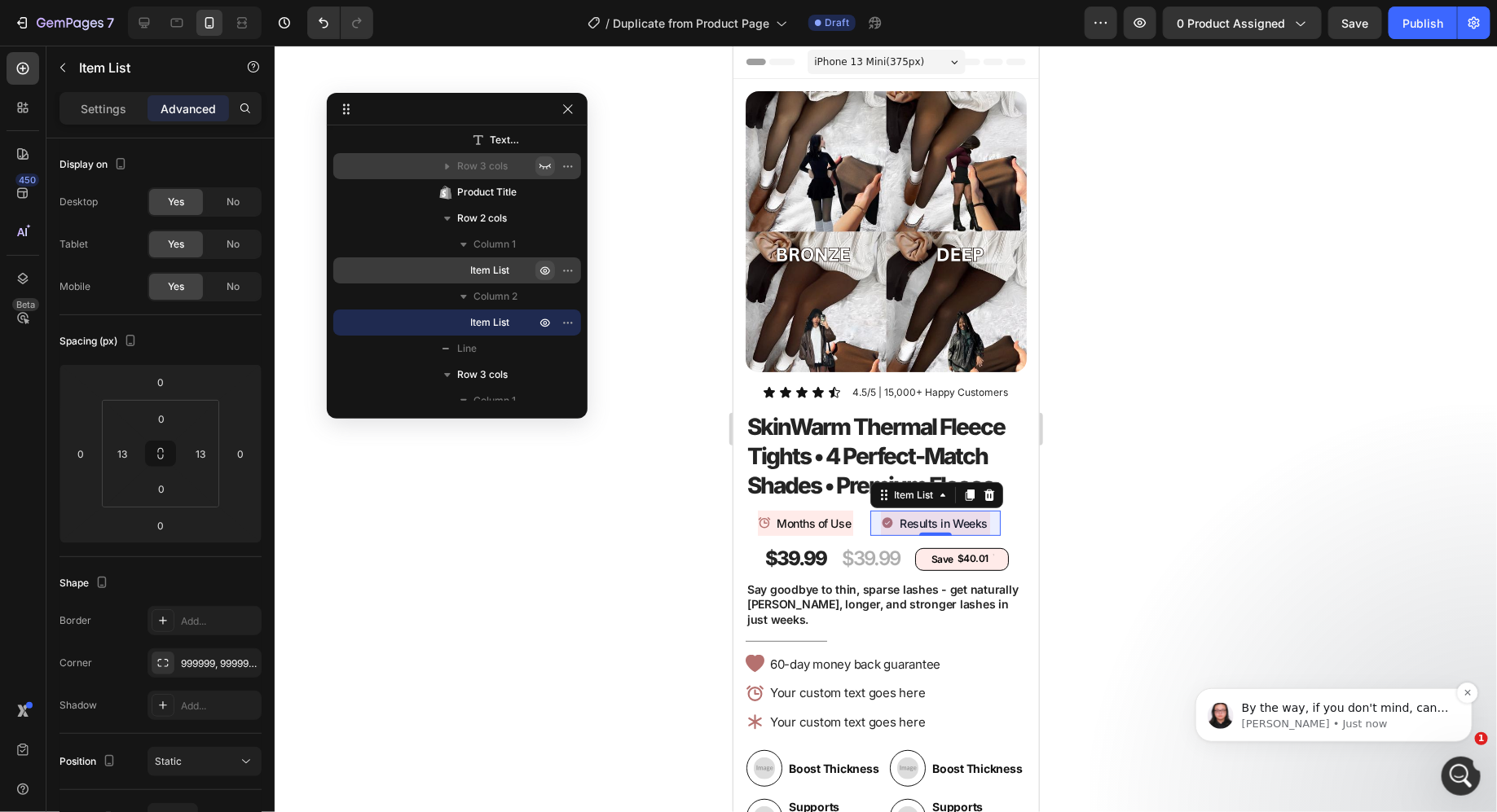
click at [1400, 704] on span "By the way, if you don't mind, can I ask for a quick favor? If you have a momen…" at bounding box center [1344, 796] width 207 height 192
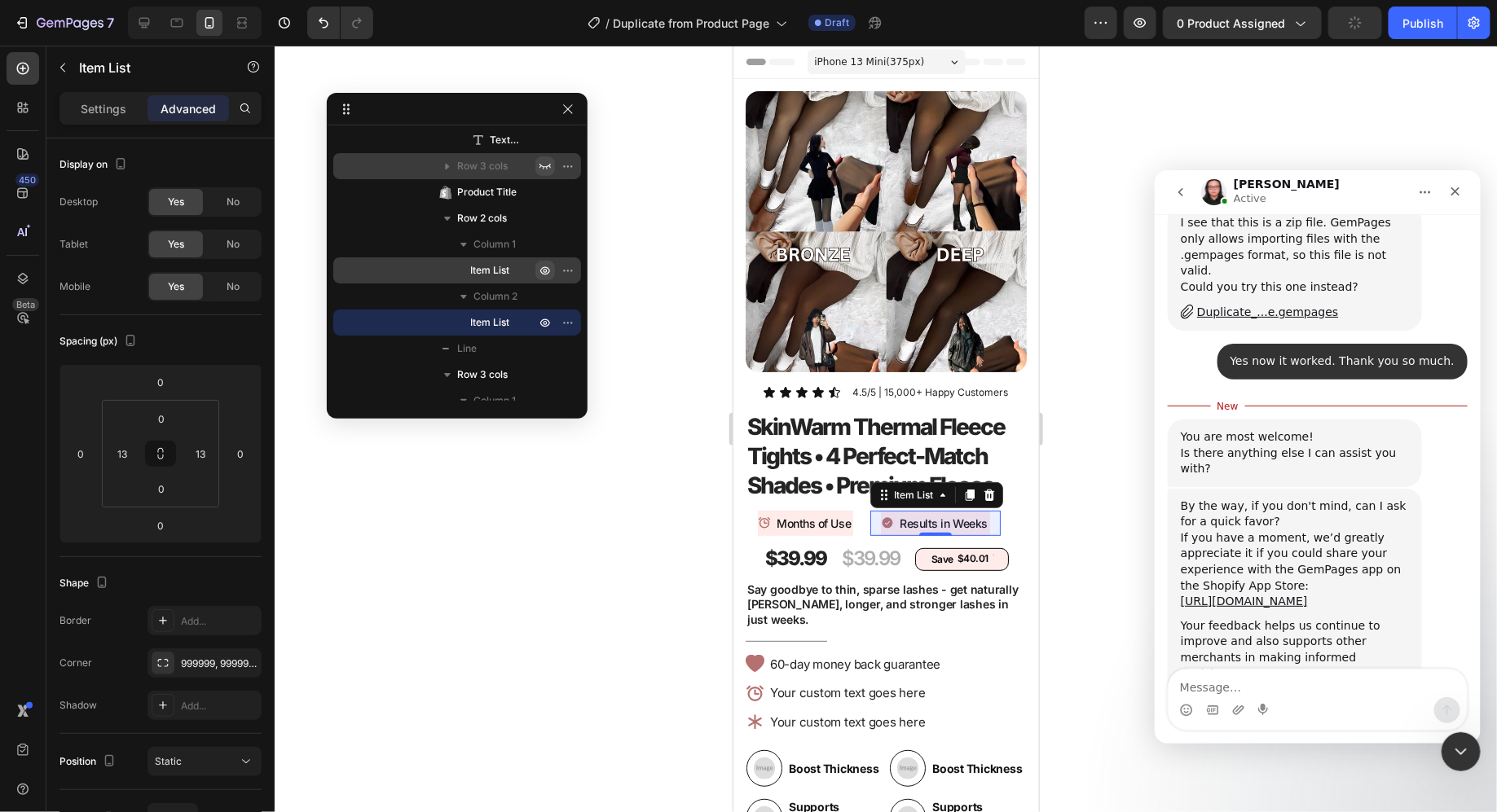
scroll to position [889, 0]
click at [1463, 751] on icon "Close Intercom Messenger" at bounding box center [1459, 750] width 19 height 19
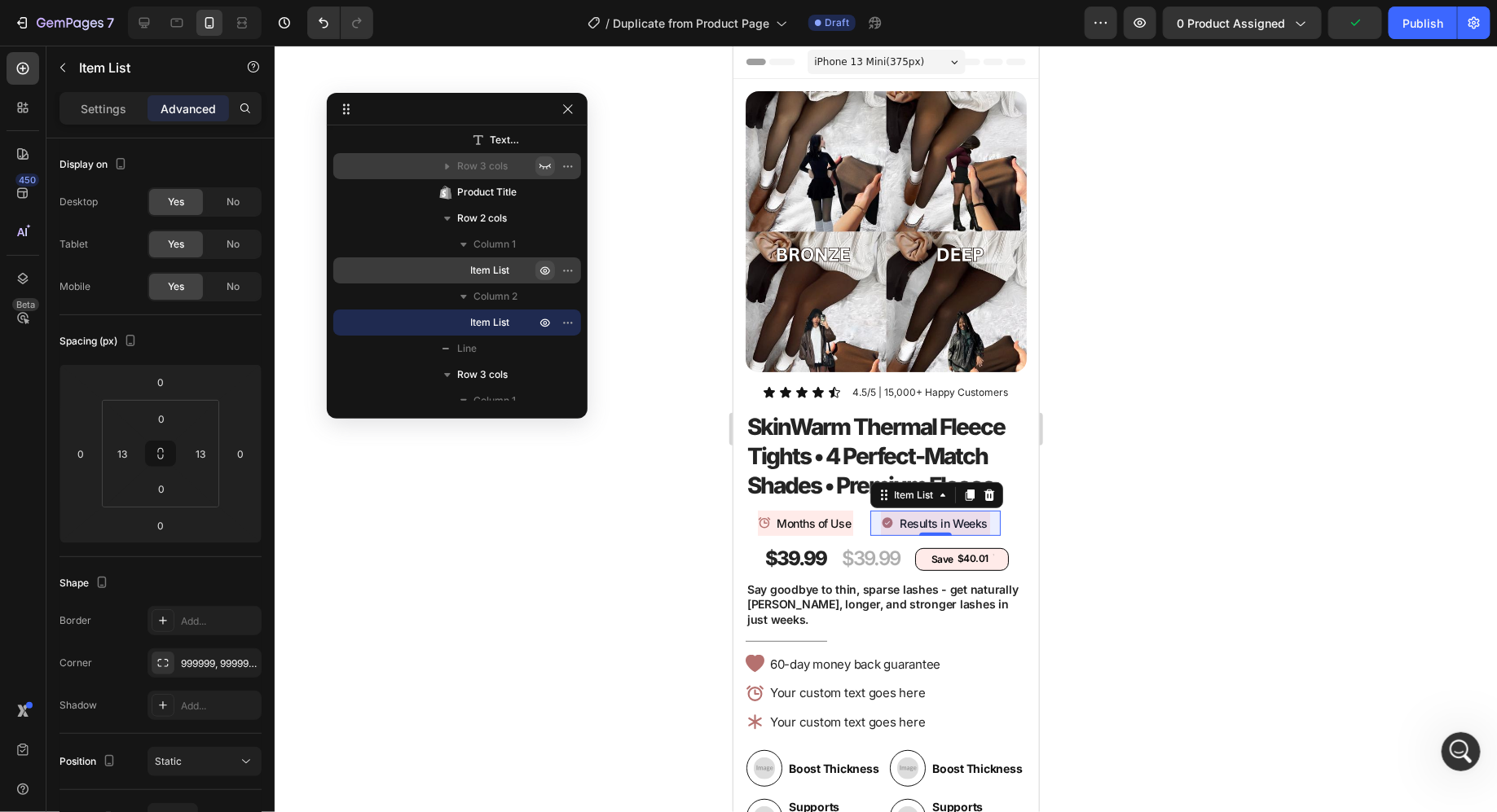
scroll to position [862, 0]
click at [546, 219] on icon "button" at bounding box center [545, 218] width 13 height 13
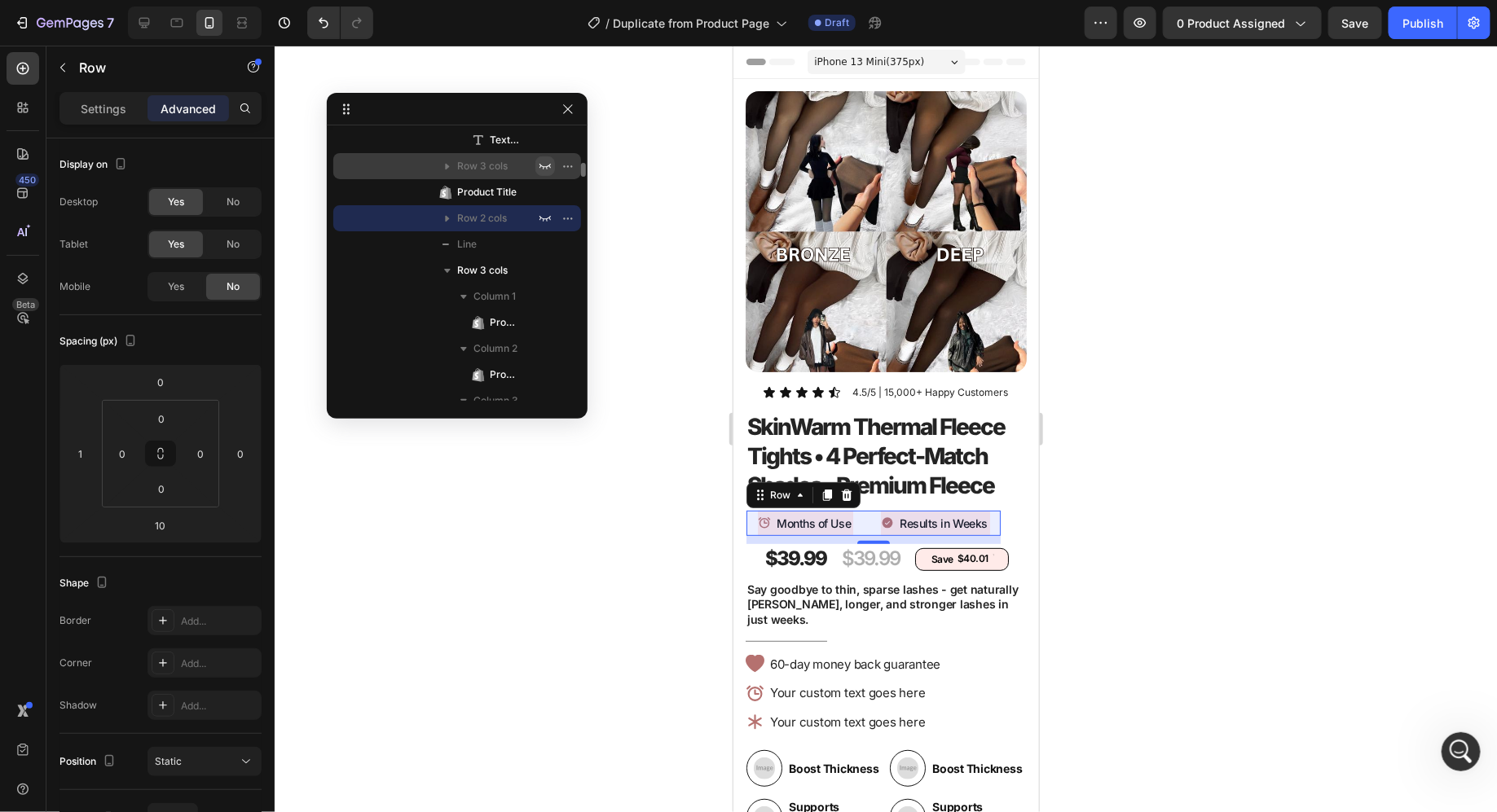
click at [445, 216] on icon "button" at bounding box center [447, 218] width 17 height 17
click at [450, 220] on icon "button" at bounding box center [447, 218] width 17 height 17
click at [542, 213] on icon "button" at bounding box center [545, 218] width 13 height 13
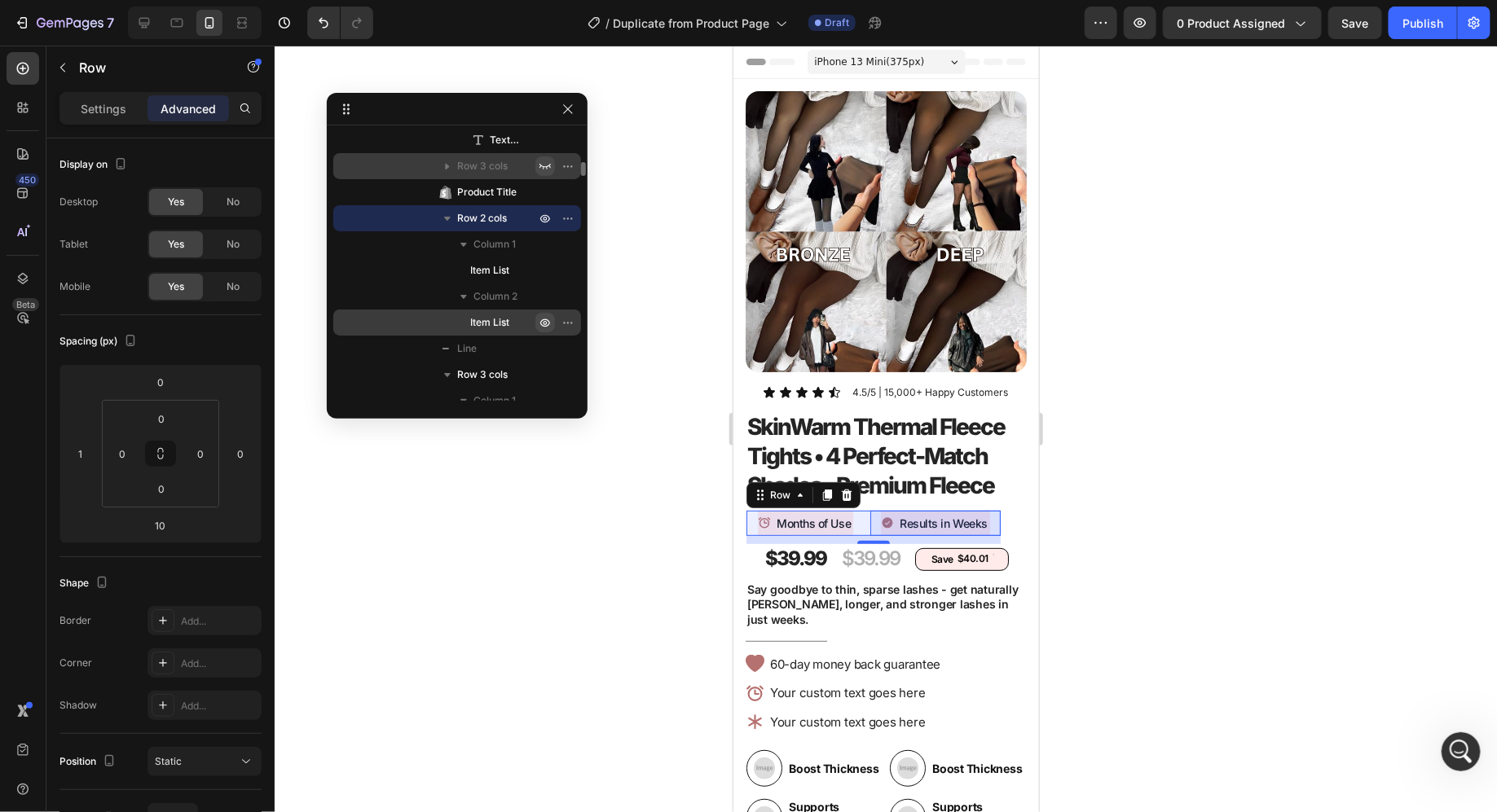
click at [544, 318] on icon "button" at bounding box center [545, 322] width 13 height 13
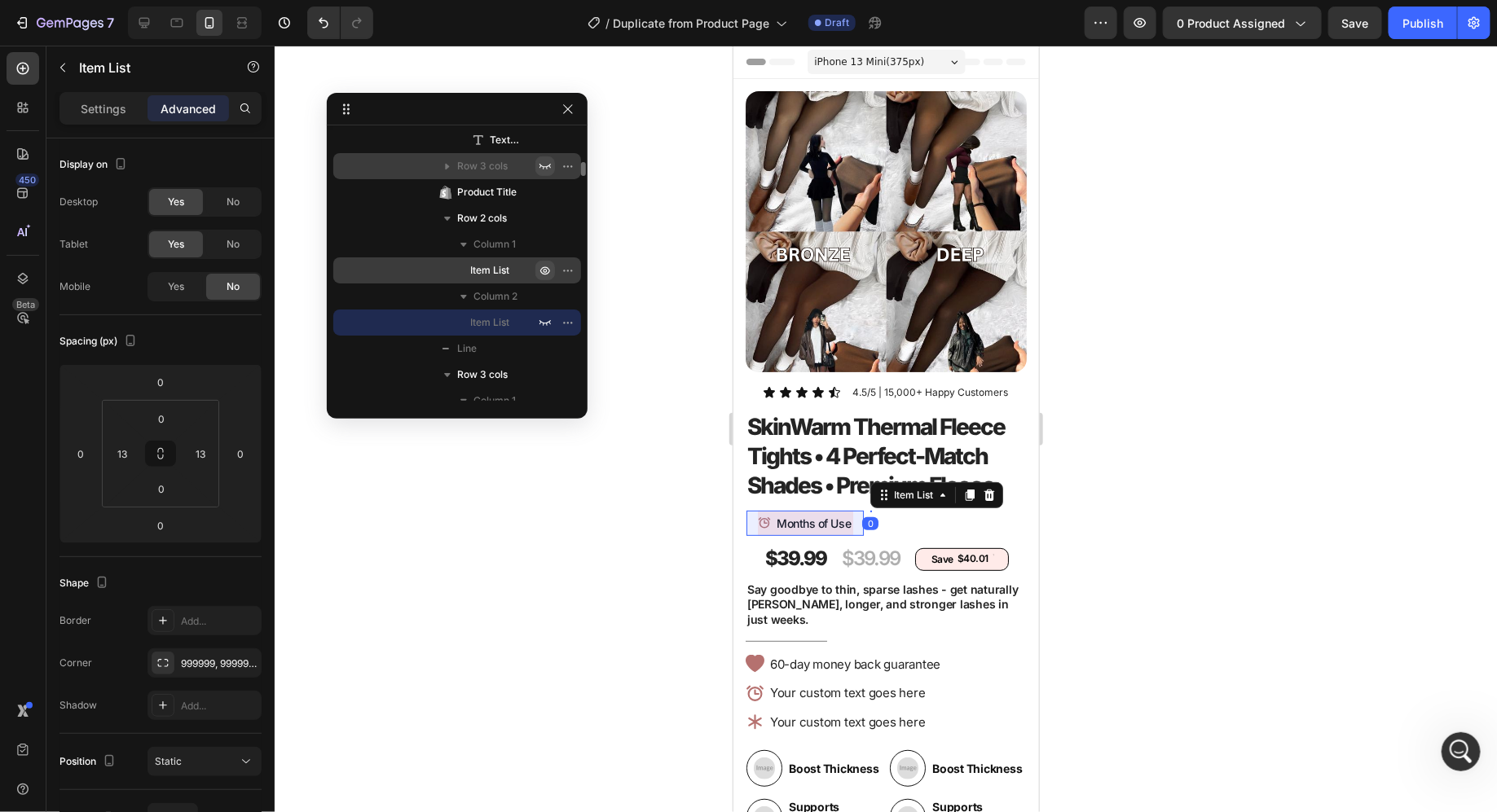
click at [551, 268] on icon "button" at bounding box center [545, 269] width 13 height 13
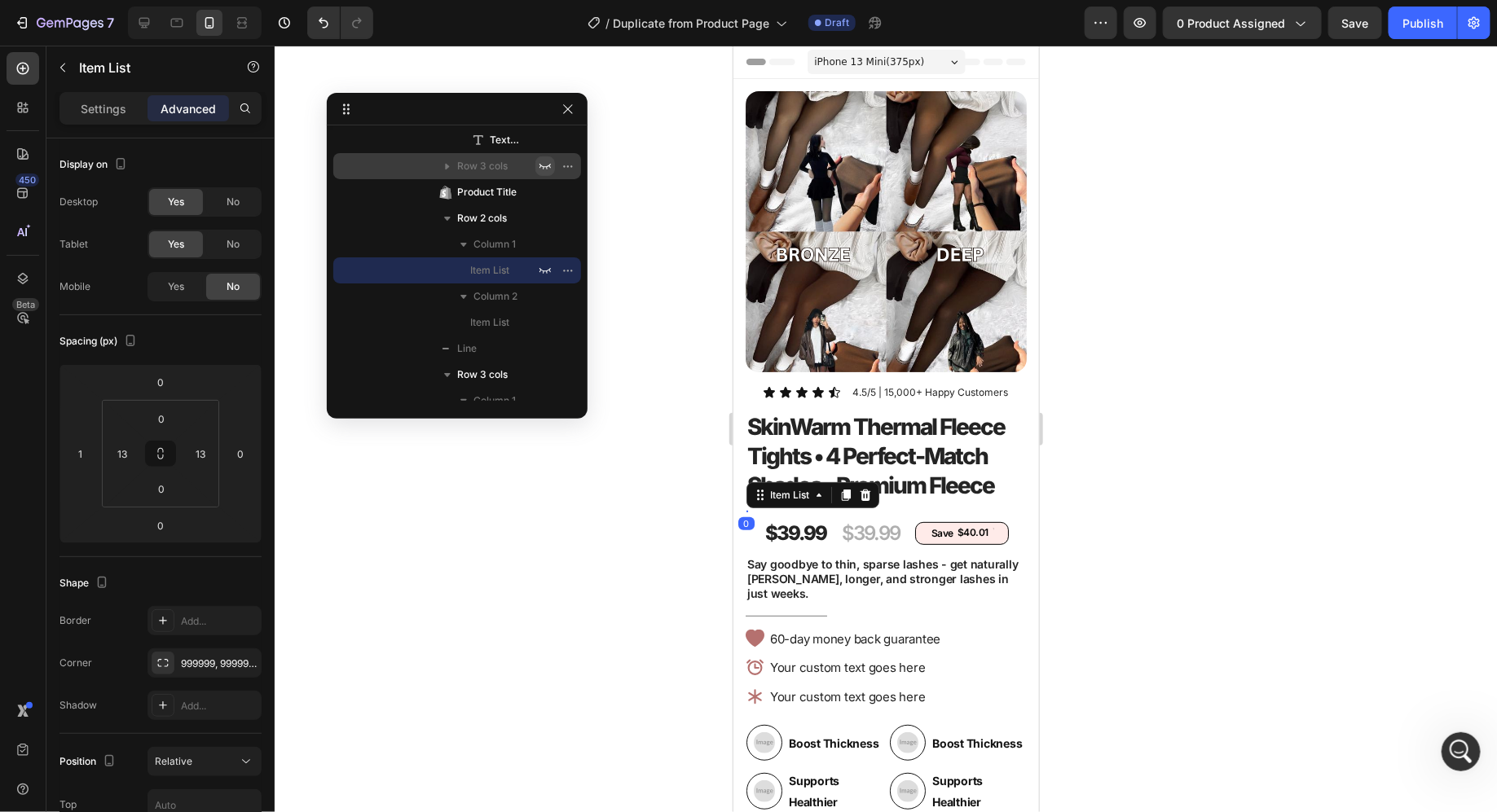
click at [640, 198] on div at bounding box center [885, 429] width 1223 height 766
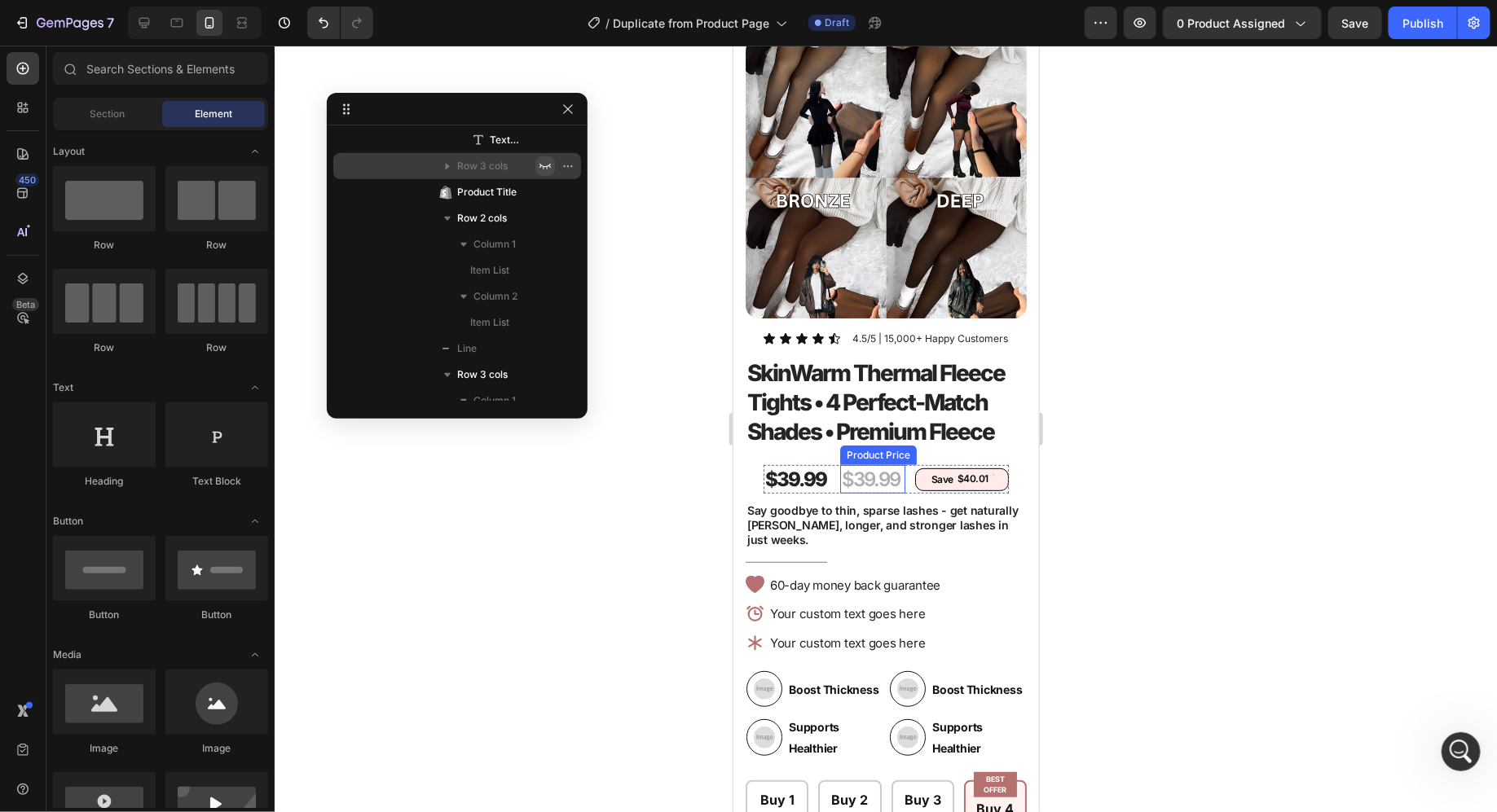
scroll to position [71, 0]
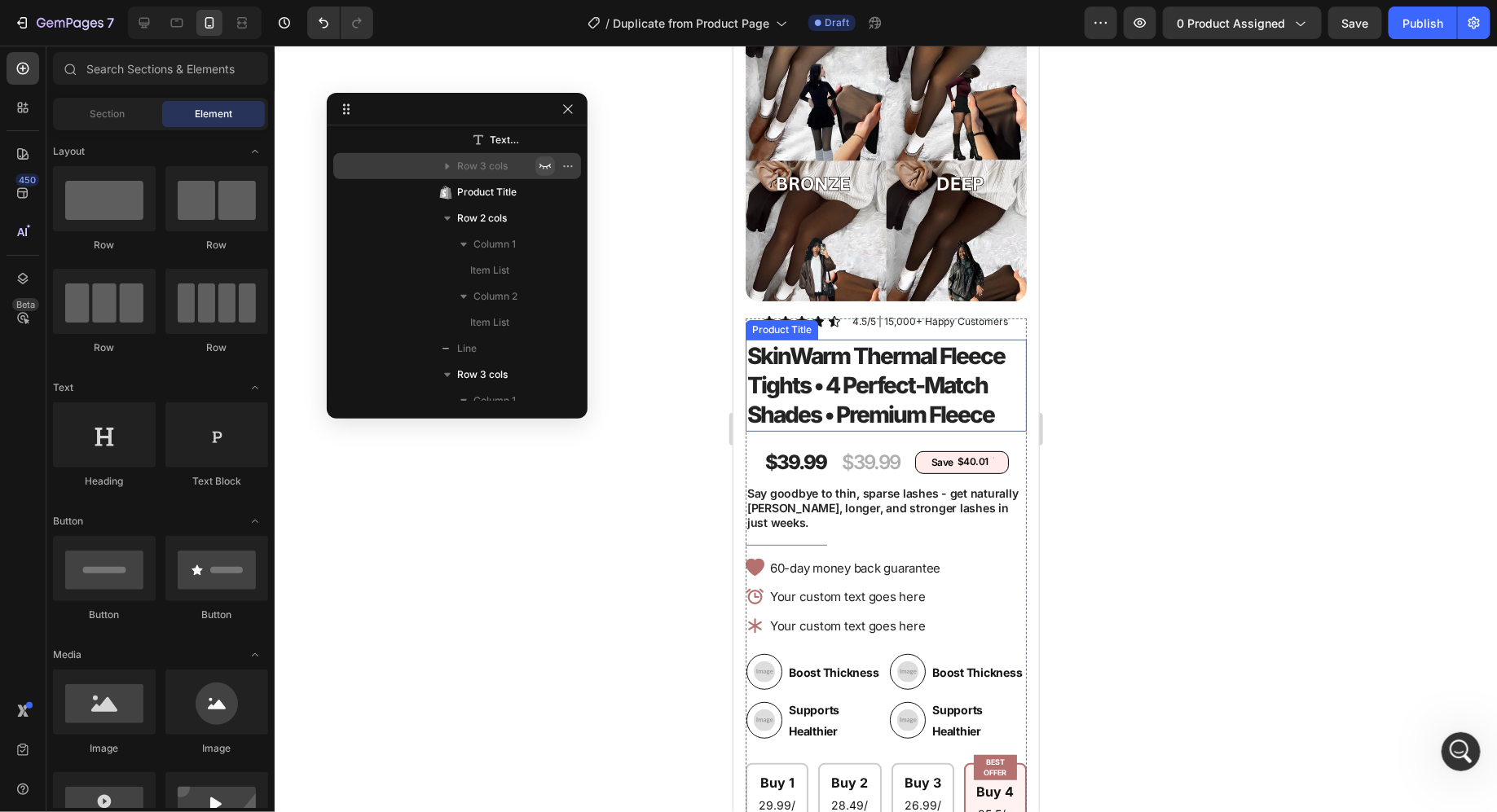
click at [822, 393] on h1 "SkinWarm Thermal Fleece Tights • 4 Perfect-Match Shades • Premium Fleece" at bounding box center [885, 385] width 281 height 92
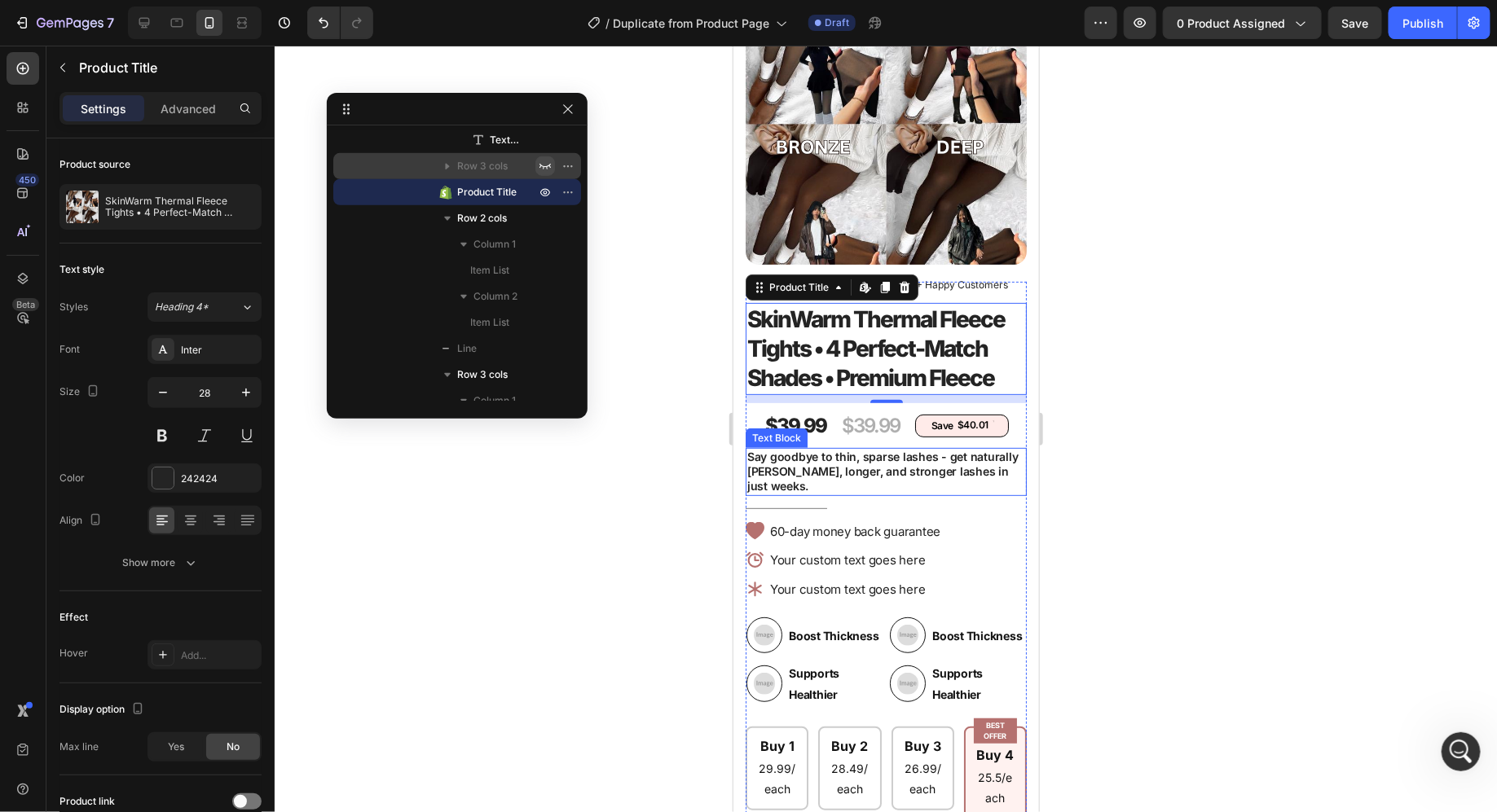
scroll to position [124, 0]
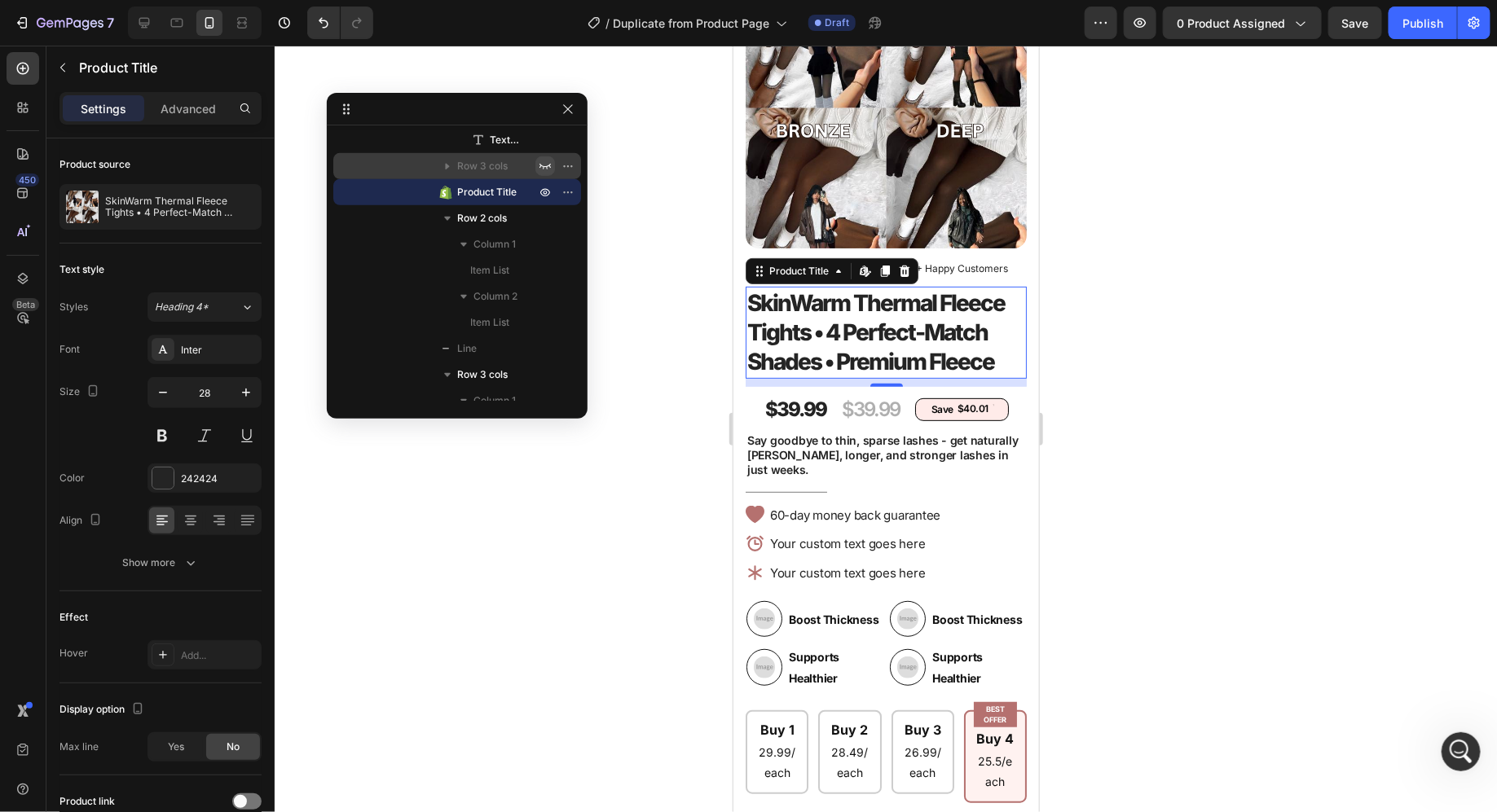
click at [1179, 328] on div at bounding box center [885, 429] width 1223 height 766
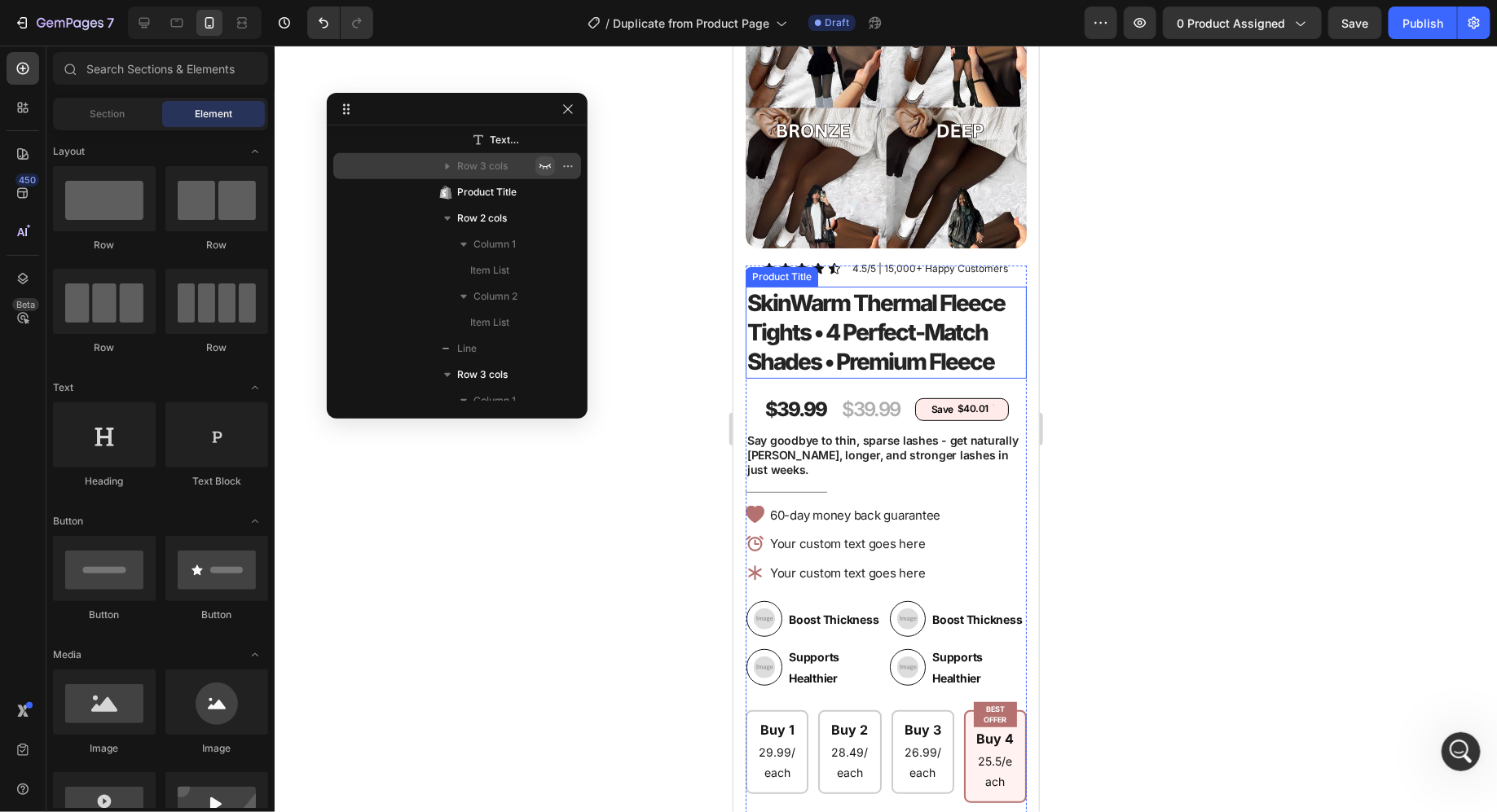
click at [817, 336] on h1 "SkinWarm Thermal Fleece Tights • 4 Perfect-Match Shades • Premium Fleece" at bounding box center [885, 332] width 281 height 92
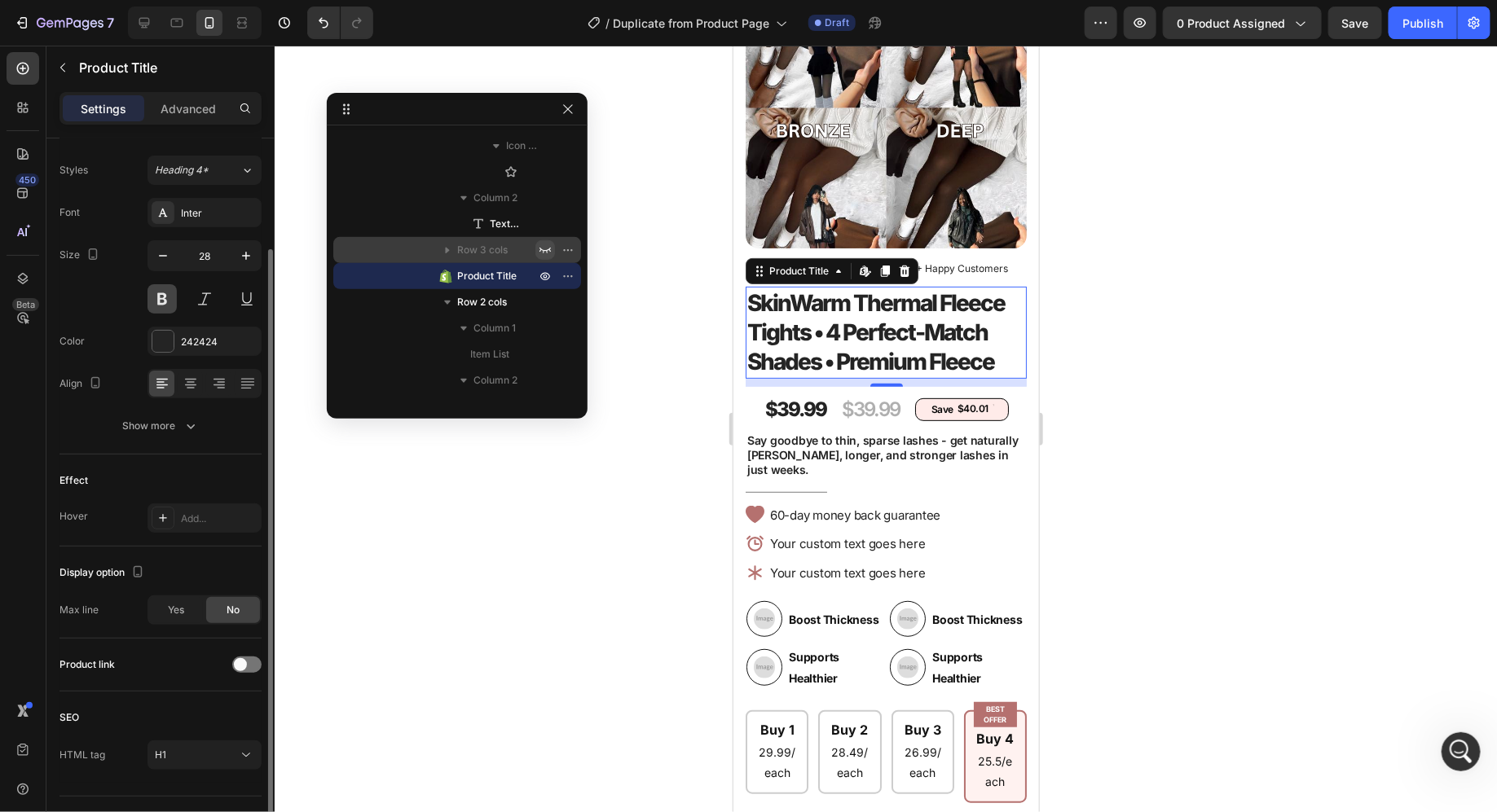
scroll to position [169, 0]
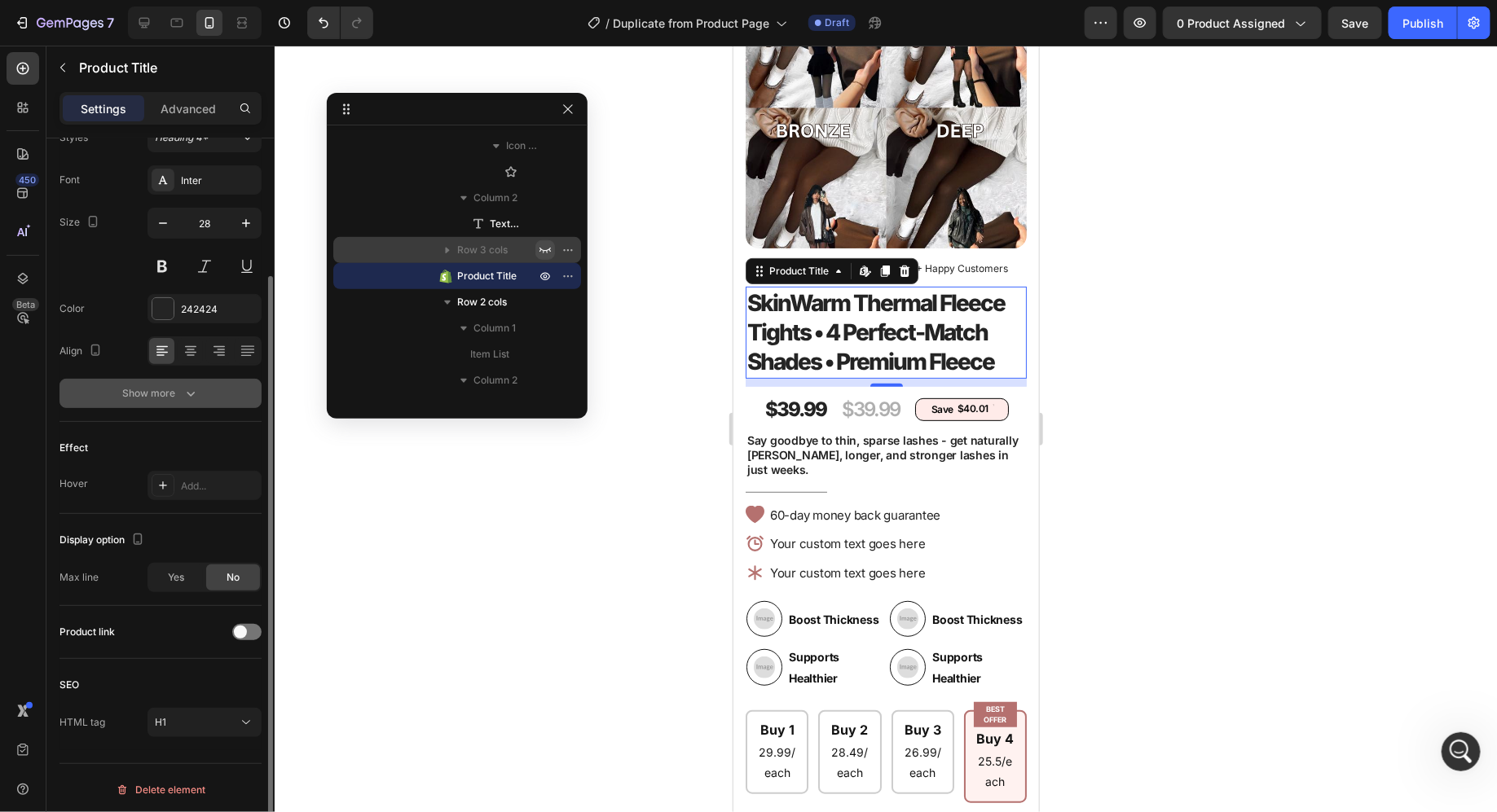
click at [175, 395] on div "Show more" at bounding box center [161, 393] width 76 height 17
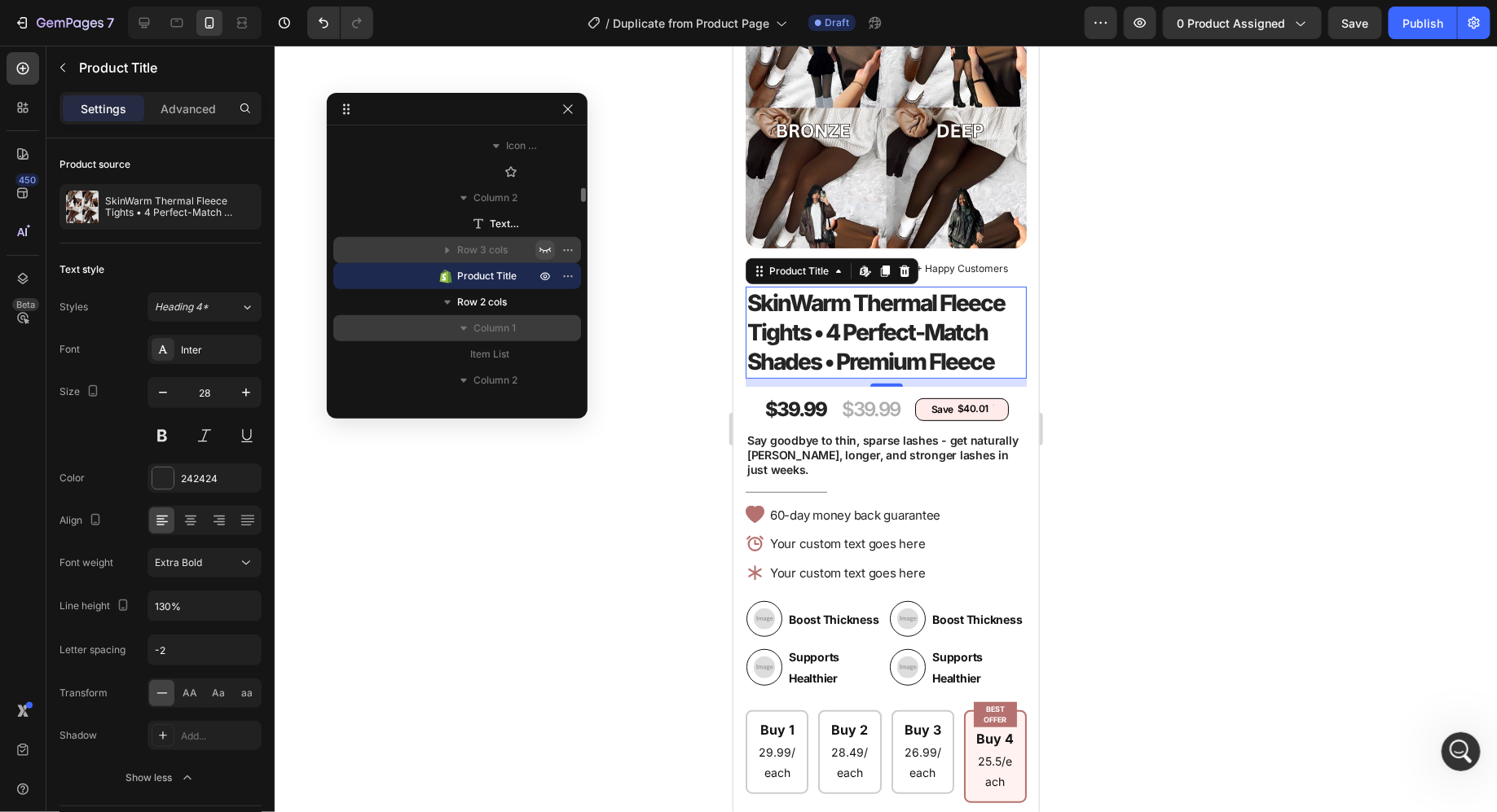
scroll to position [565, 0]
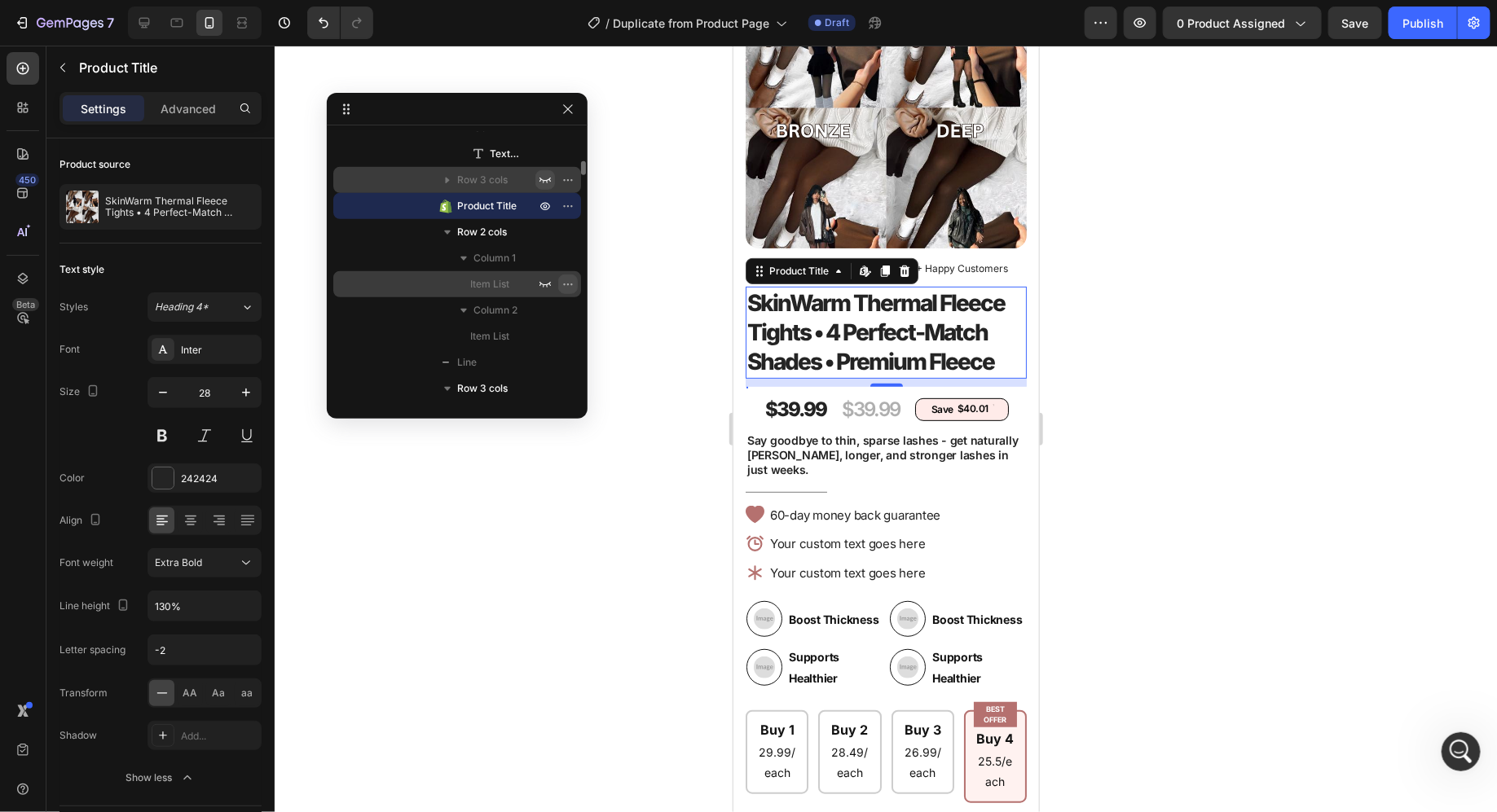
click at [566, 280] on icon "button" at bounding box center [567, 284] width 13 height 13
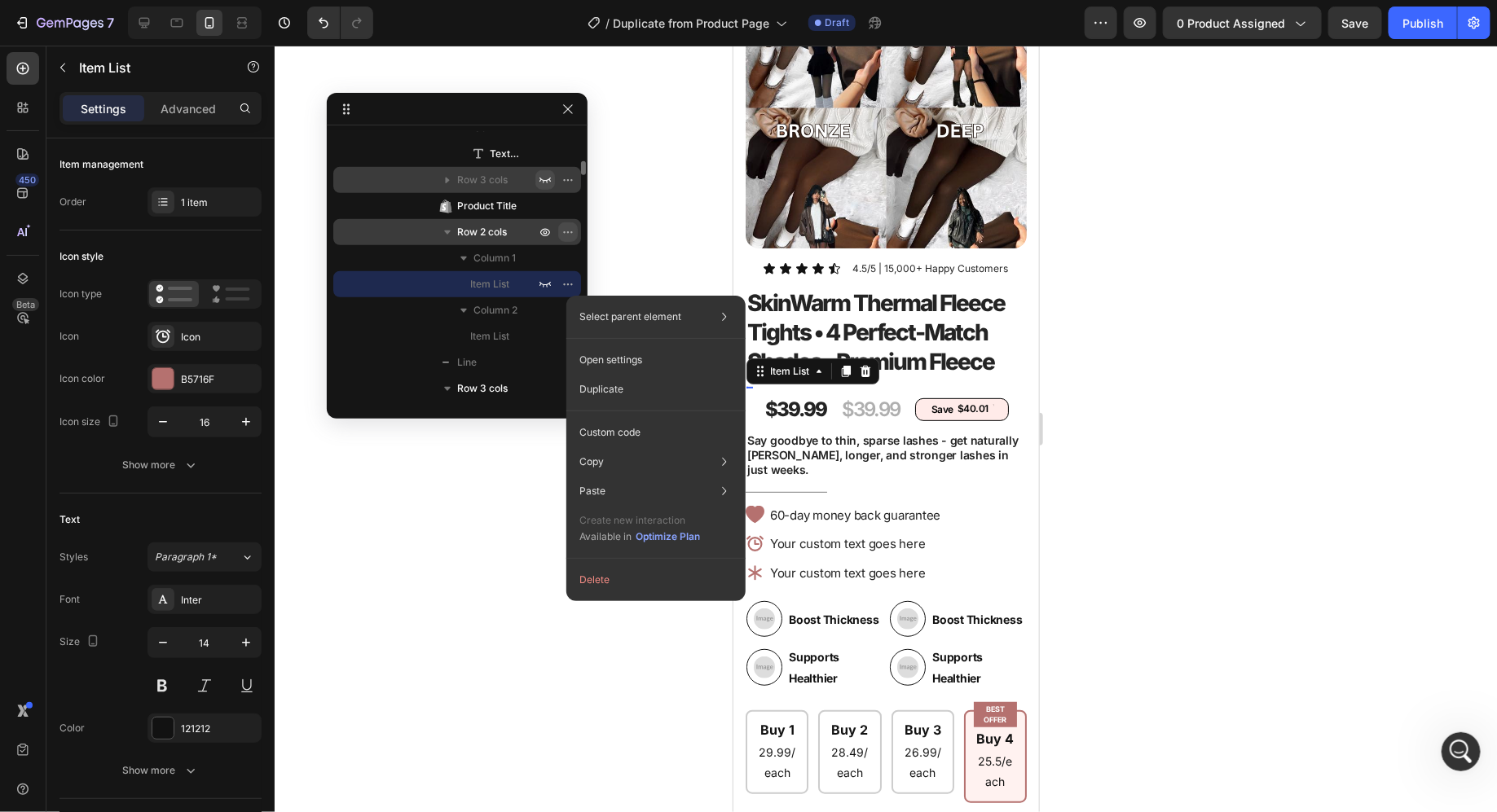
click at [562, 229] on icon "button" at bounding box center [567, 231] width 13 height 13
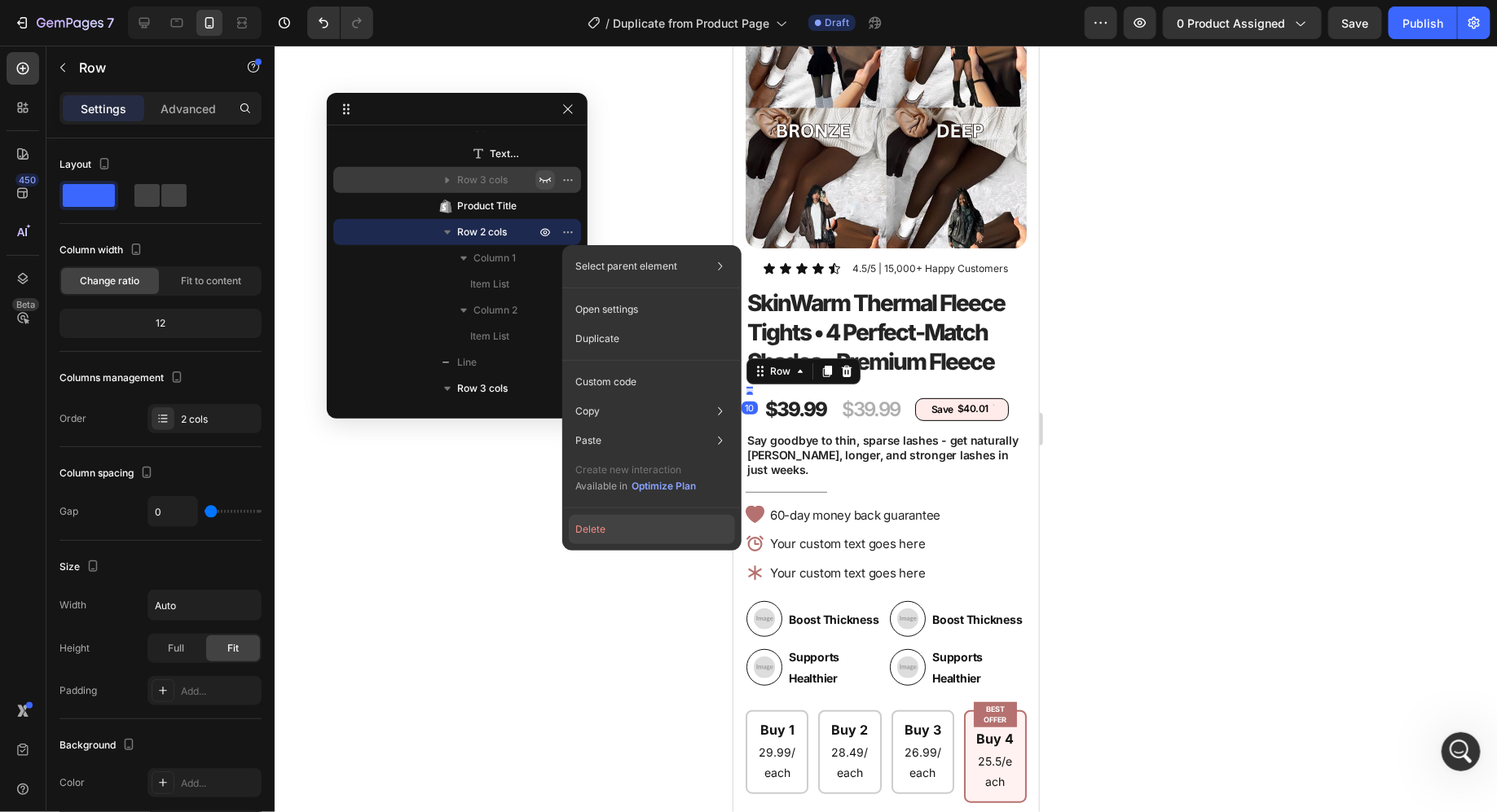
click at [651, 530] on button "Delete" at bounding box center [652, 530] width 166 height 29
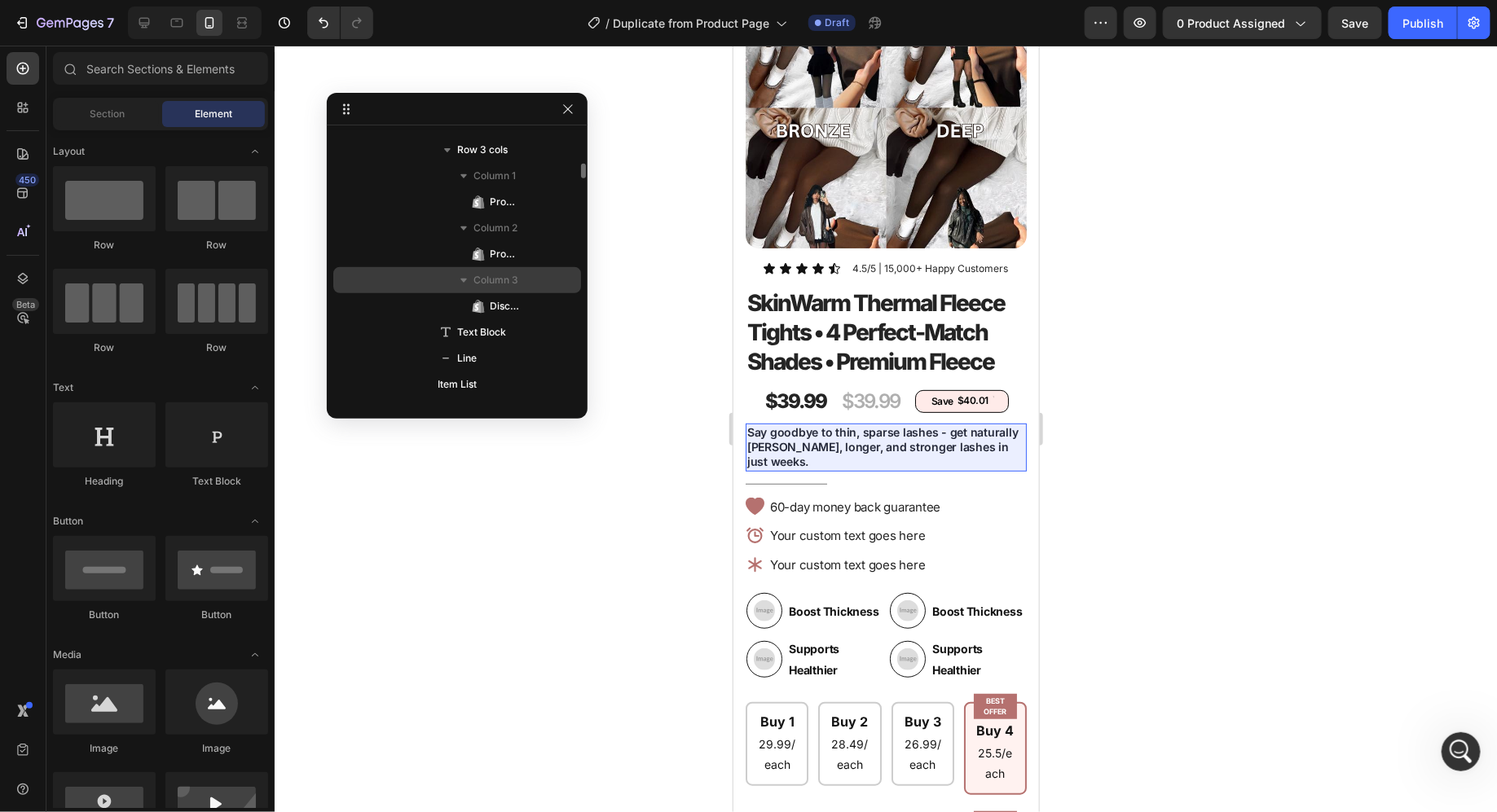
scroll to position [690, 0]
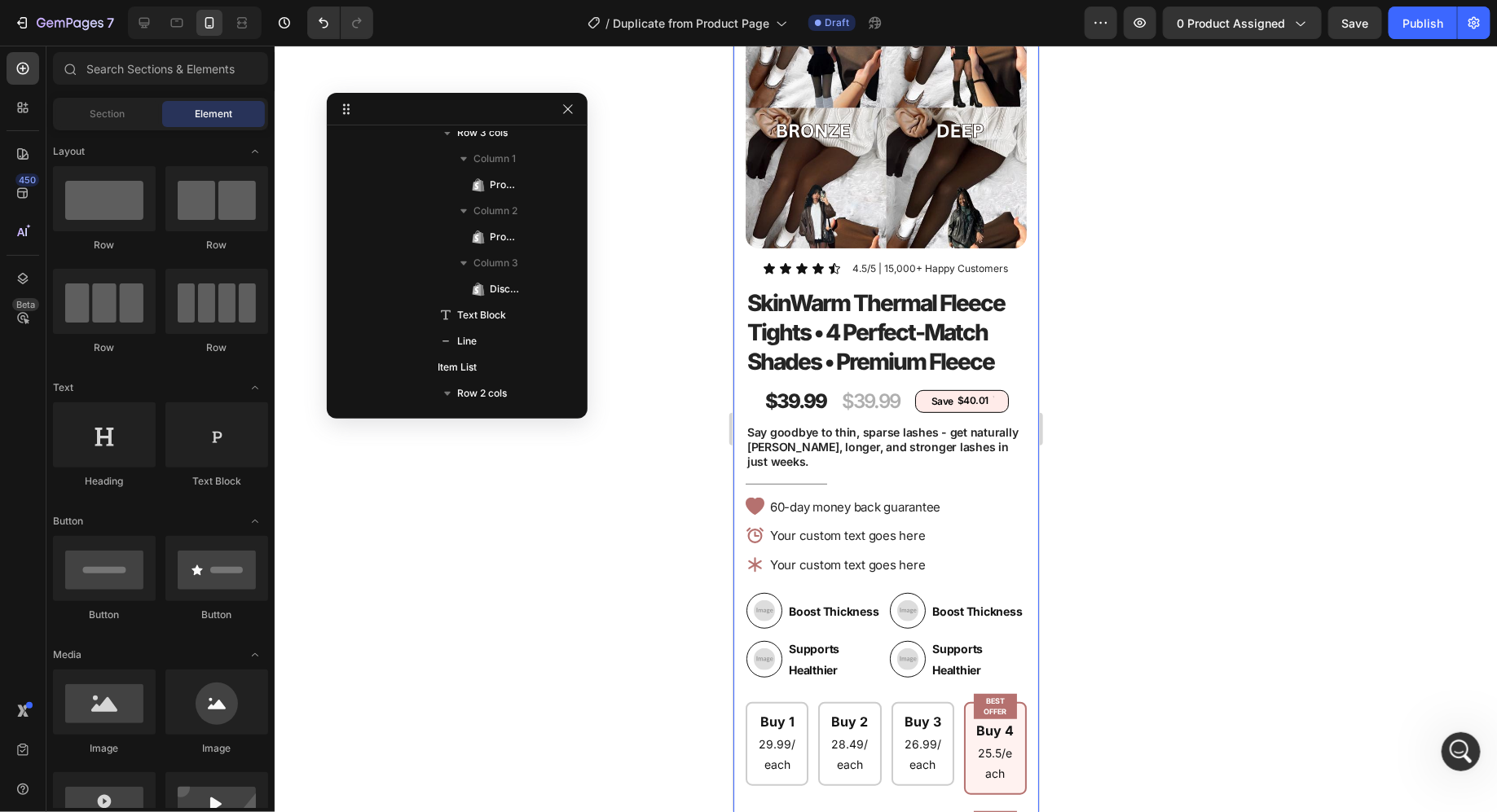
click at [683, 319] on div at bounding box center [885, 429] width 1223 height 766
click at [1125, 353] on div at bounding box center [885, 429] width 1223 height 766
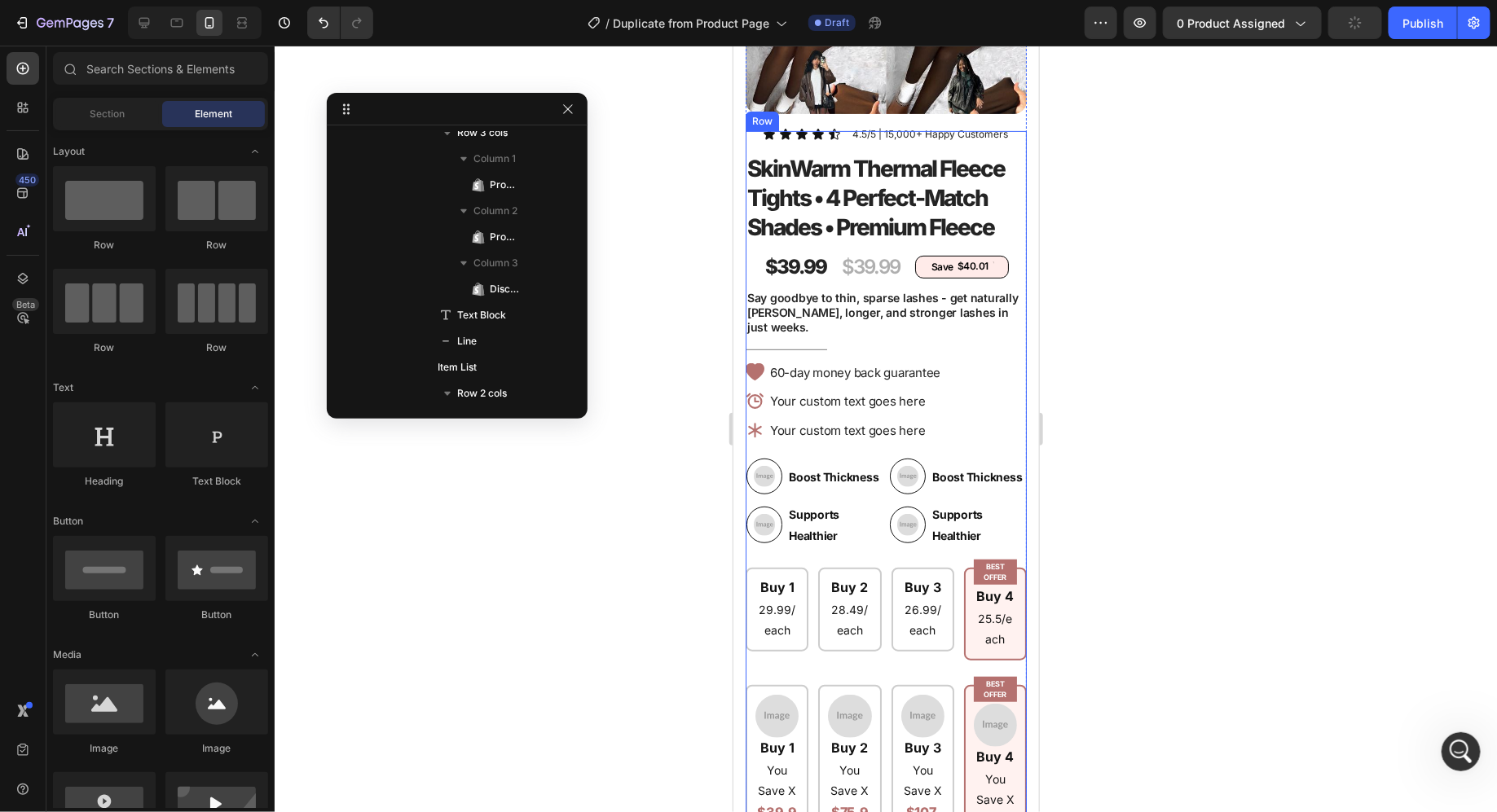
scroll to position [315, 0]
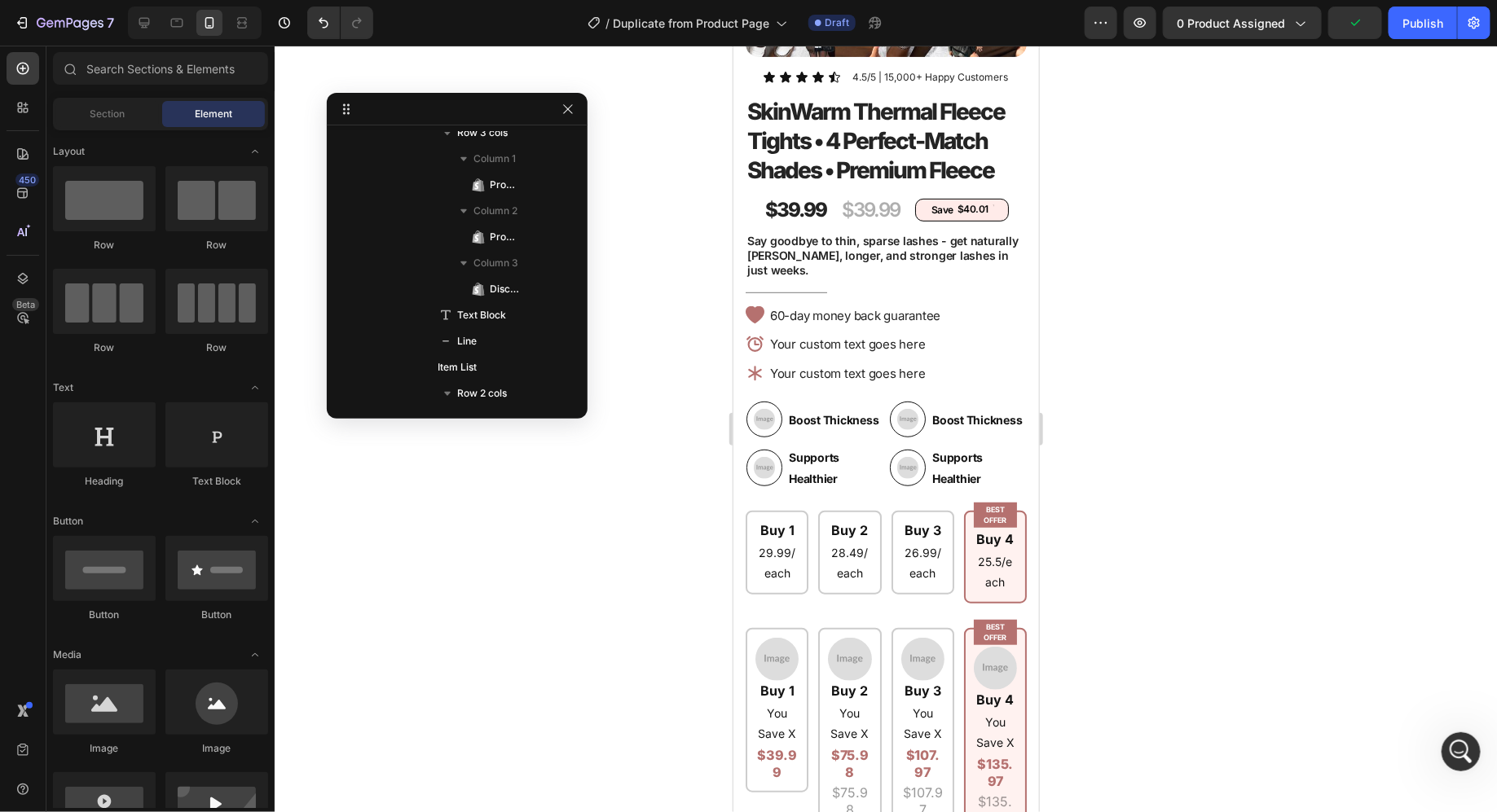
click at [1171, 246] on div at bounding box center [885, 429] width 1223 height 766
click at [574, 113] on icon "button" at bounding box center [567, 109] width 13 height 13
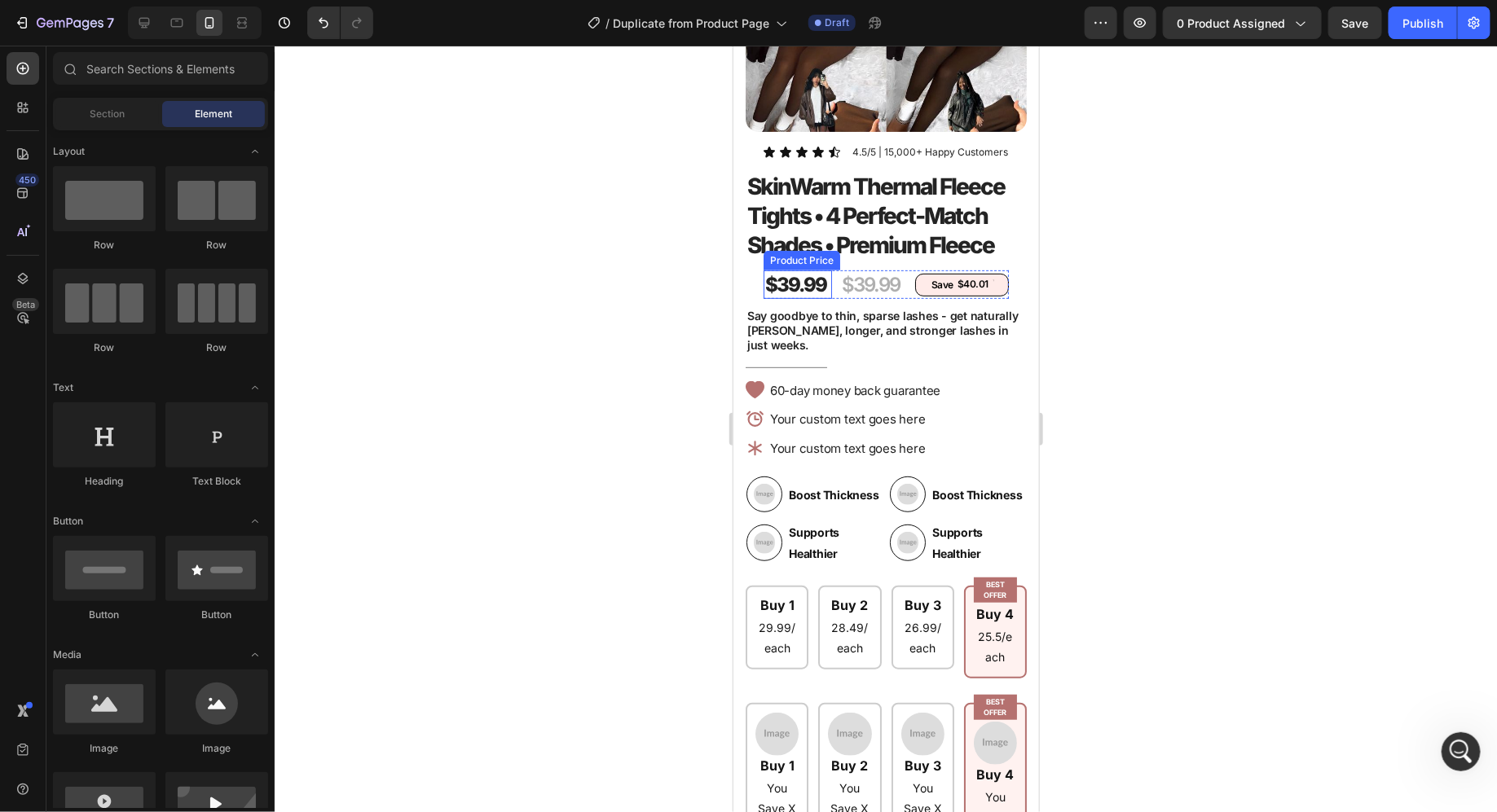
scroll to position [250, 0]
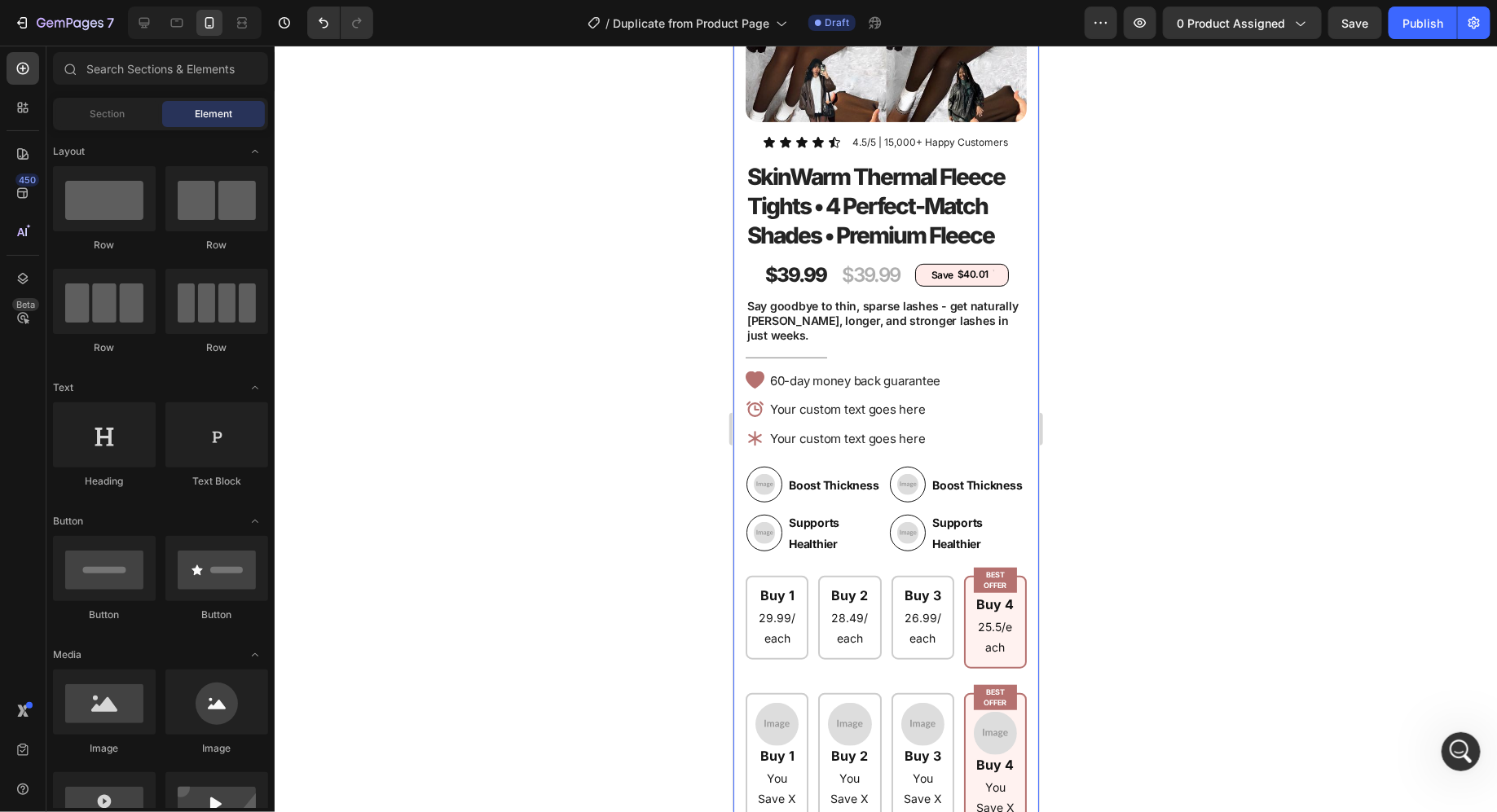
click at [792, 268] on div "$39.99" at bounding box center [795, 273] width 64 height 28
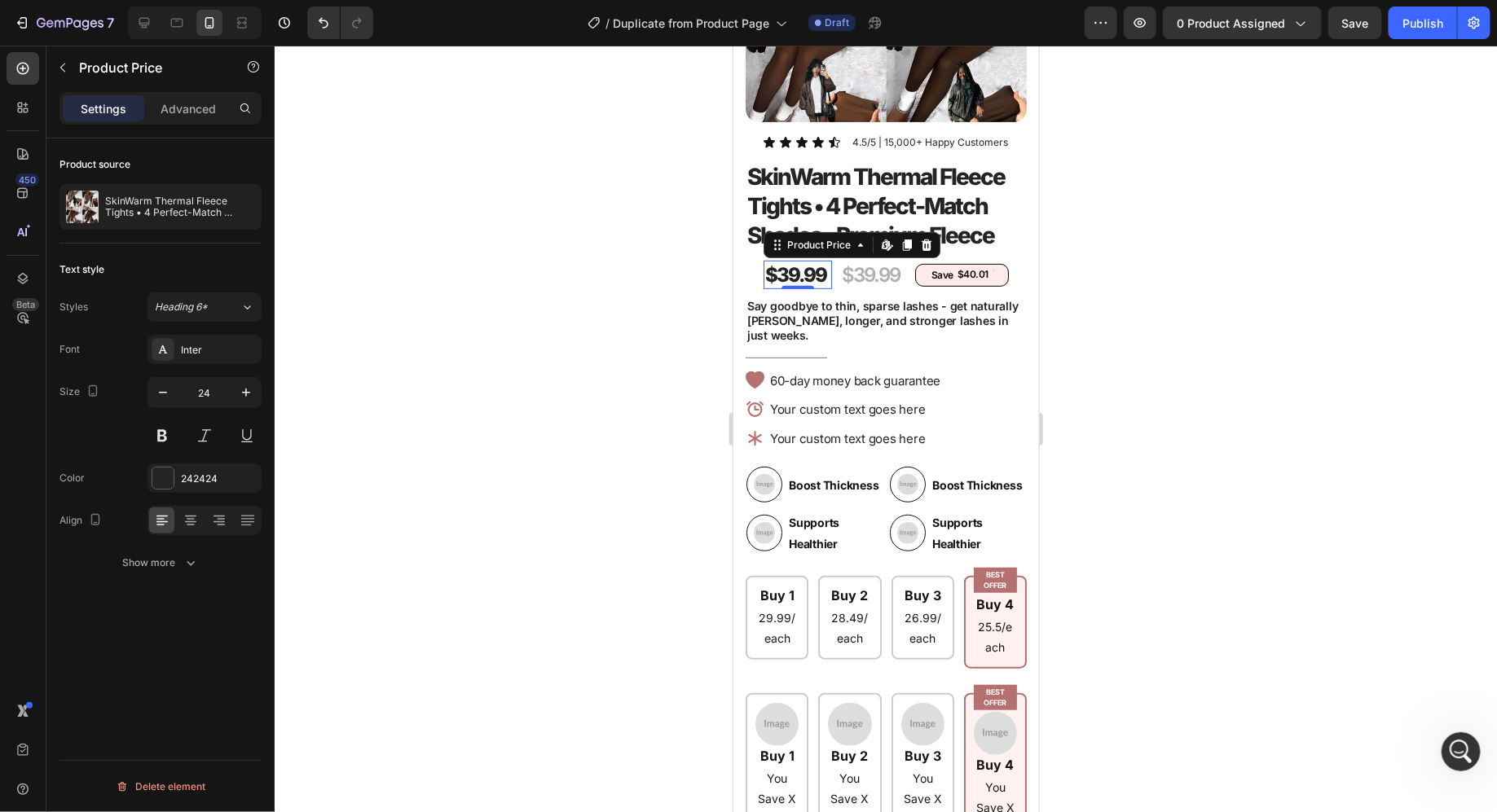
click at [802, 271] on div "$39.99" at bounding box center [795, 273] width 64 height 28
click at [820, 269] on div "$39.99" at bounding box center [795, 273] width 64 height 28
click at [862, 268] on div "$39.99" at bounding box center [870, 273] width 61 height 28
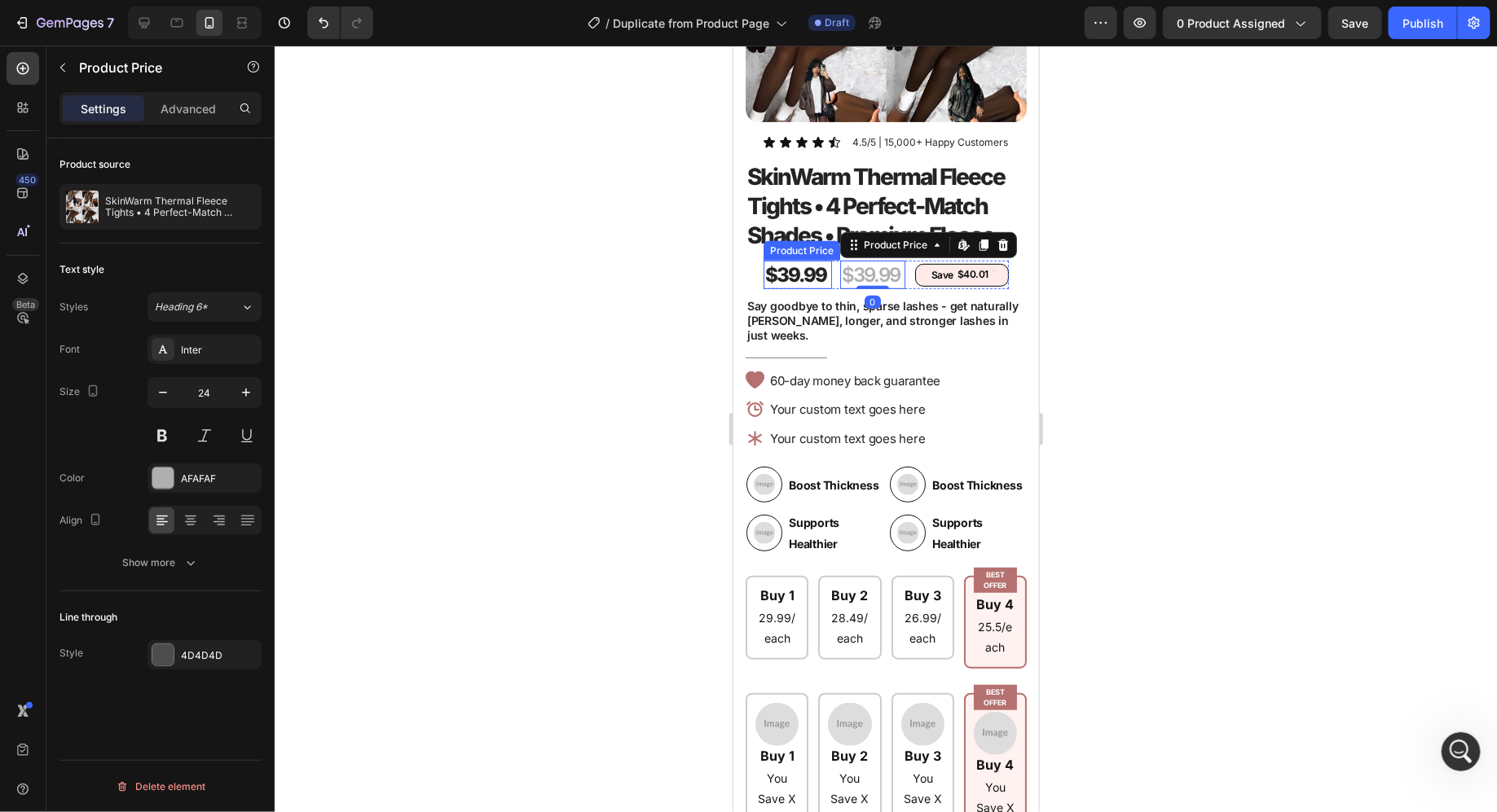
click at [804, 271] on div "$39.99" at bounding box center [795, 273] width 64 height 28
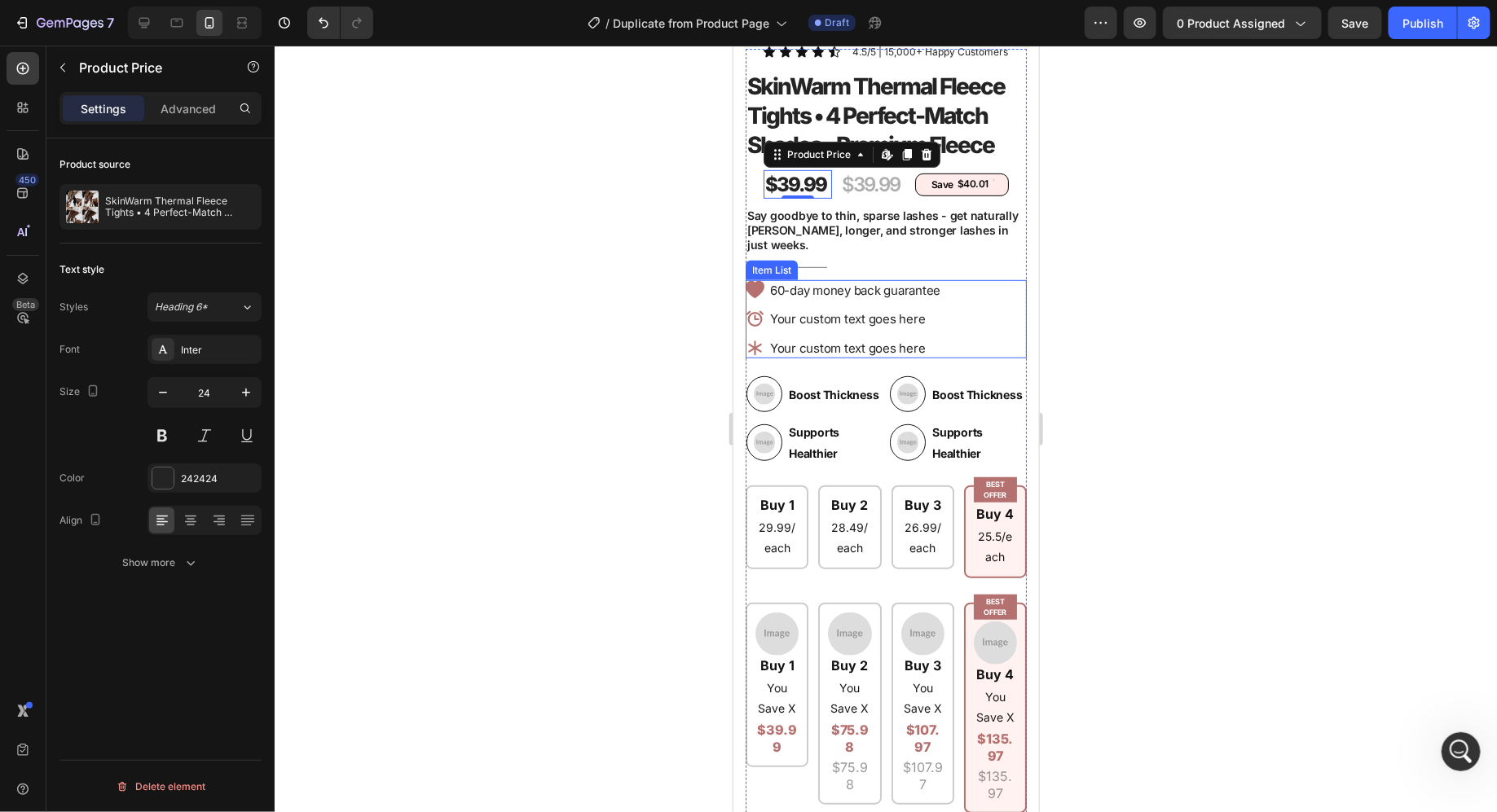
scroll to position [374, 0]
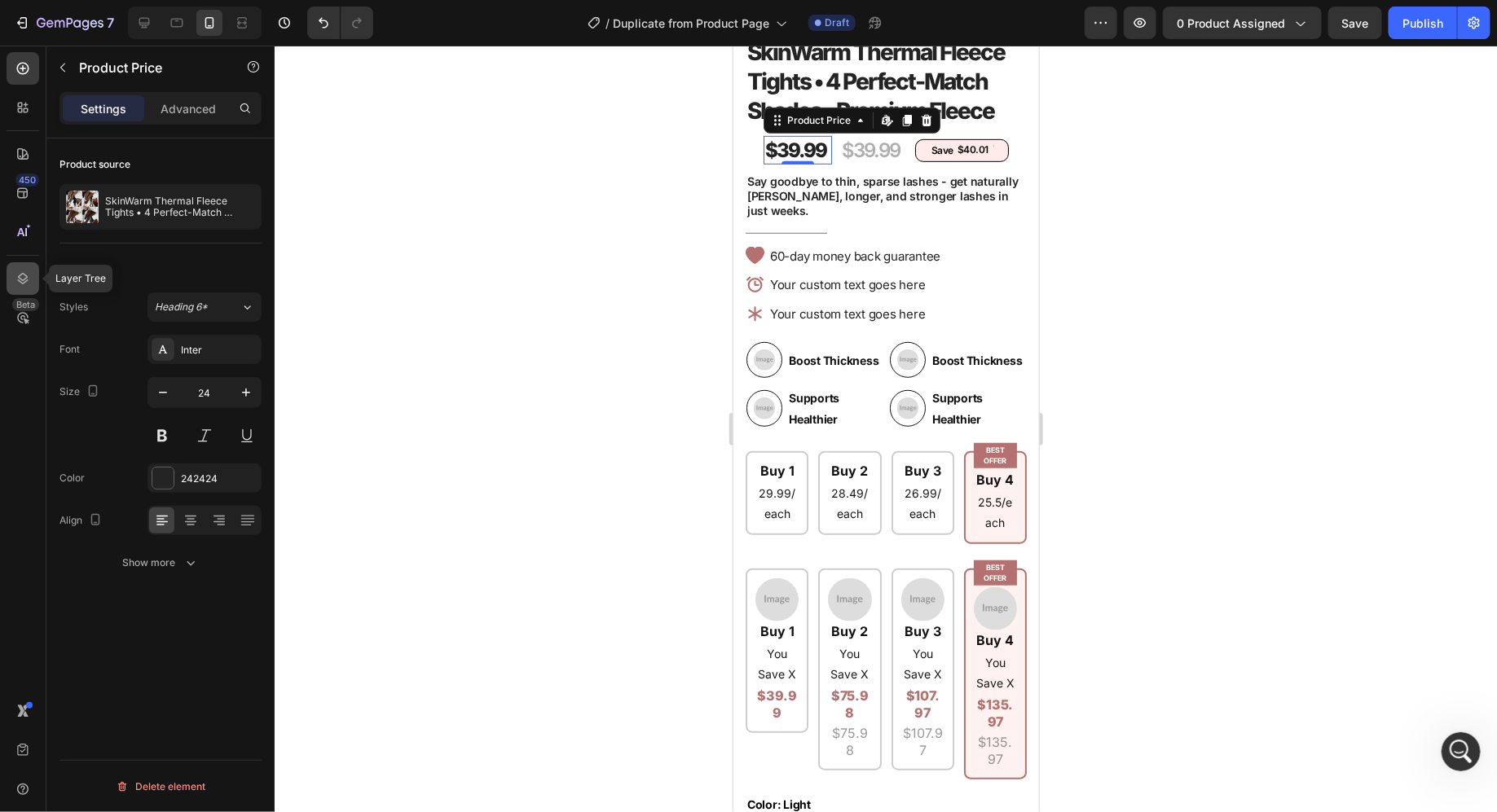
click at [22, 277] on icon at bounding box center [22, 278] width 17 height 17
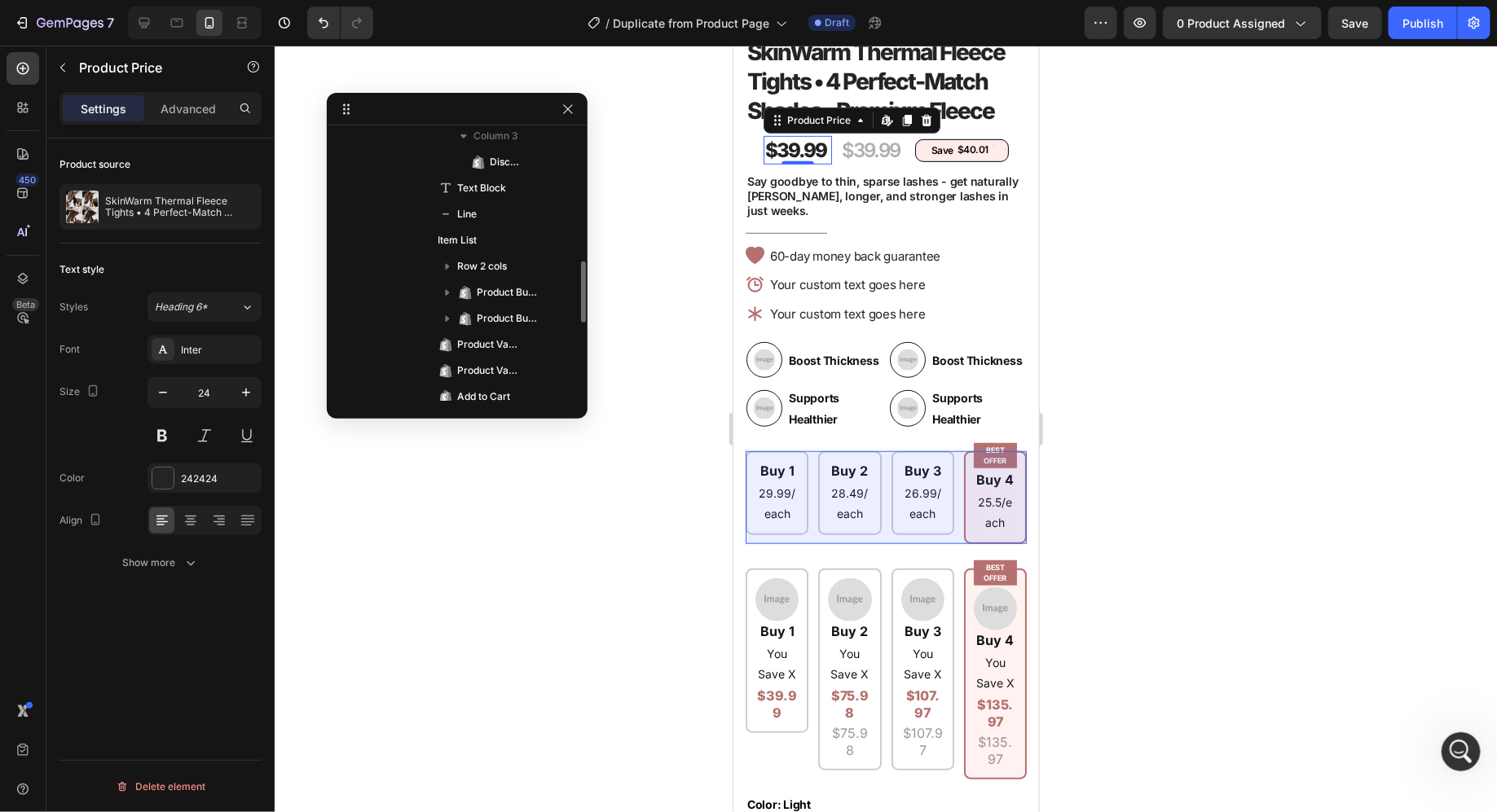
scroll to position [474, 0]
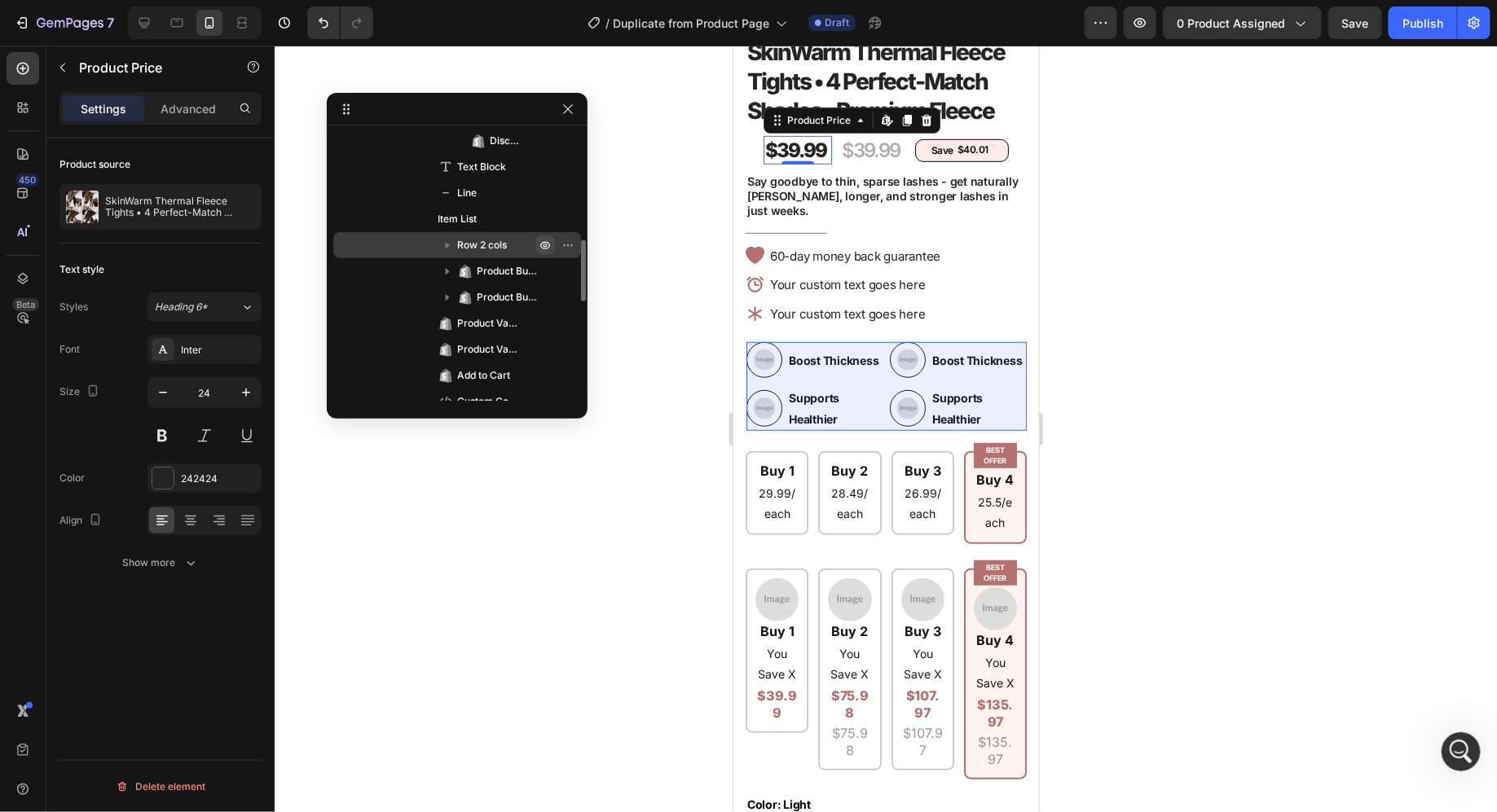
click at [546, 243] on icon "button" at bounding box center [545, 244] width 13 height 13
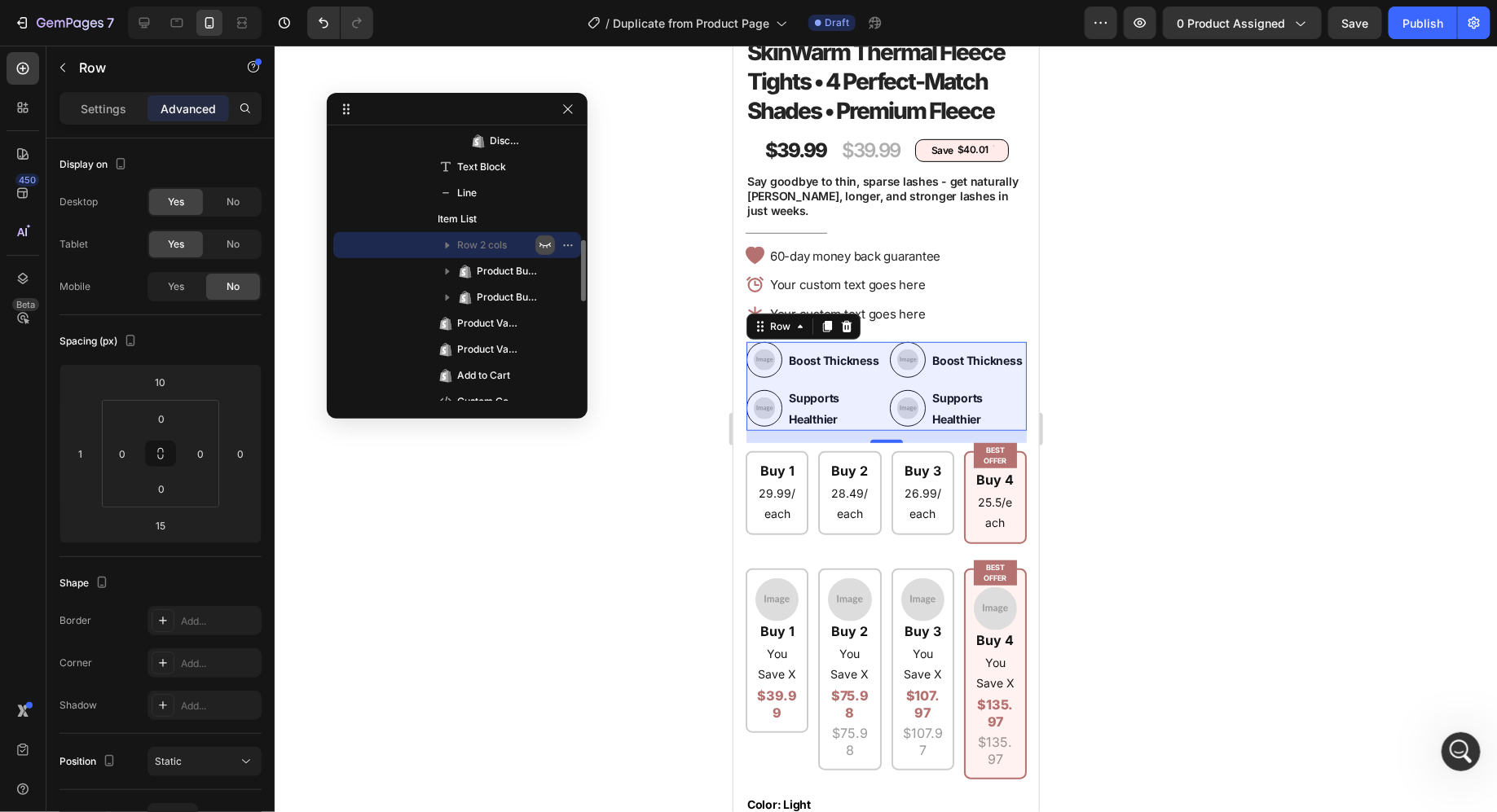
click at [546, 244] on icon "button" at bounding box center [545, 244] width 13 height 13
click at [449, 242] on icon "button" at bounding box center [447, 245] width 17 height 17
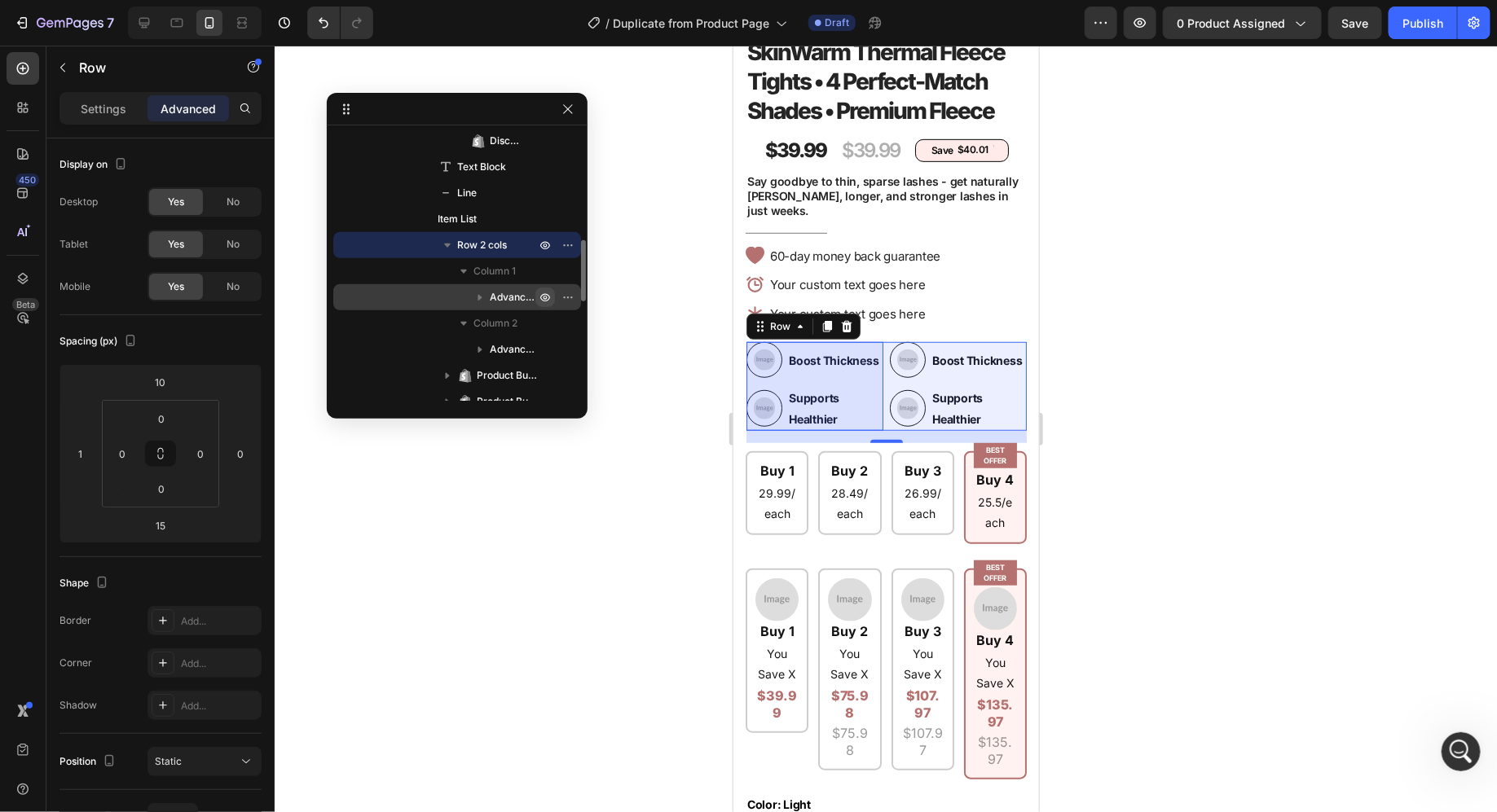
click at [545, 296] on icon "button" at bounding box center [546, 298] width 4 height 4
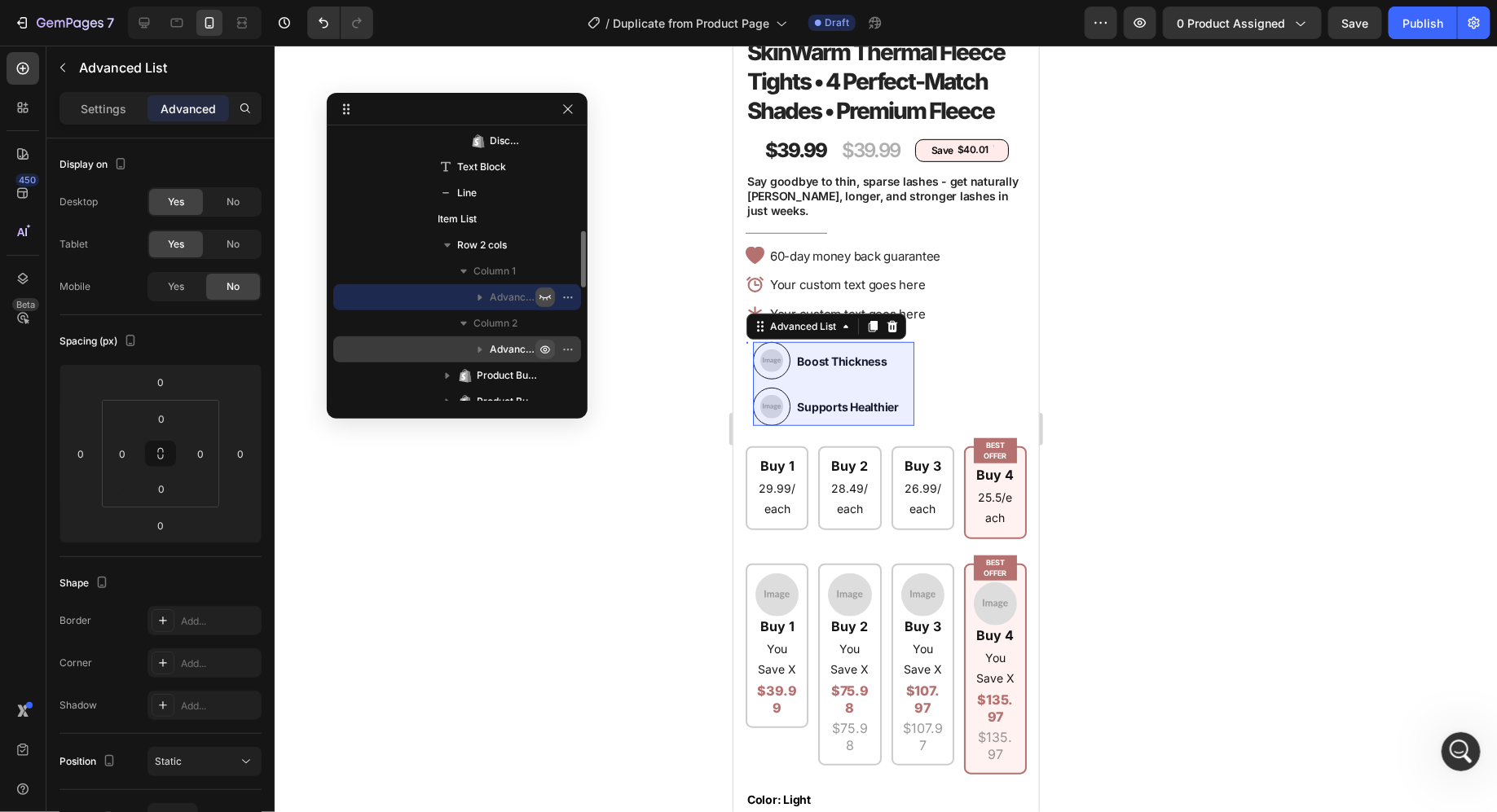
click at [546, 344] on icon "button" at bounding box center [545, 349] width 13 height 13
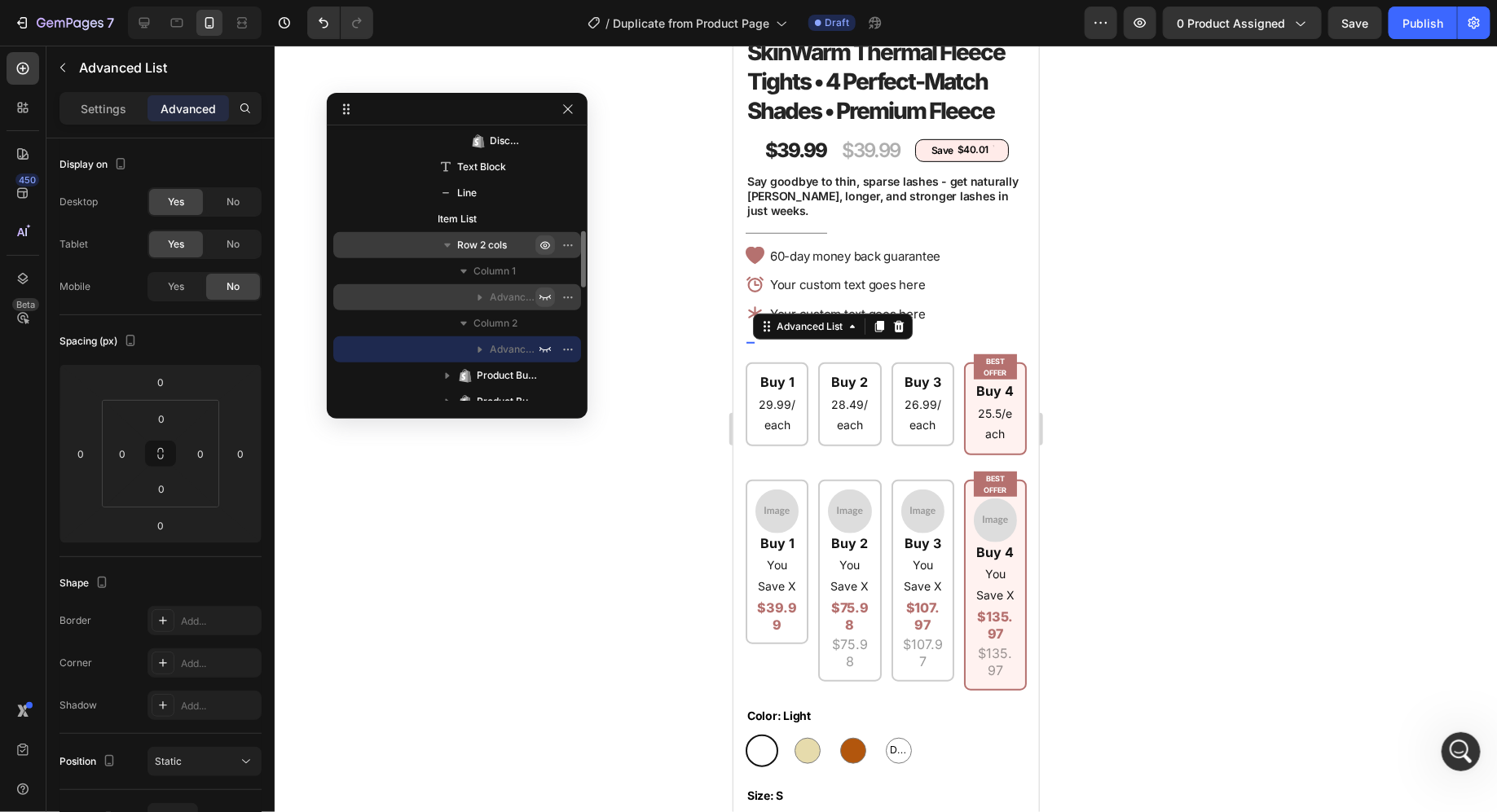
click at [541, 240] on icon "button" at bounding box center [545, 244] width 13 height 13
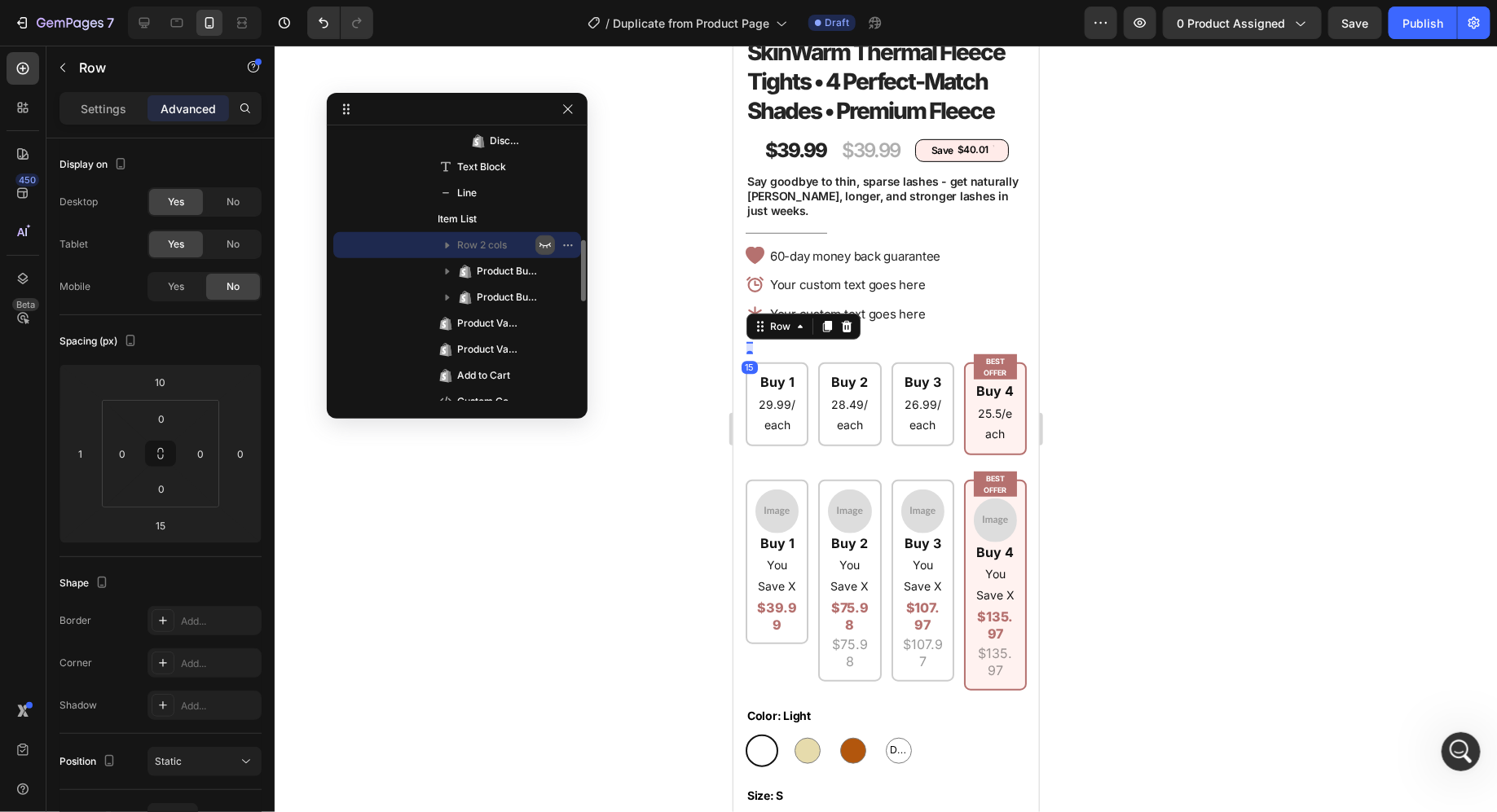
click at [541, 240] on icon "button" at bounding box center [545, 244] width 13 height 13
click at [561, 245] on icon "button" at bounding box center [567, 244] width 13 height 13
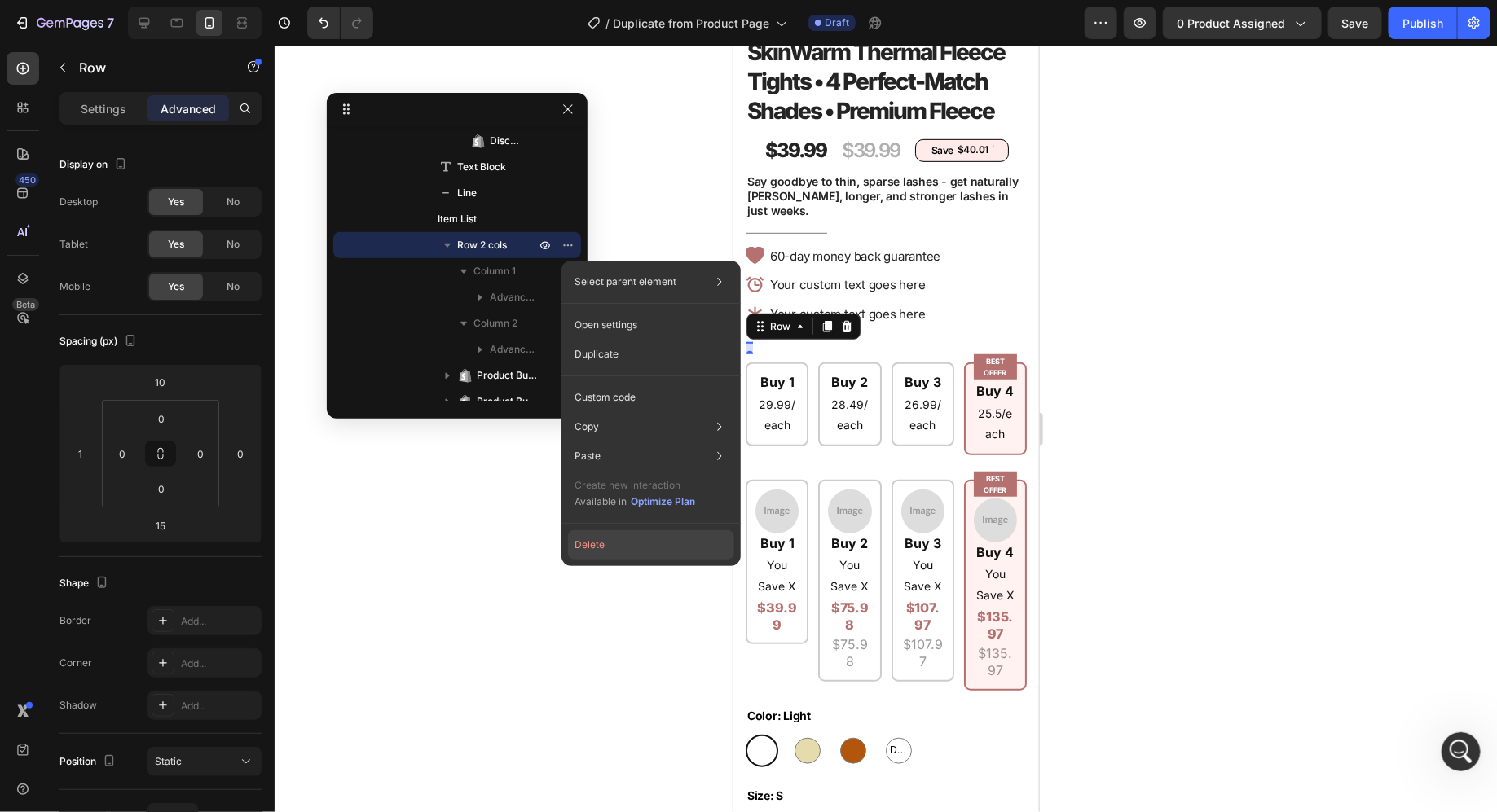
click at [652, 540] on button "Delete" at bounding box center [651, 545] width 166 height 29
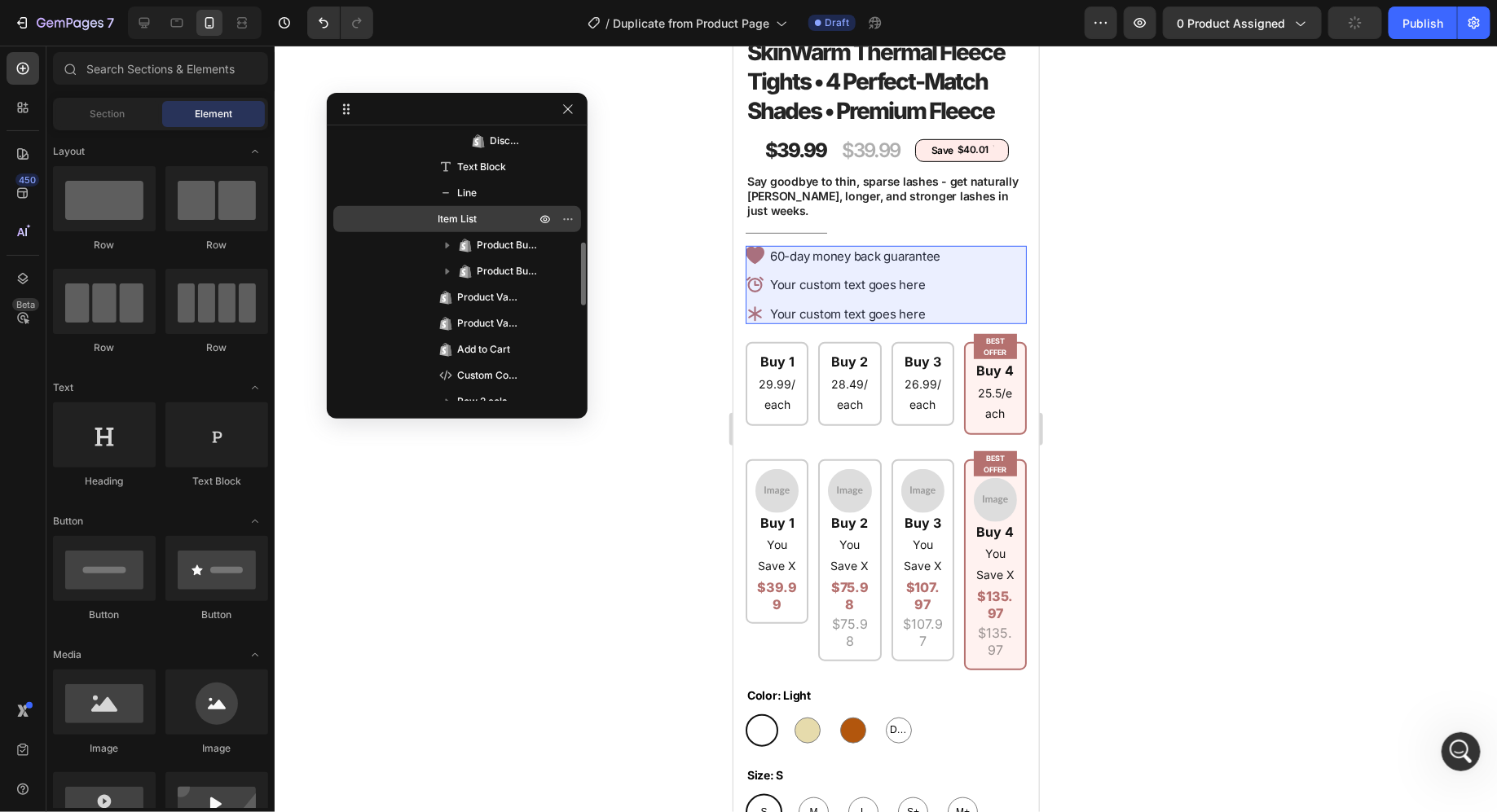
click at [510, 215] on p "Item List" at bounding box center [479, 219] width 82 height 17
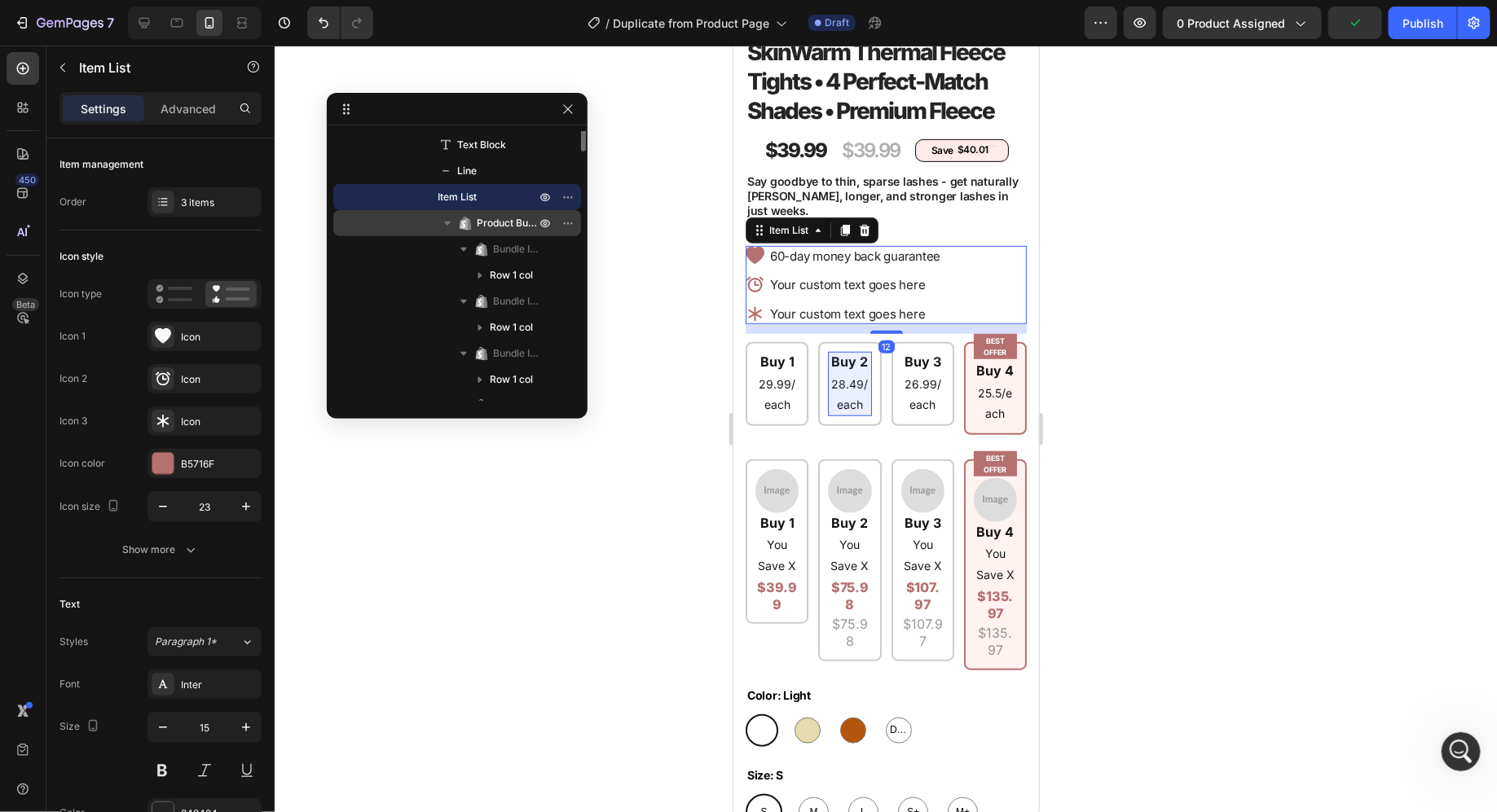
scroll to position [601, 0]
click at [500, 191] on p "Item List" at bounding box center [479, 195] width 82 height 17
click at [851, 249] on div "60-day money back guarantee" at bounding box center [854, 256] width 175 height 21
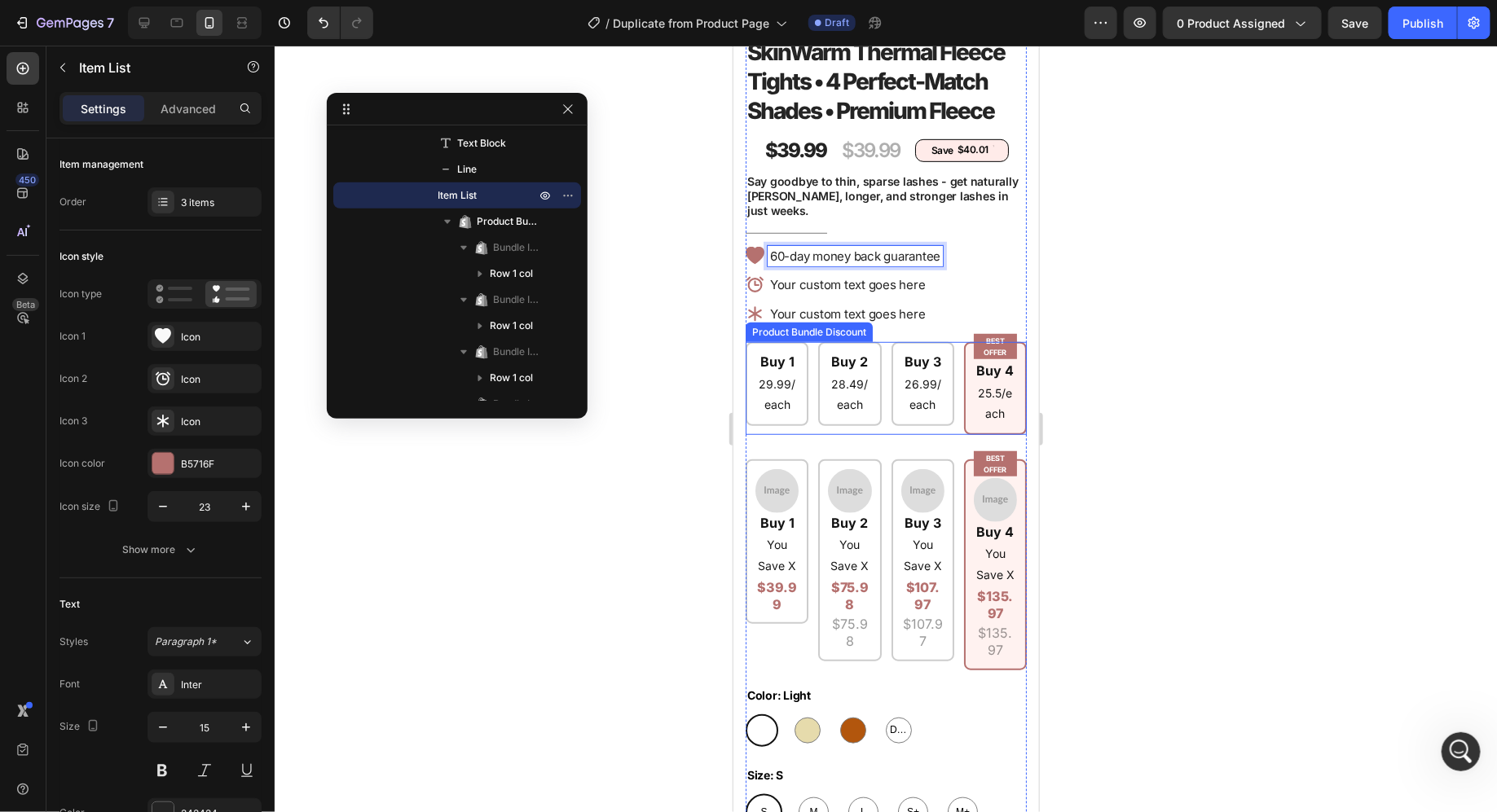
scroll to position [268, 0]
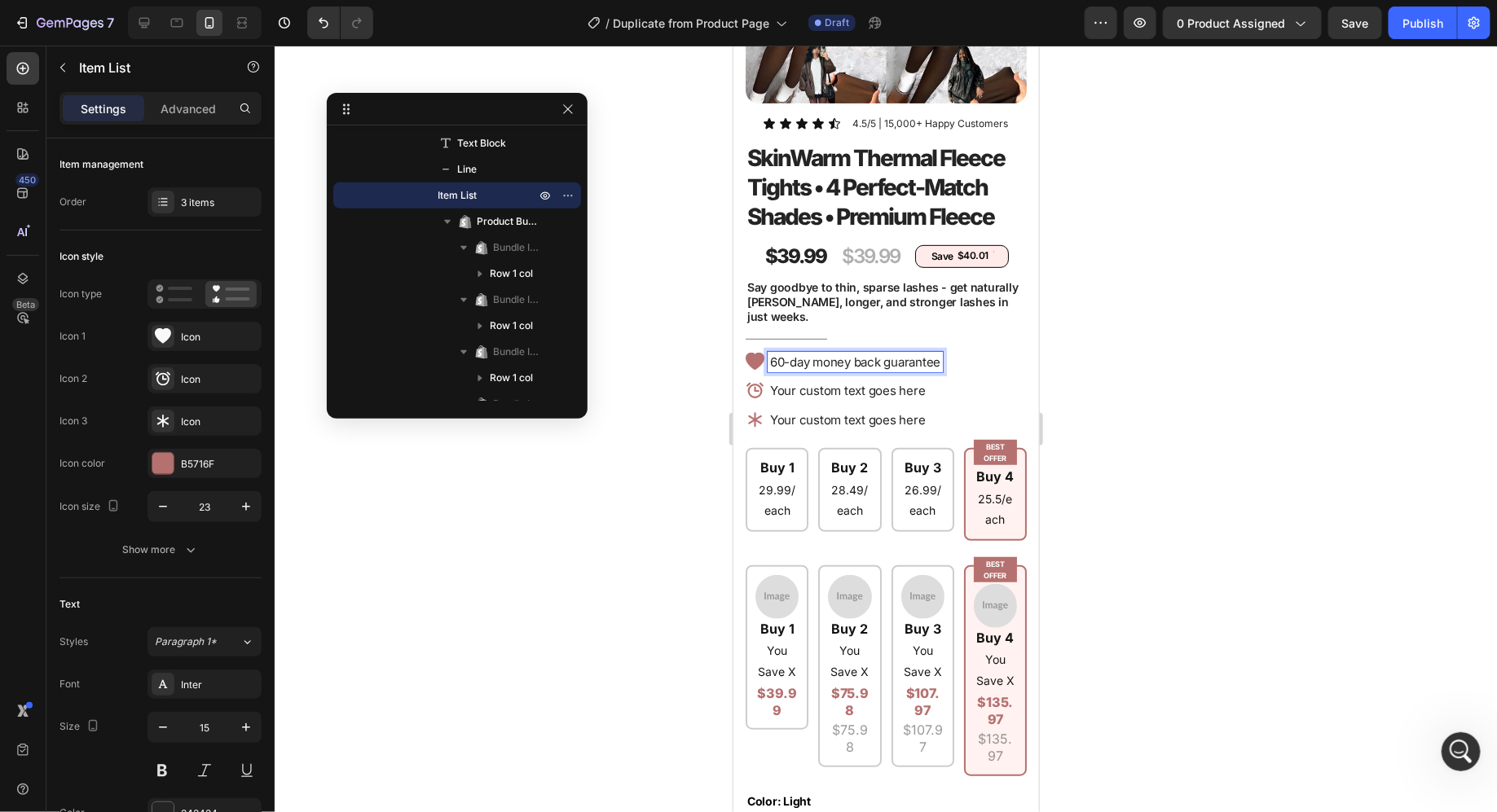
click at [750, 352] on icon at bounding box center [754, 361] width 18 height 18
click at [751, 352] on icon at bounding box center [754, 361] width 18 height 18
click at [802, 354] on p "60-day money back guarantee" at bounding box center [854, 362] width 170 height 17
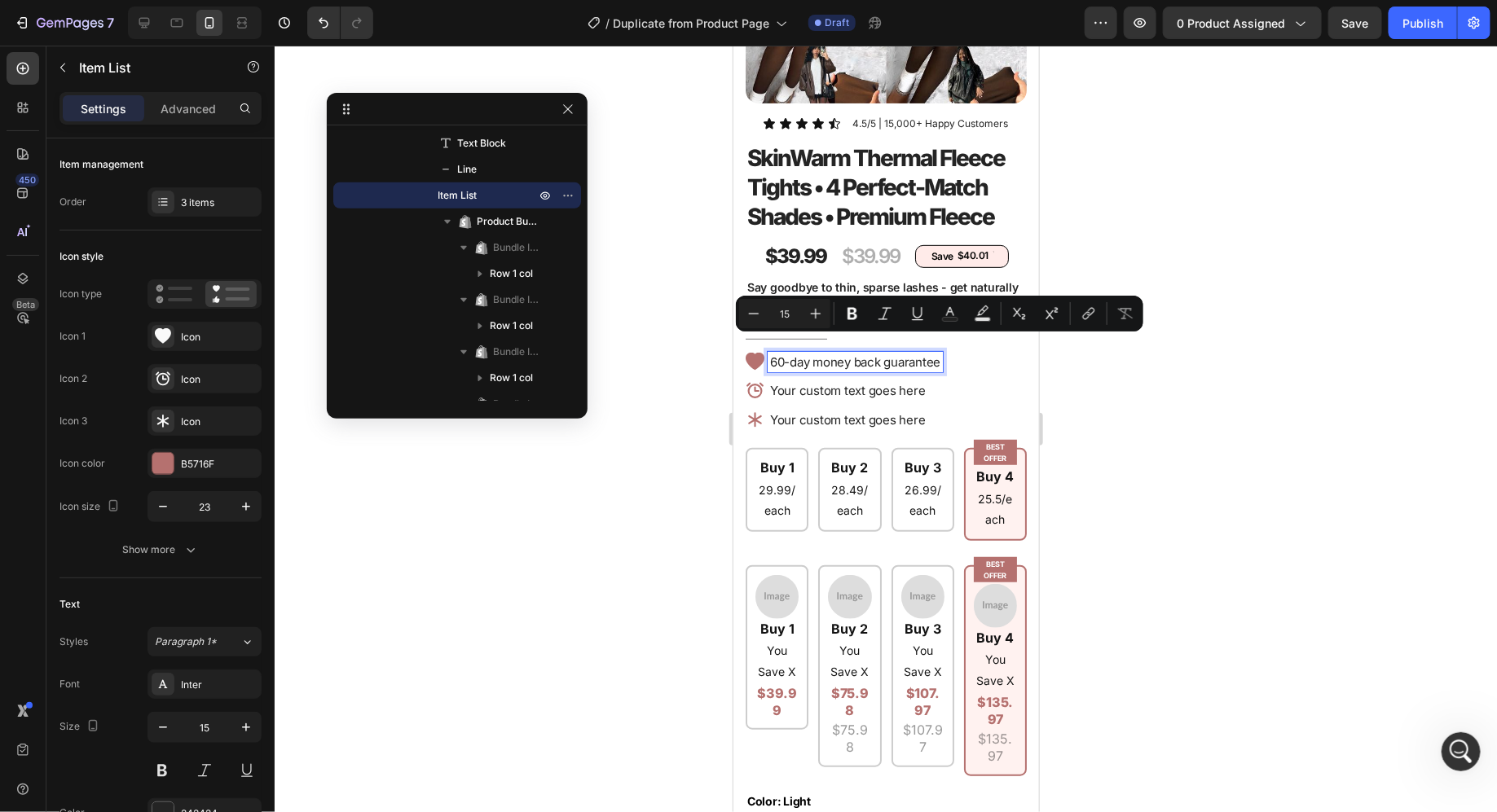
click at [908, 411] on p "Your custom text goes here" at bounding box center [854, 419] width 170 height 17
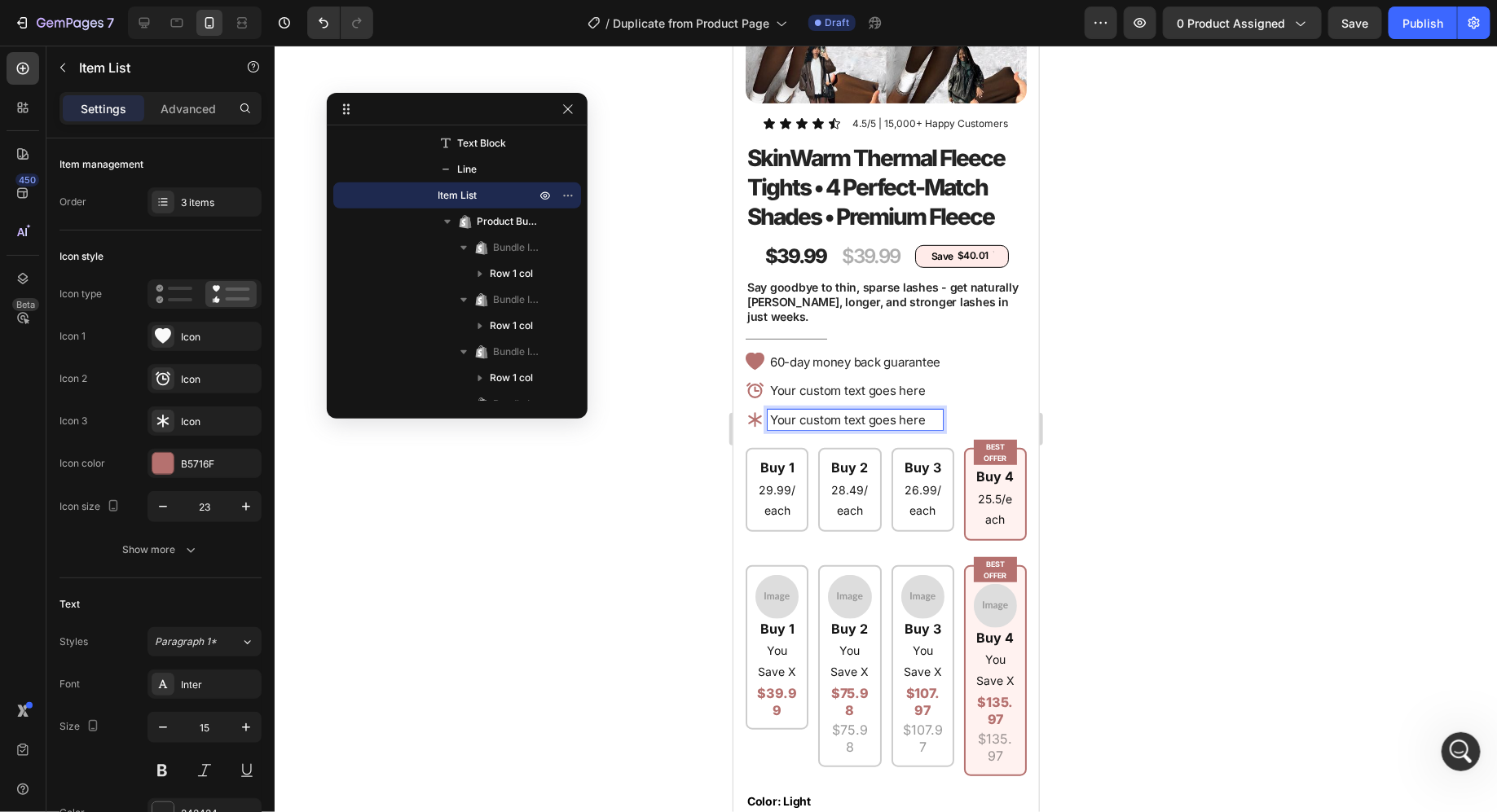
click at [1203, 319] on div at bounding box center [885, 429] width 1223 height 766
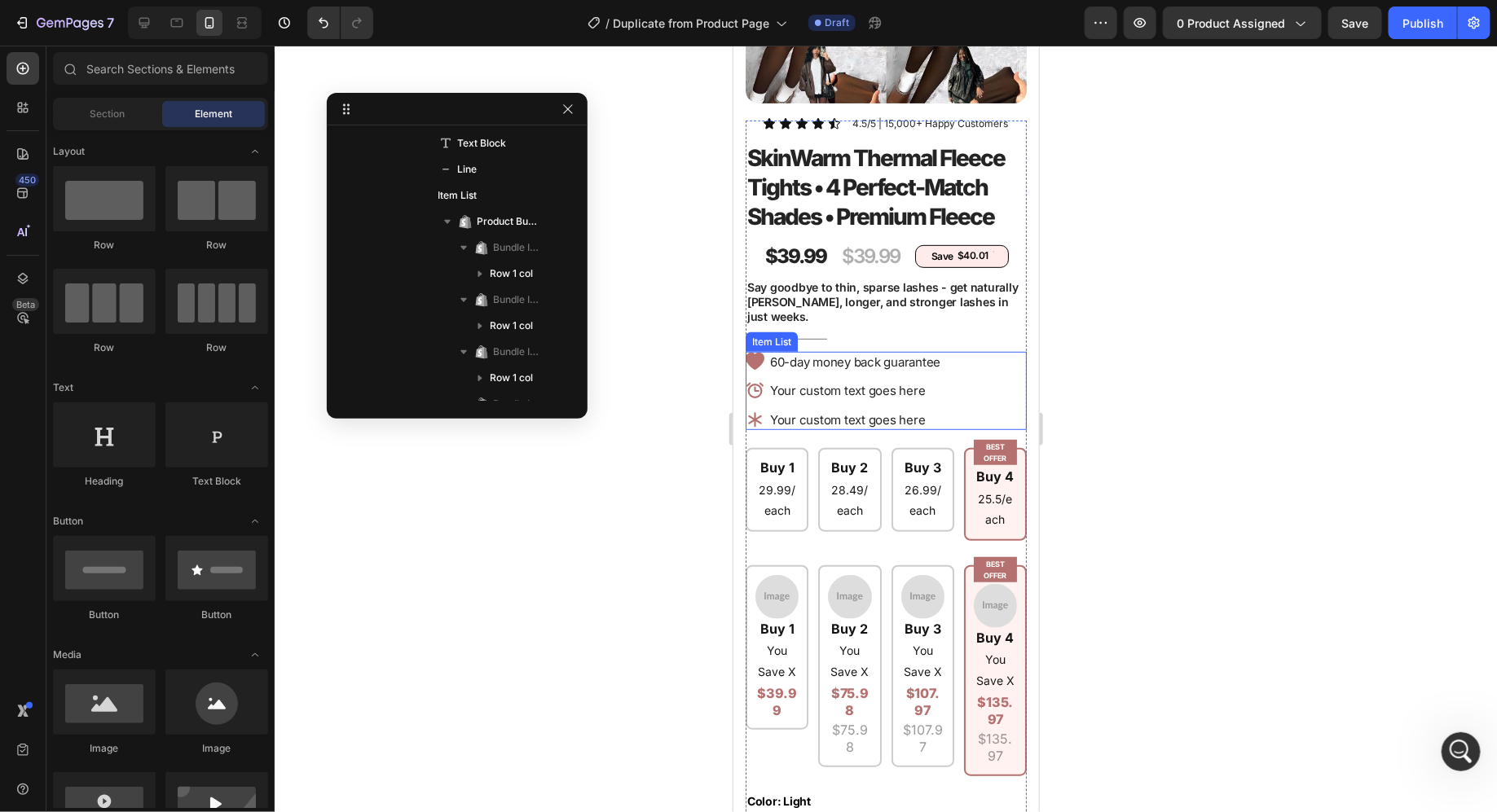
click at [753, 352] on icon at bounding box center [754, 361] width 18 height 18
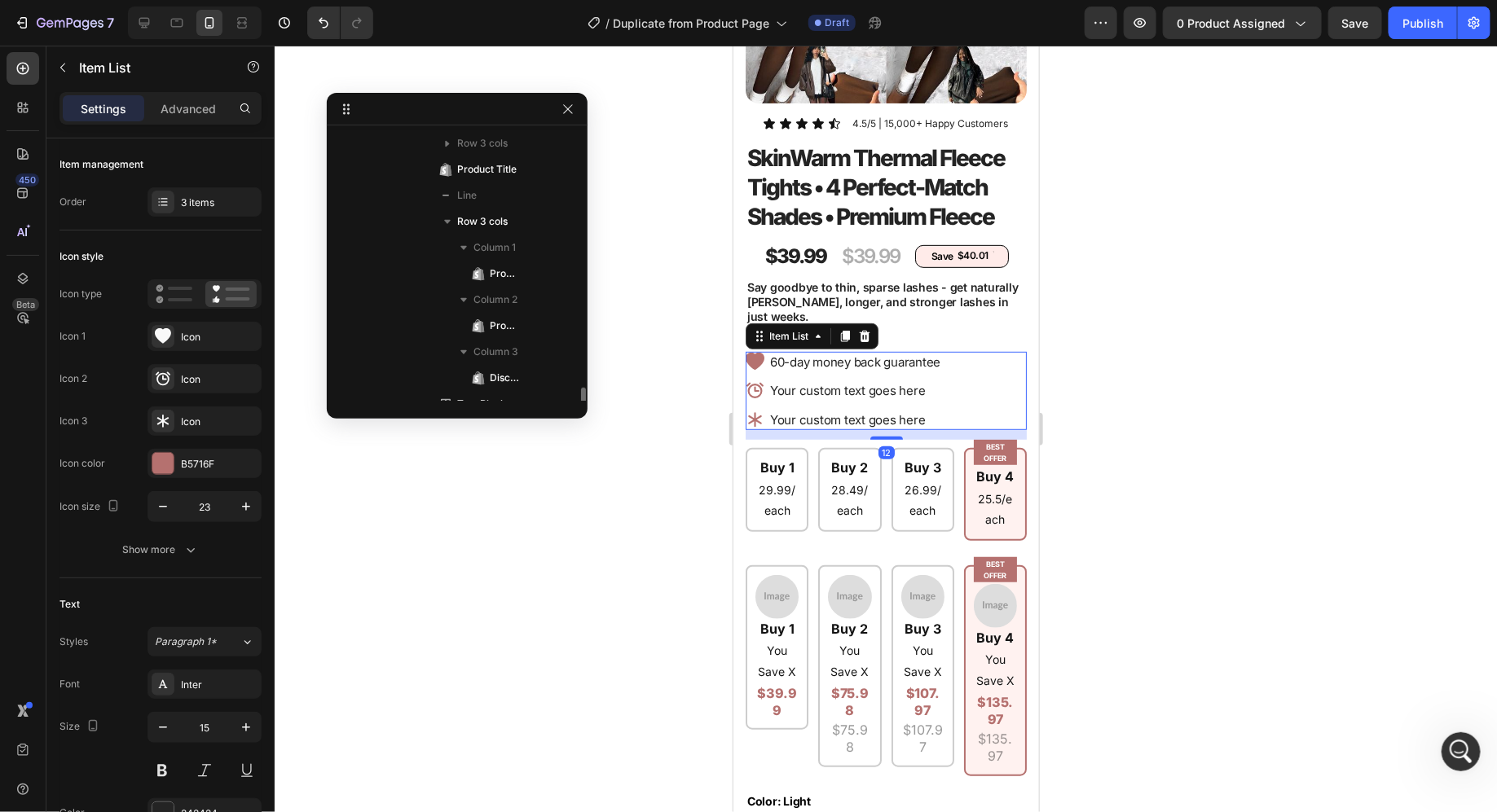
scroll to position [803, 0]
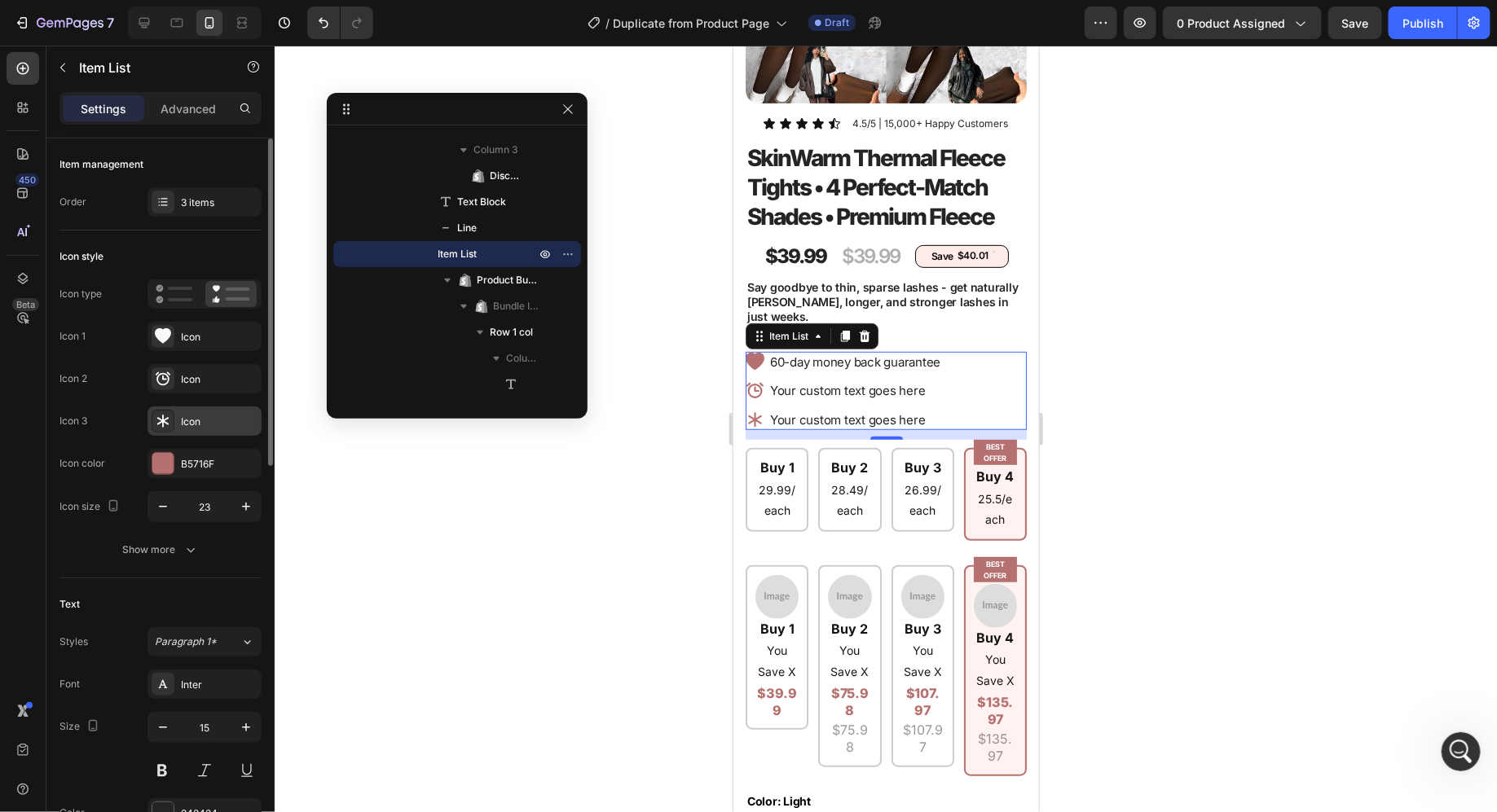
click at [164, 419] on icon at bounding box center [163, 420] width 12 height 13
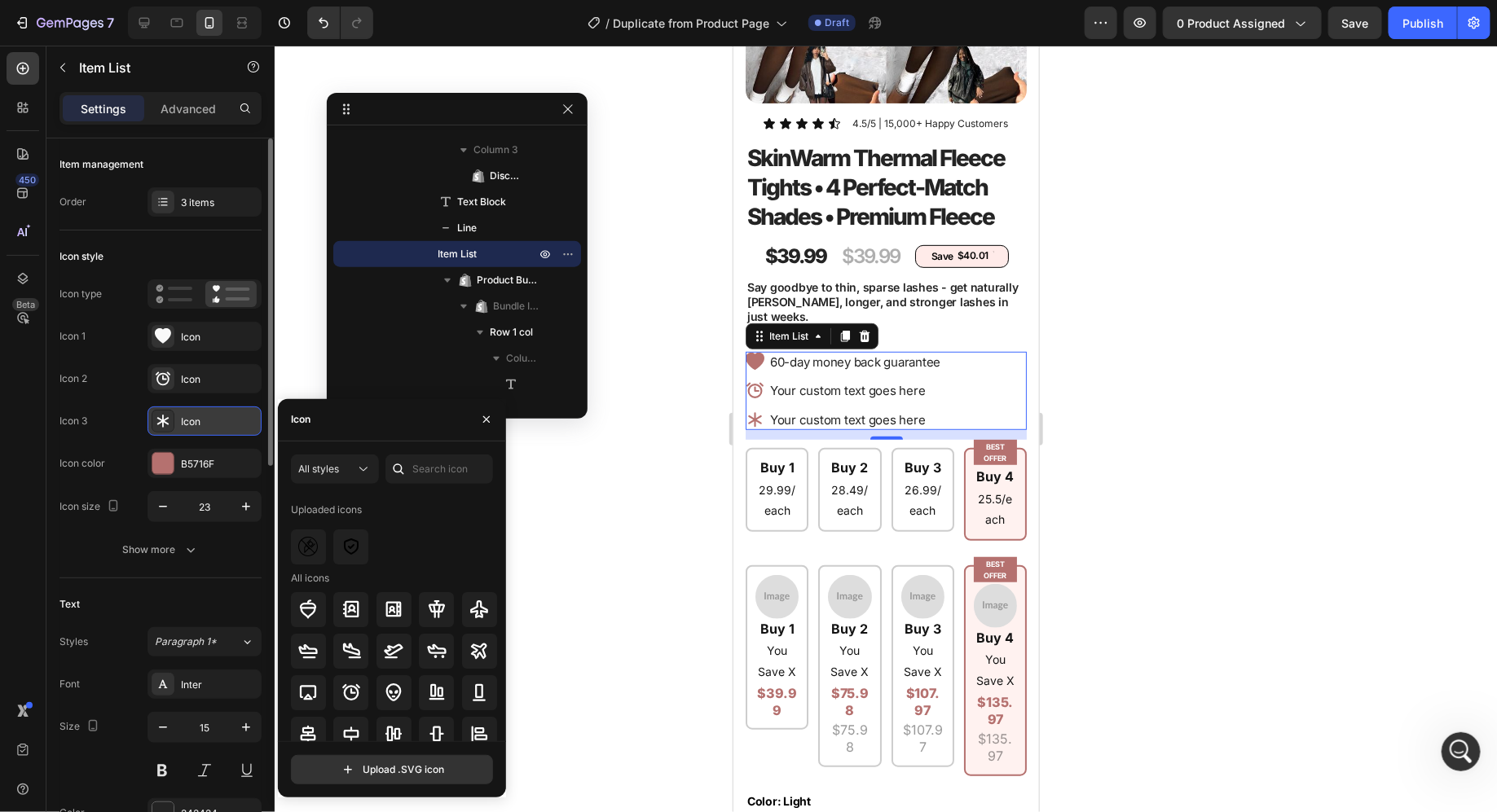
click at [164, 419] on icon at bounding box center [163, 420] width 12 height 13
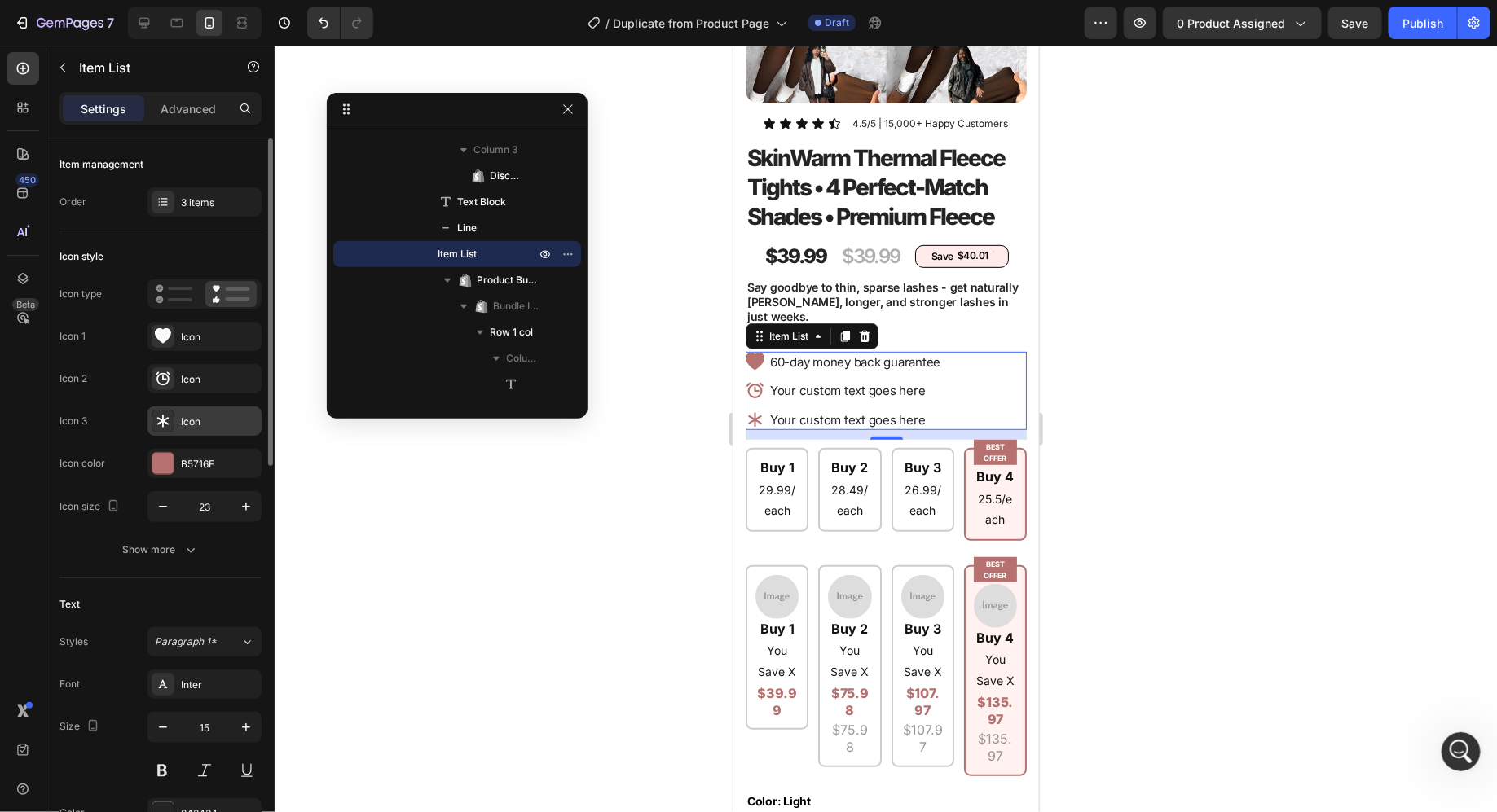
click at [214, 416] on div "Icon" at bounding box center [219, 421] width 77 height 15
click at [211, 338] on div "Icon" at bounding box center [219, 336] width 77 height 15
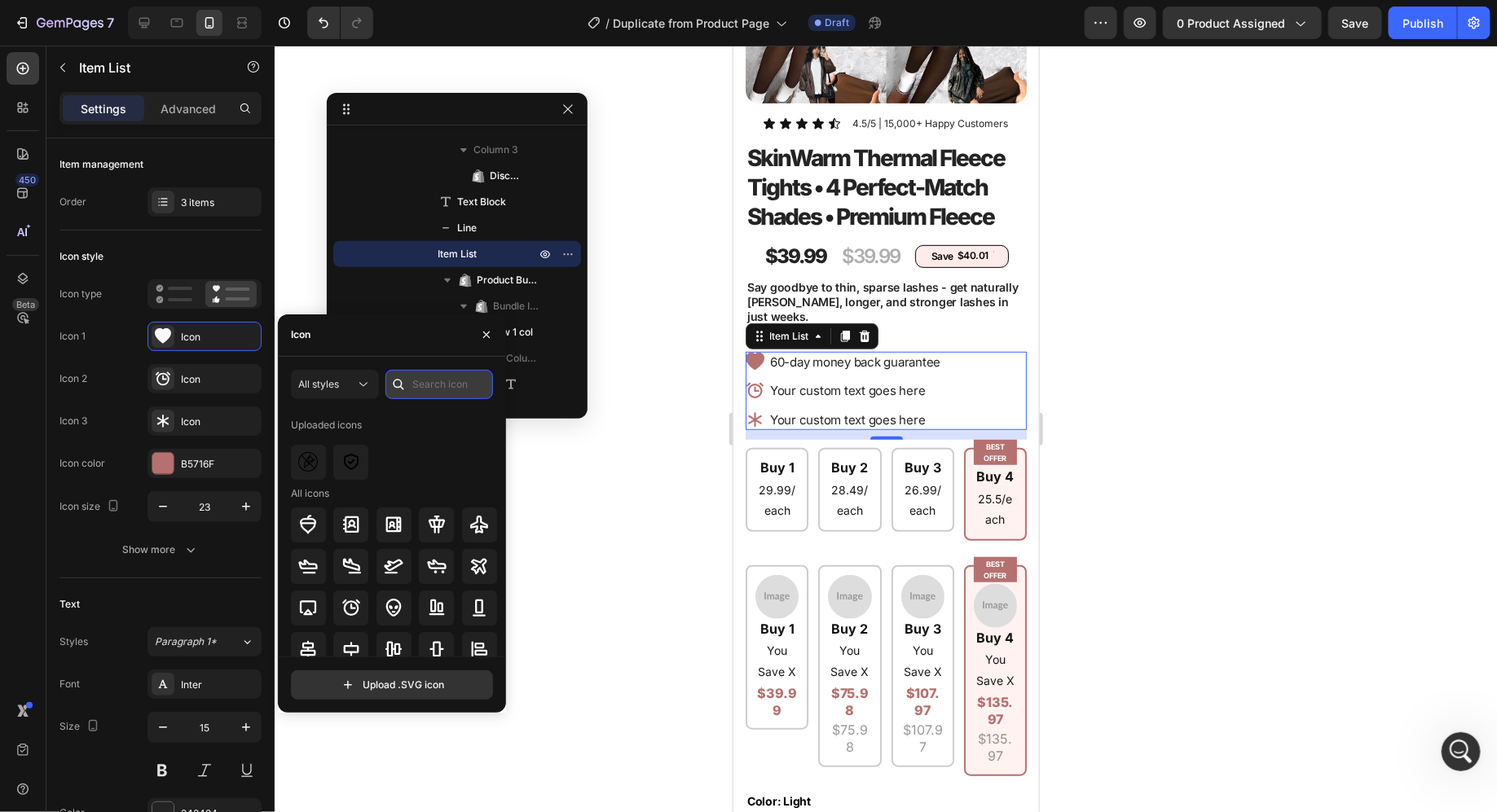
click at [434, 389] on input "text" at bounding box center [439, 384] width 108 height 29
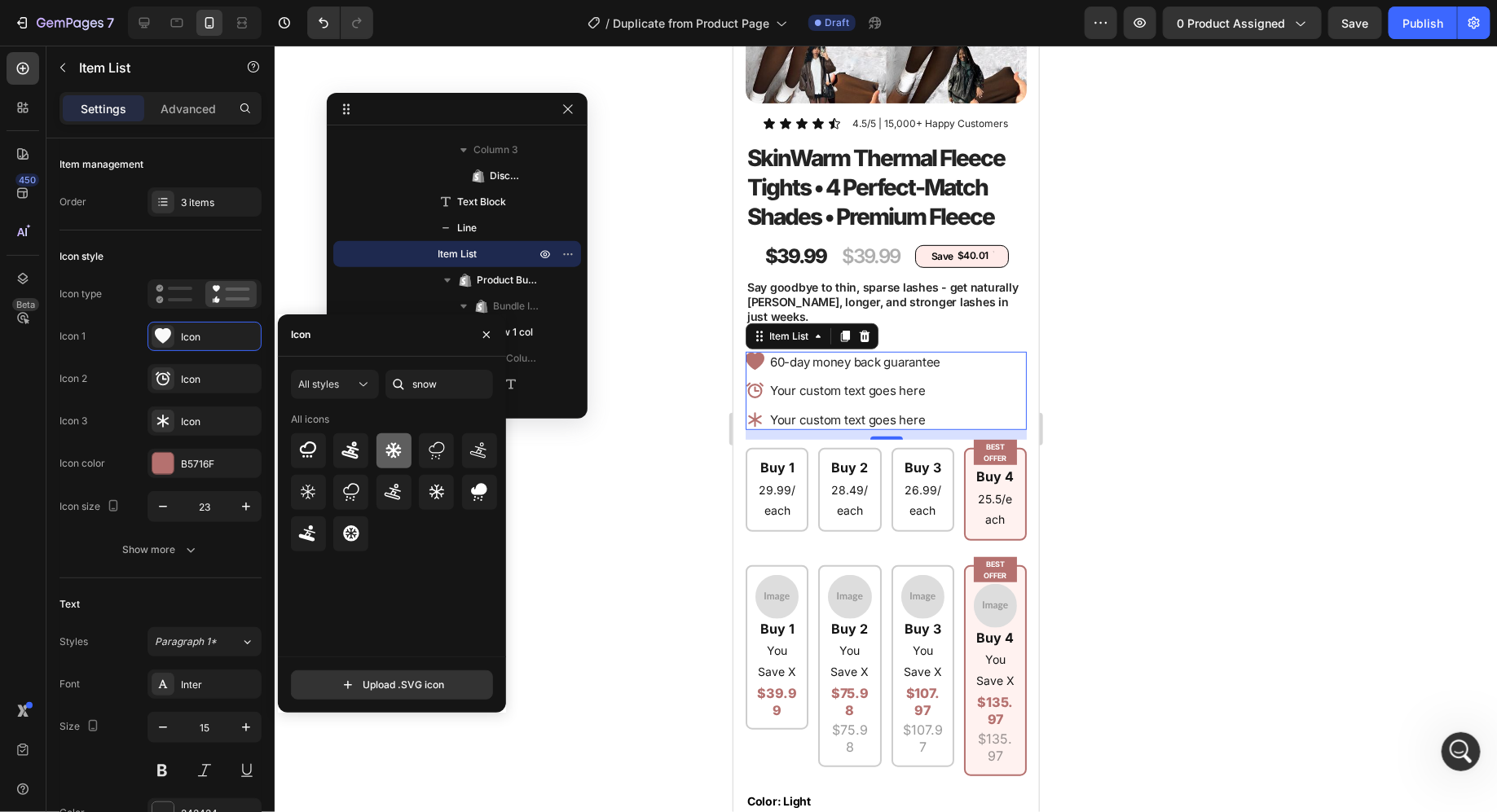
click at [405, 453] on div at bounding box center [394, 451] width 35 height 35
click at [423, 384] on input "snow" at bounding box center [439, 384] width 108 height 29
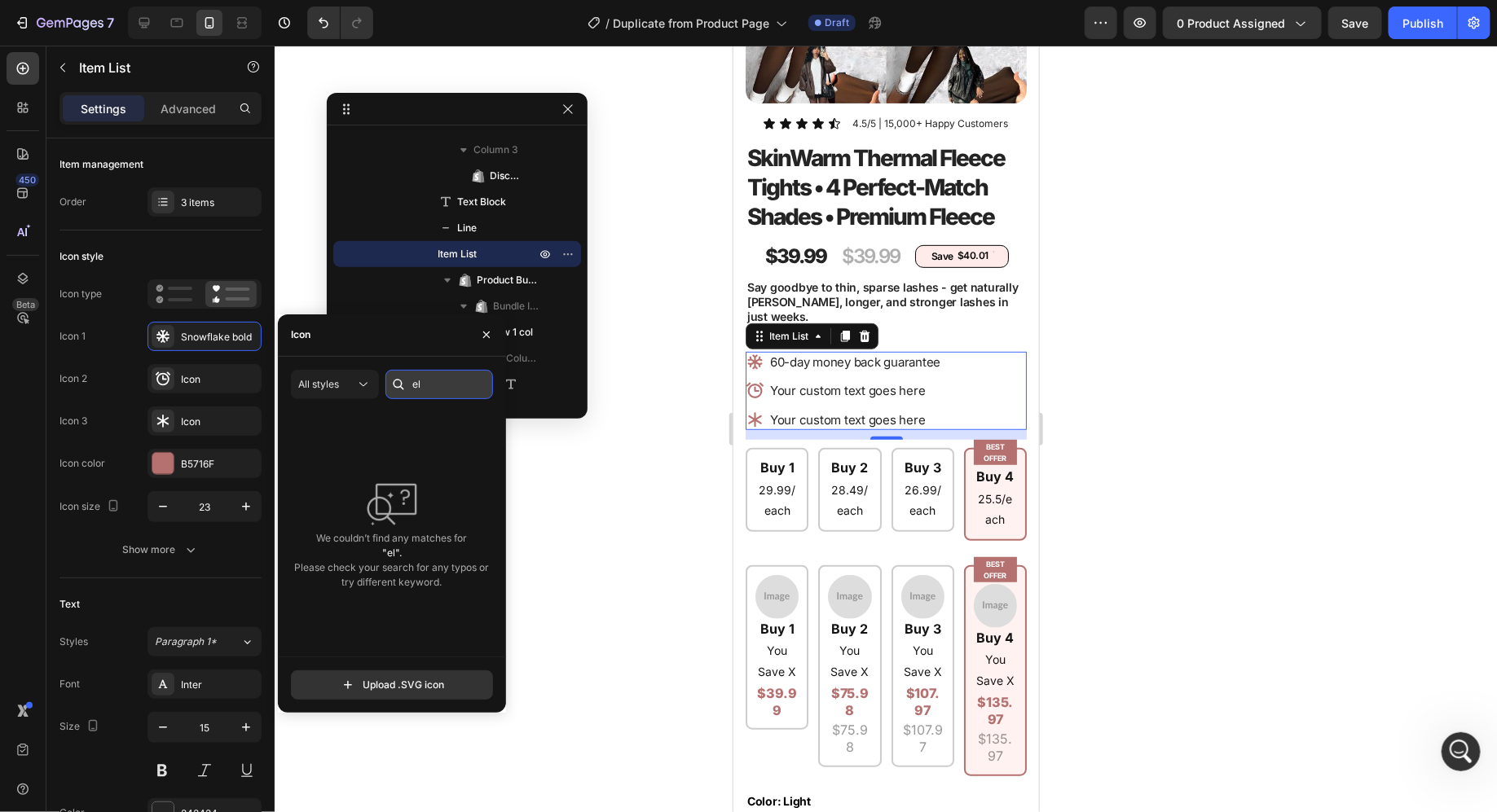
type input "e"
type input "b"
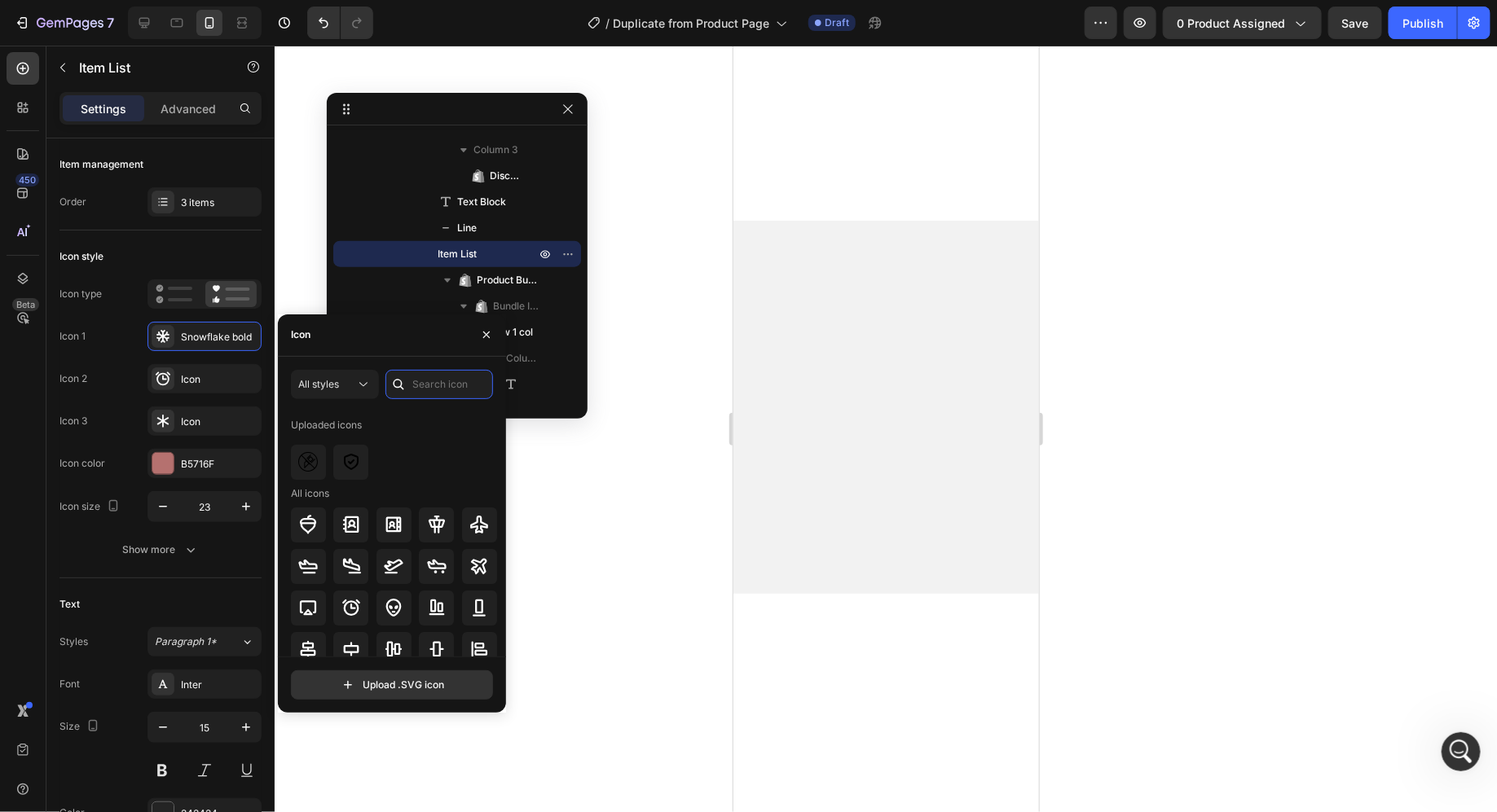
scroll to position [4218, 0]
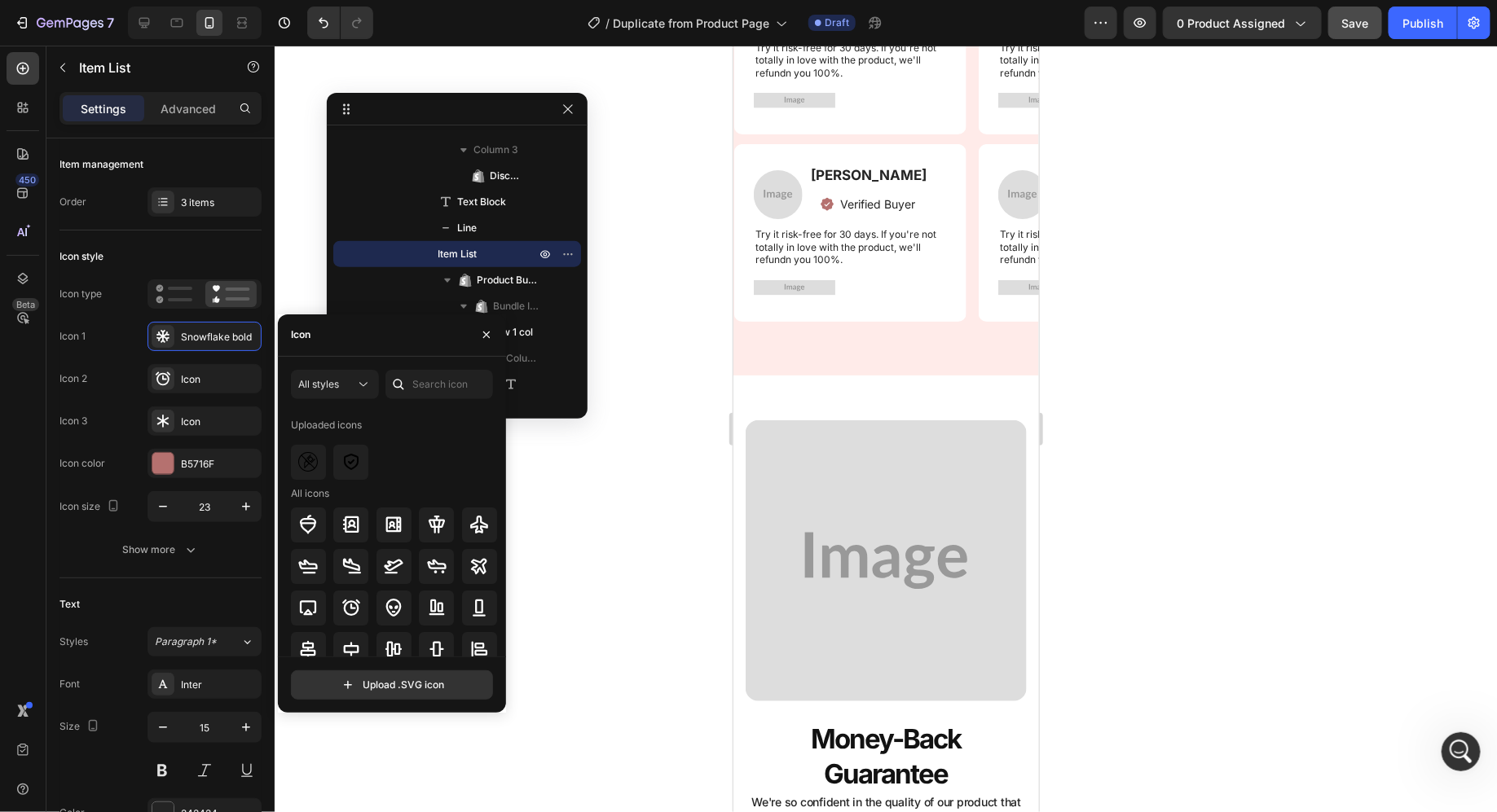
click at [1361, 17] on span "Save" at bounding box center [1356, 23] width 27 height 14
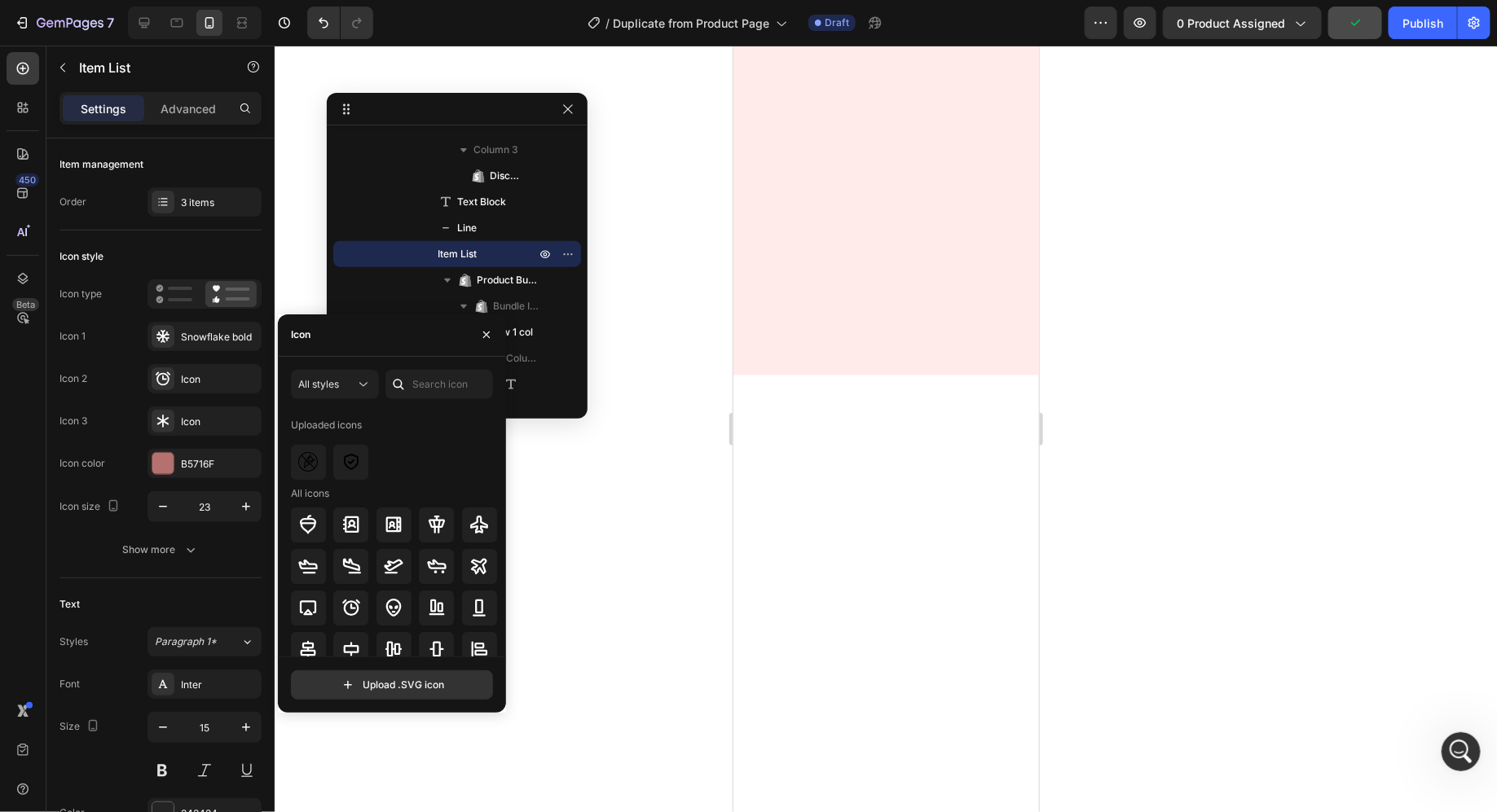
scroll to position [0, 0]
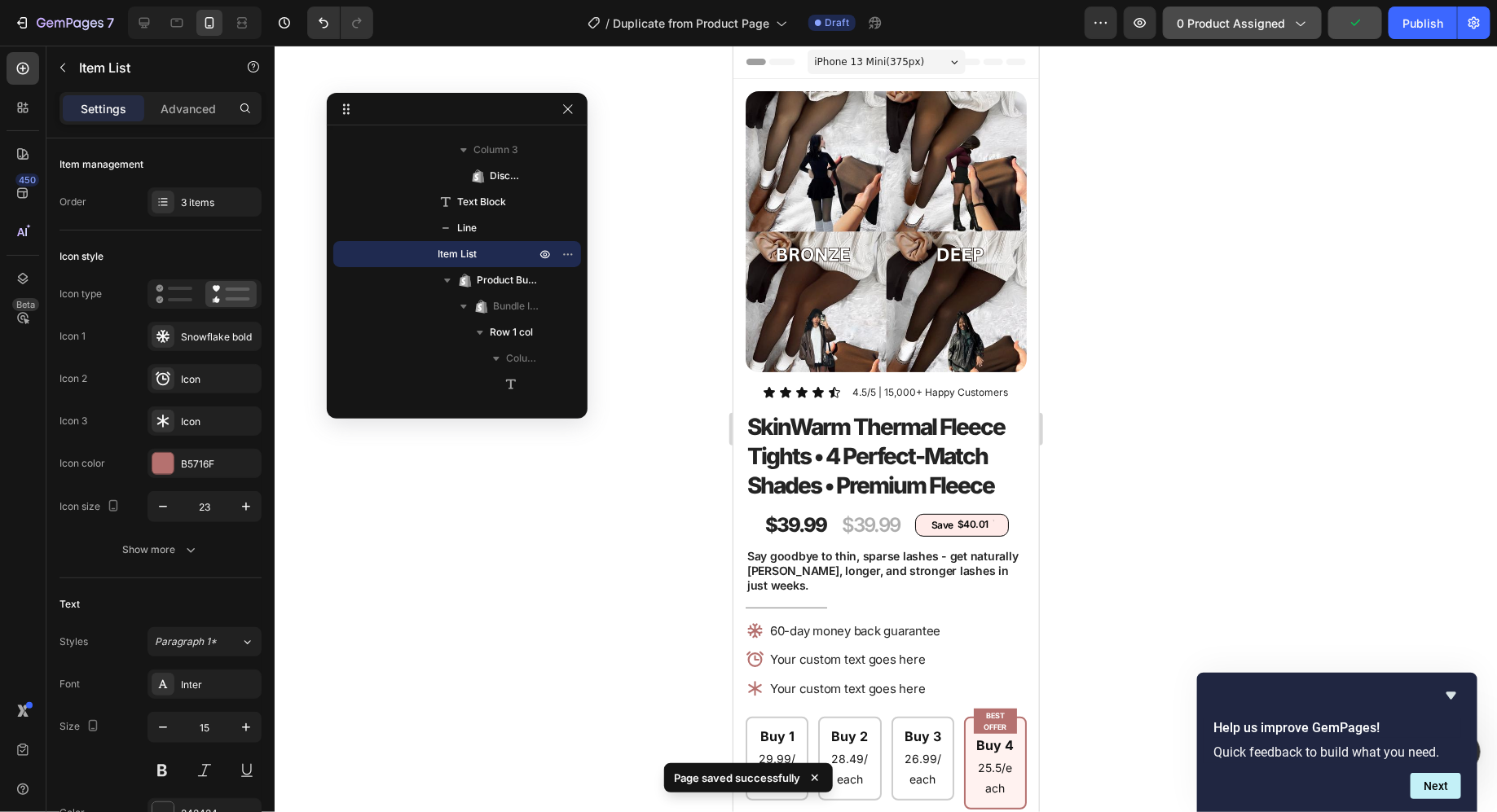
click at [1269, 23] on span "0 product assigned" at bounding box center [1230, 23] width 108 height 18
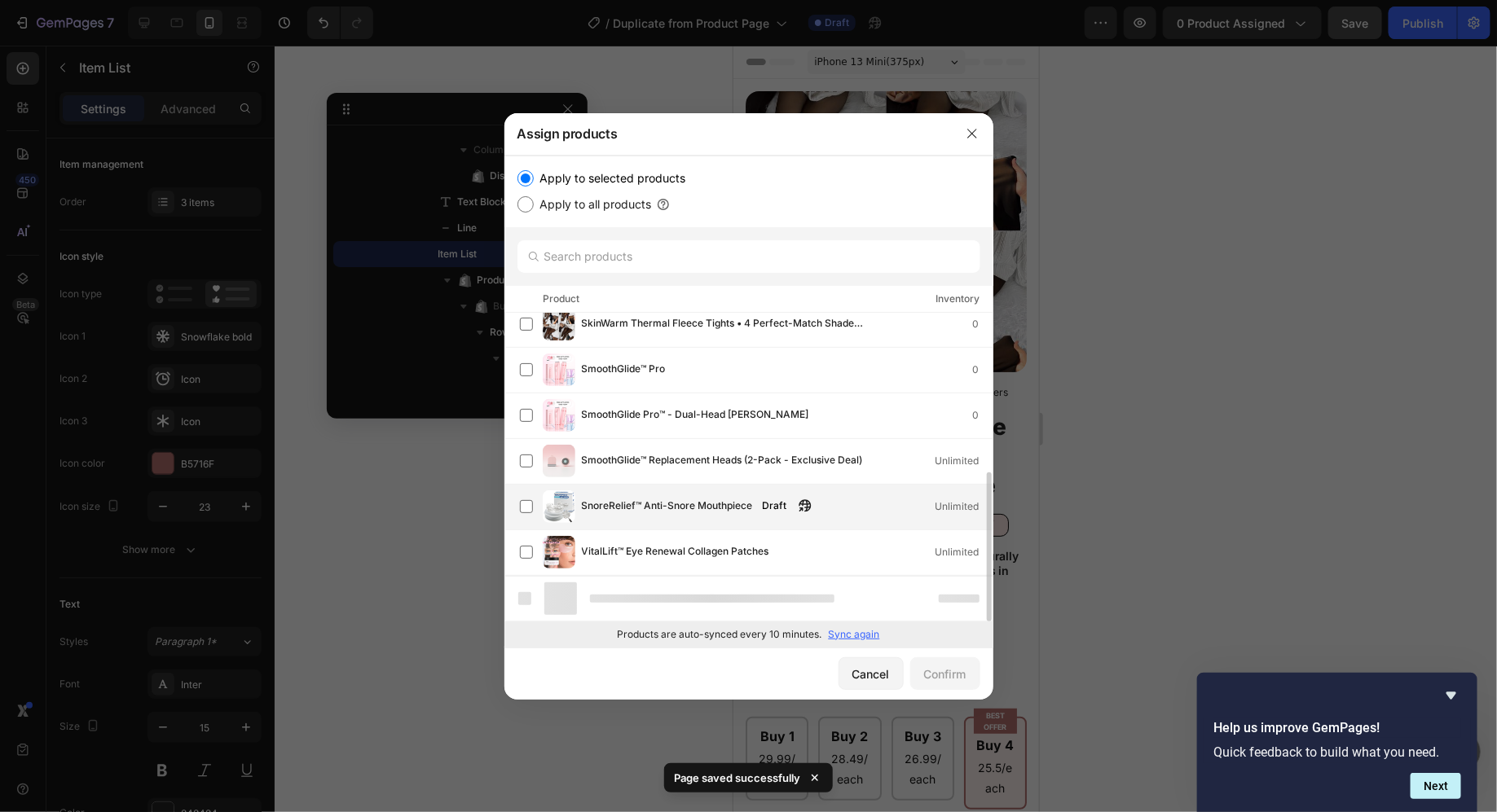
scroll to position [284, 0]
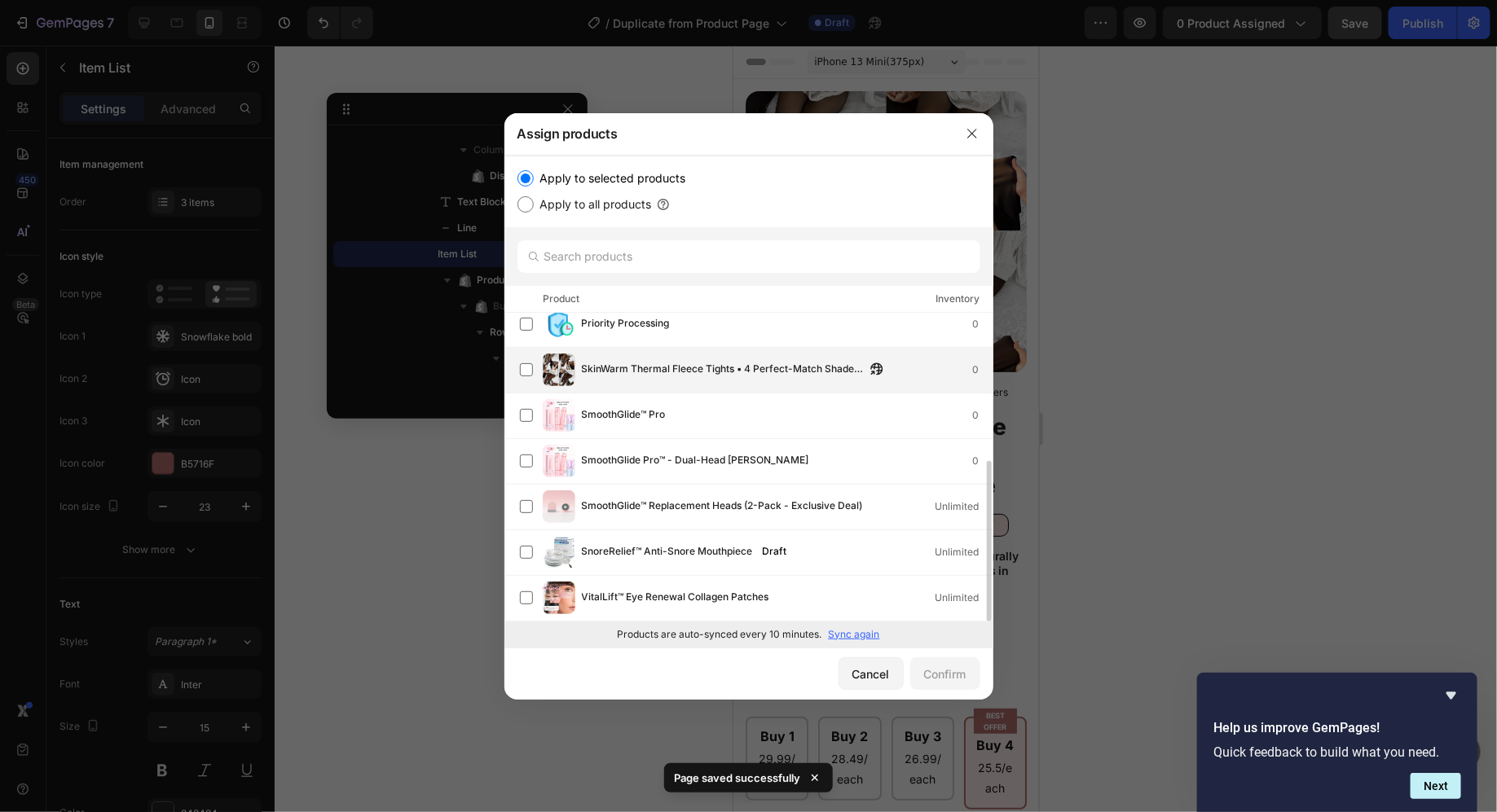
click at [633, 374] on span "SkinWarm Thermal Fleece Tights • 4 Perfect-Match Shades • Premium Fleece" at bounding box center [724, 370] width 284 height 18
click at [945, 668] on div "Confirm" at bounding box center [945, 675] width 43 height 18
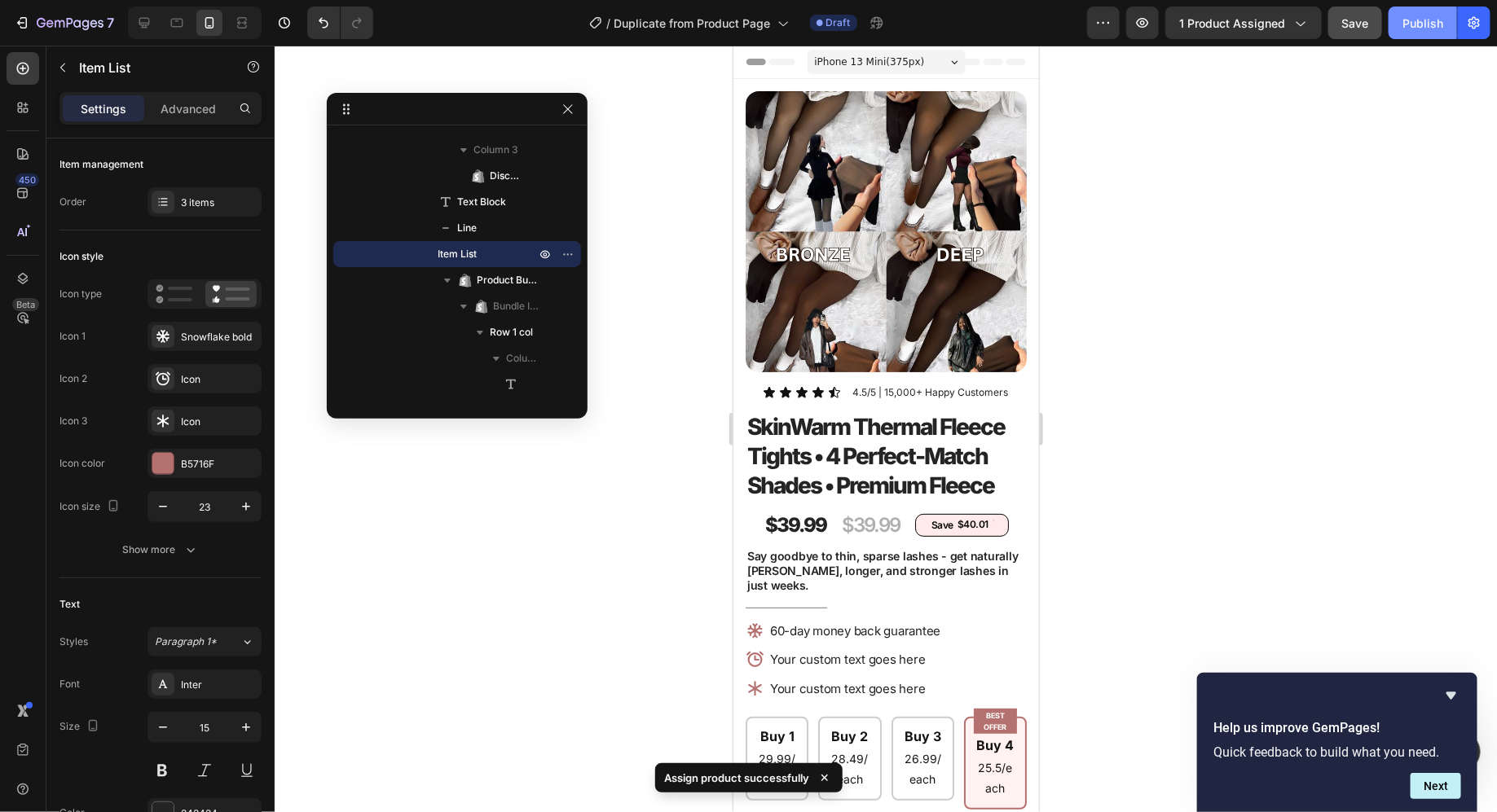
click at [1435, 20] on div "Publish" at bounding box center [1423, 23] width 41 height 18
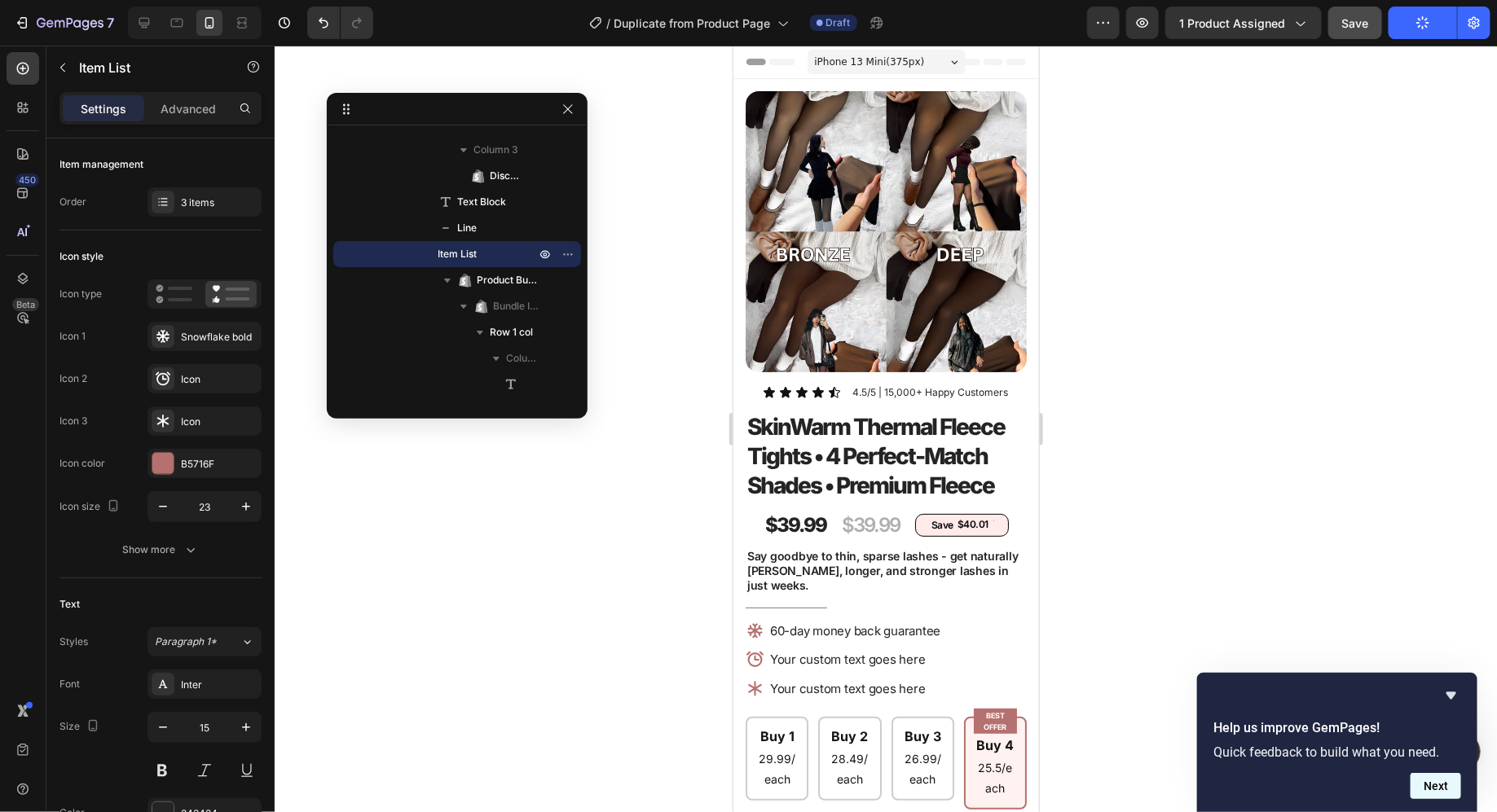
click at [1445, 782] on button "Next" at bounding box center [1436, 786] width 51 height 26
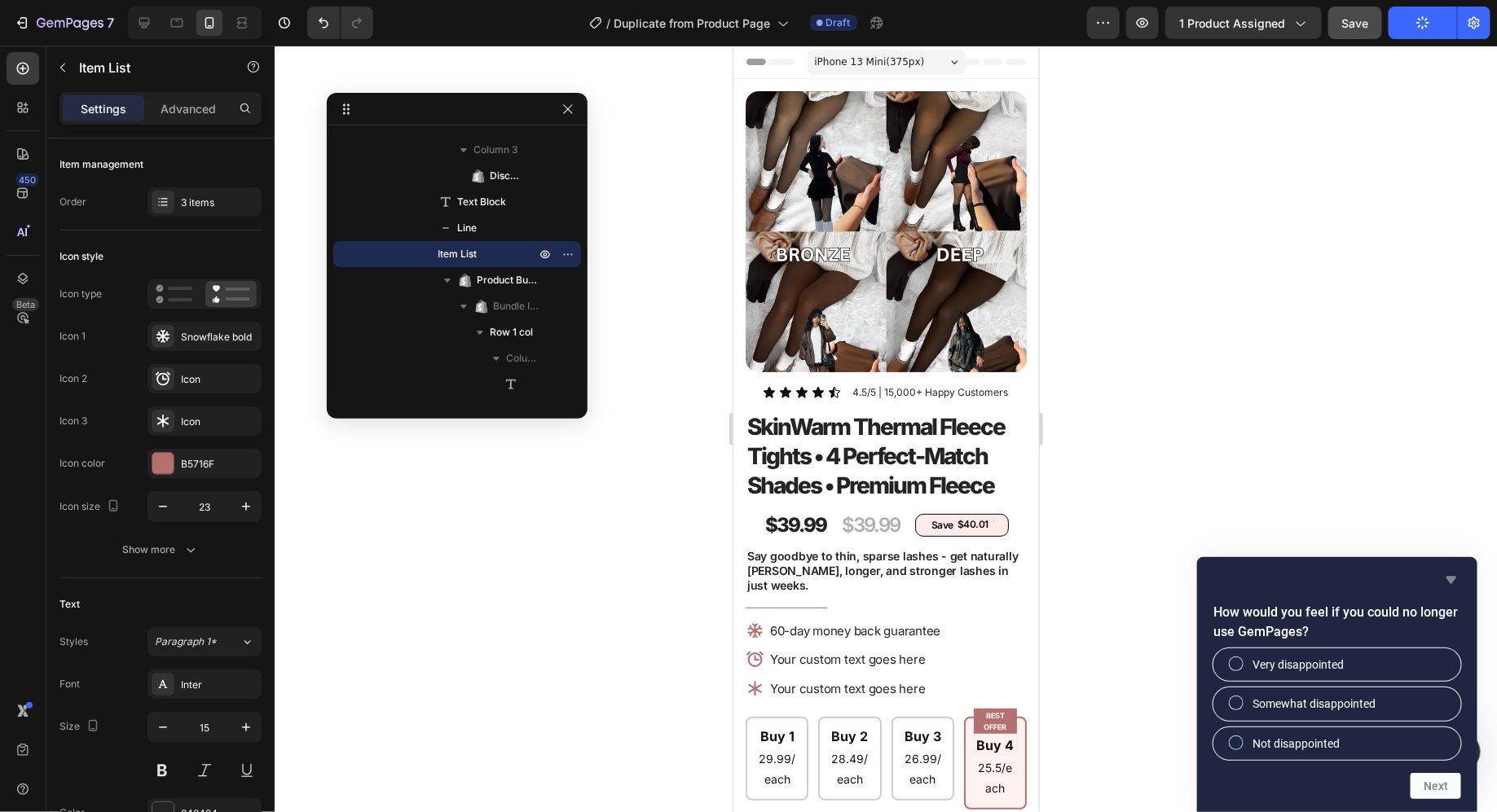
click at [1458, 576] on icon "Hide survey" at bounding box center [1451, 580] width 19 height 19
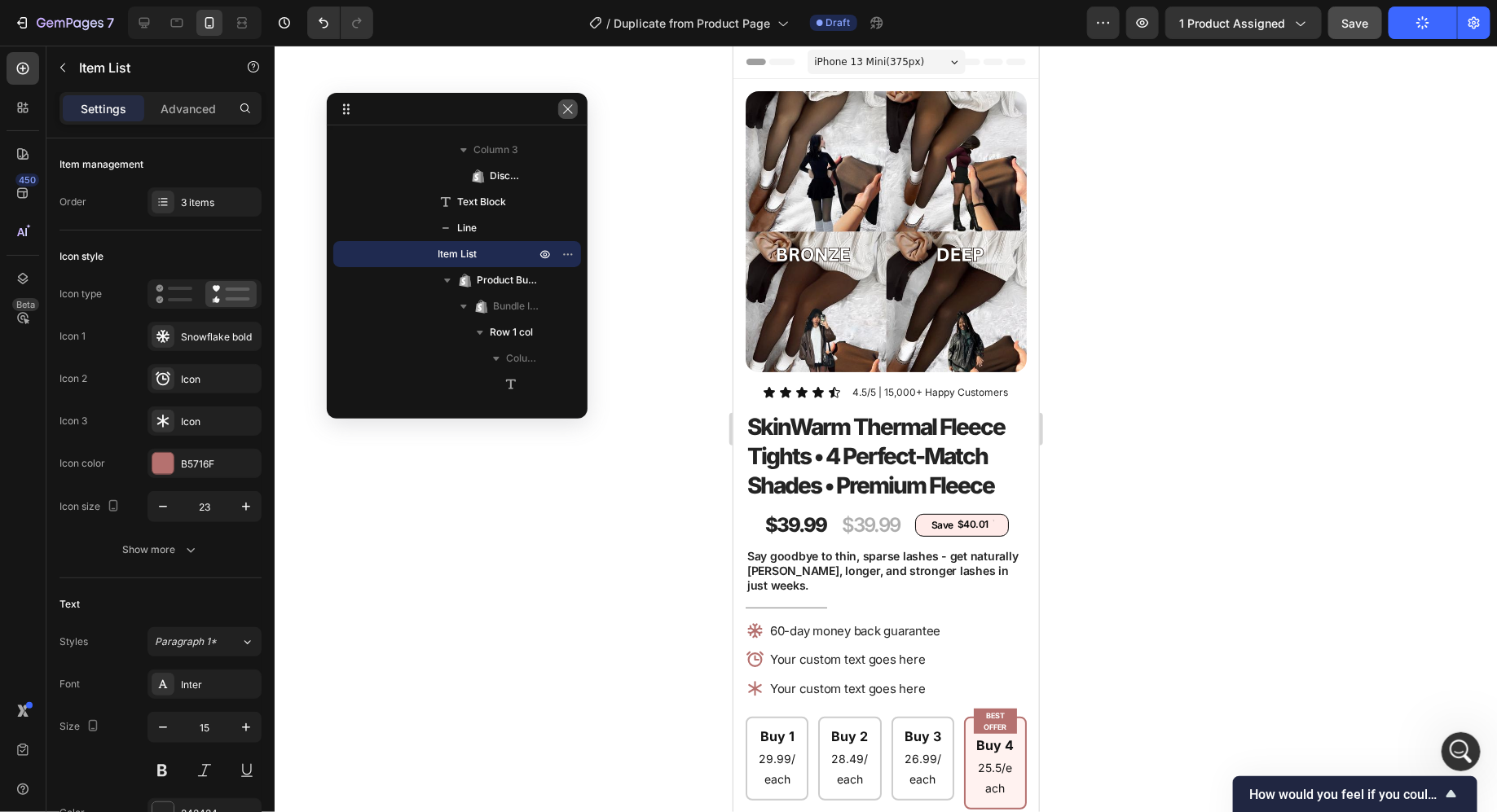
click at [558, 104] on button "button" at bounding box center [568, 109] width 19 height 19
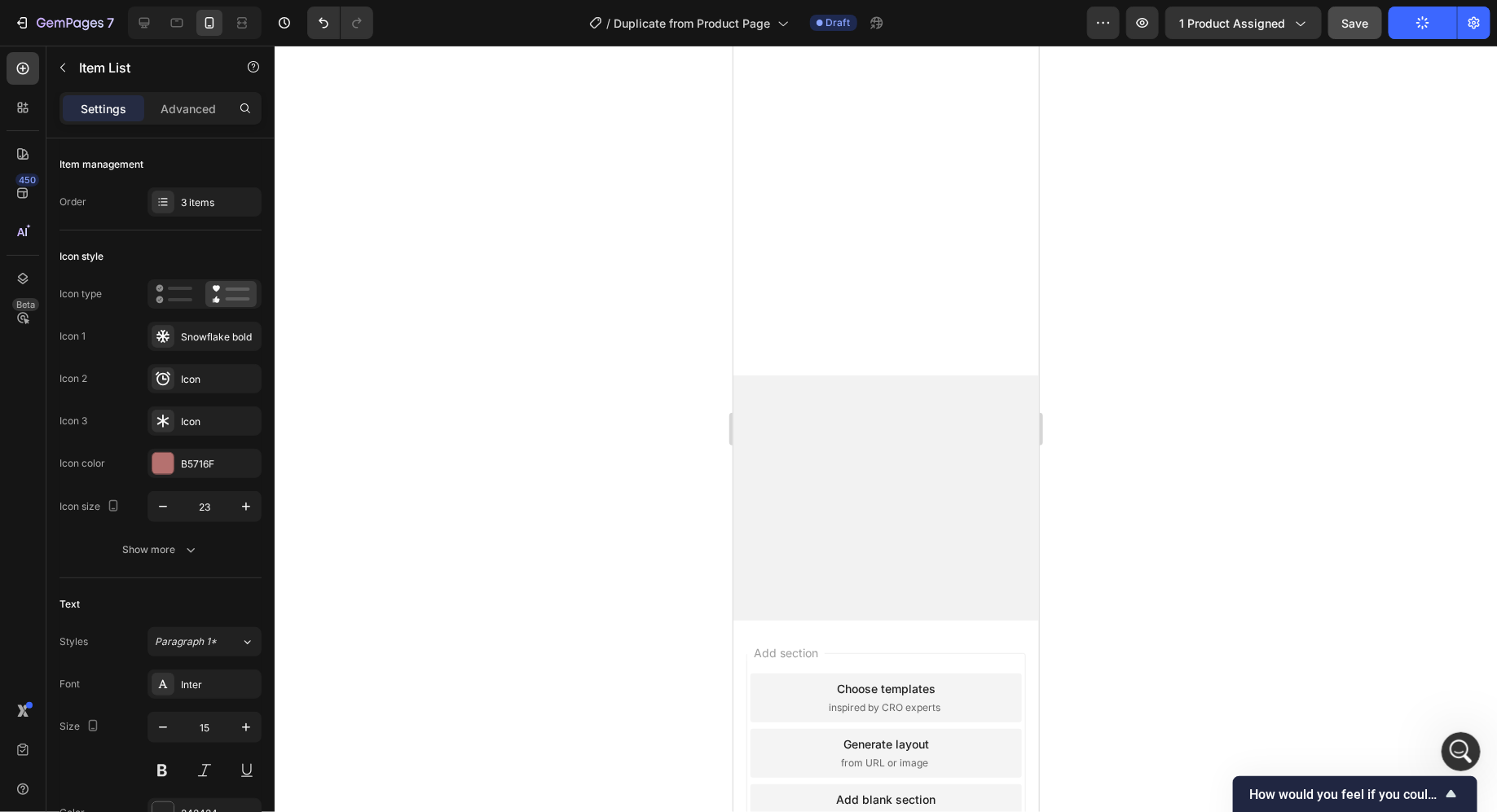
scroll to position [0, 0]
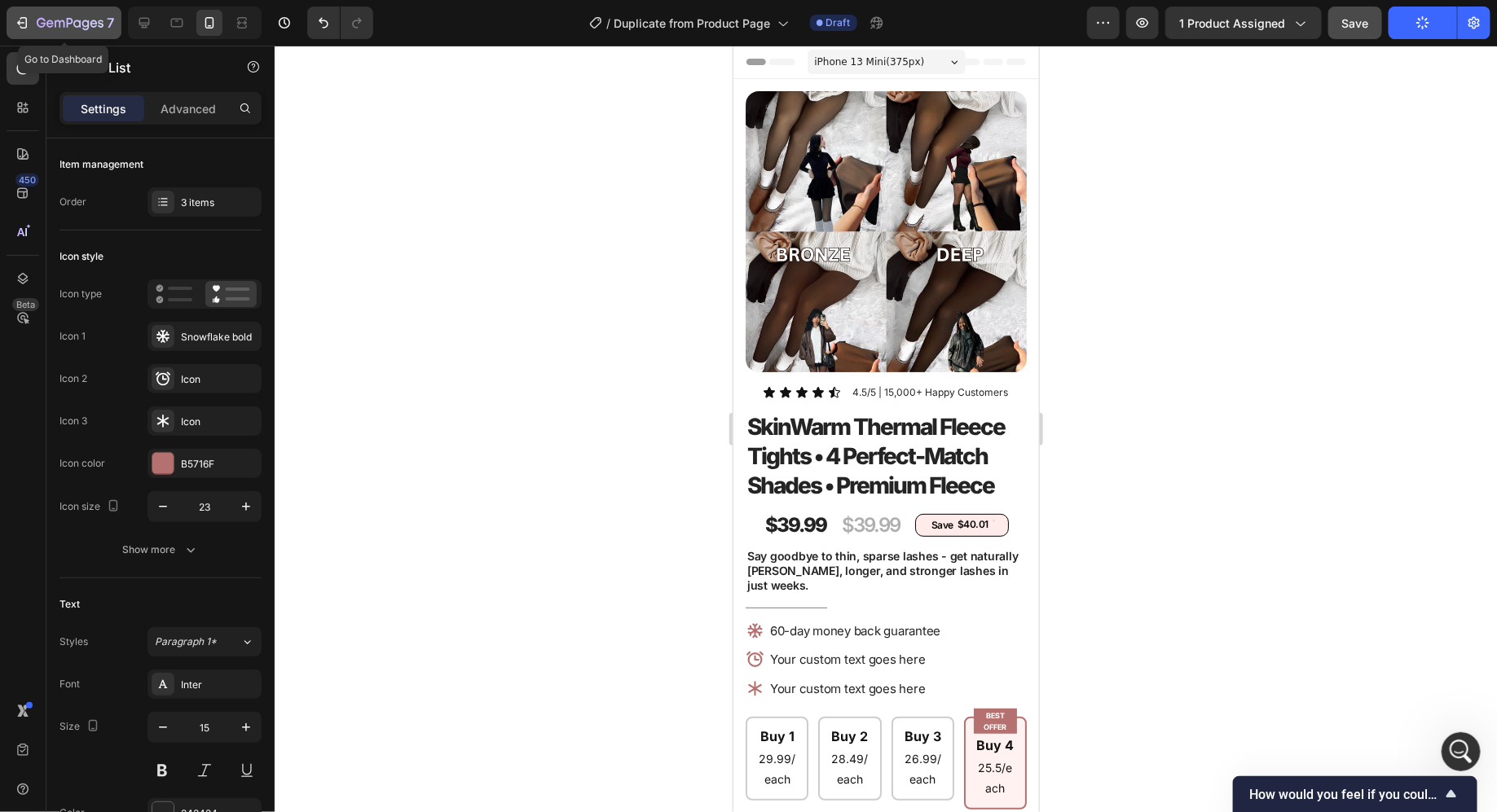
click at [29, 27] on div "7" at bounding box center [63, 22] width 100 height 19
